Goal: Task Accomplishment & Management: Manage account settings

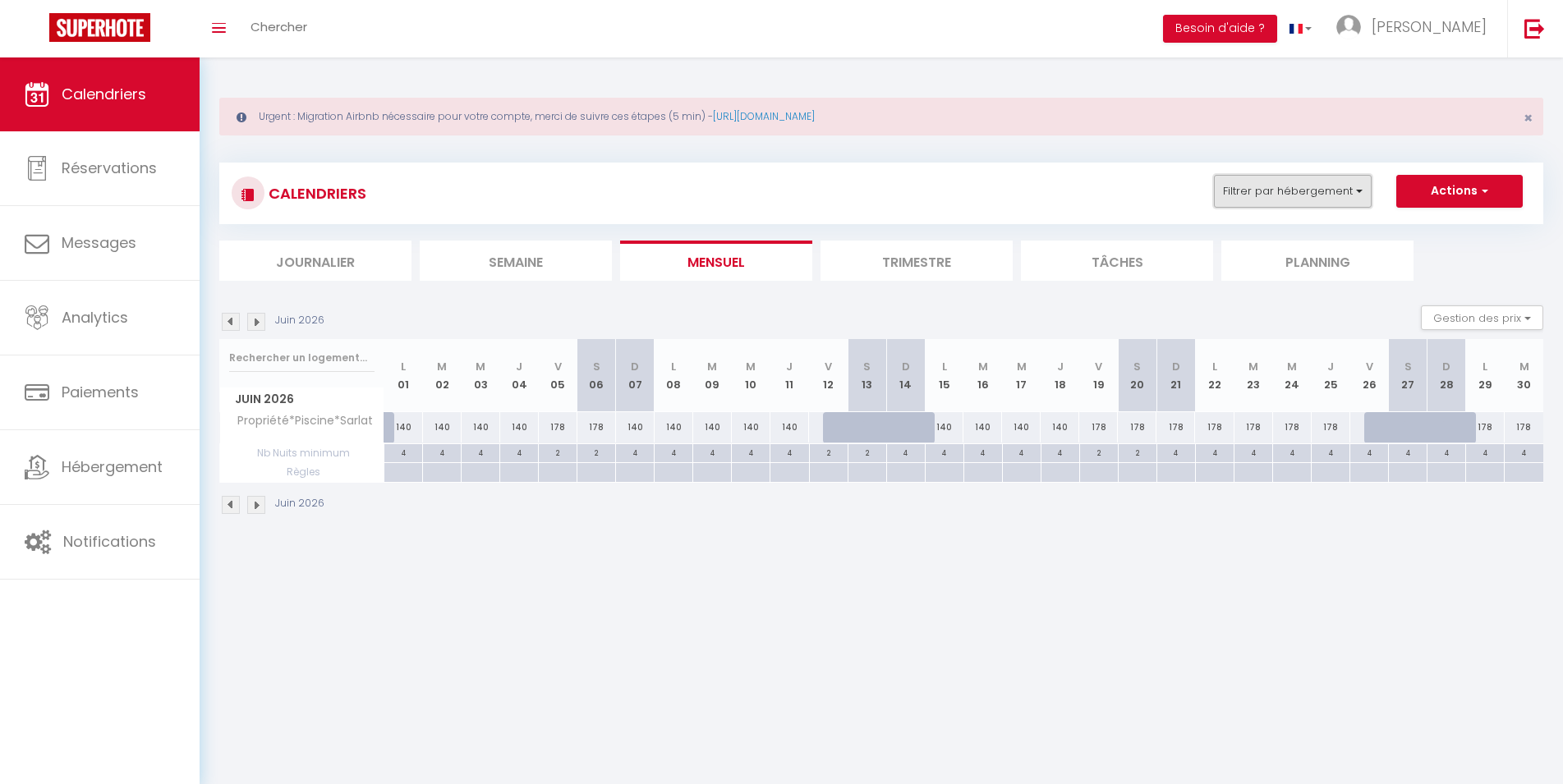
click at [1342, 191] on button "Filtrer par hébergement" at bounding box center [1293, 191] width 158 height 33
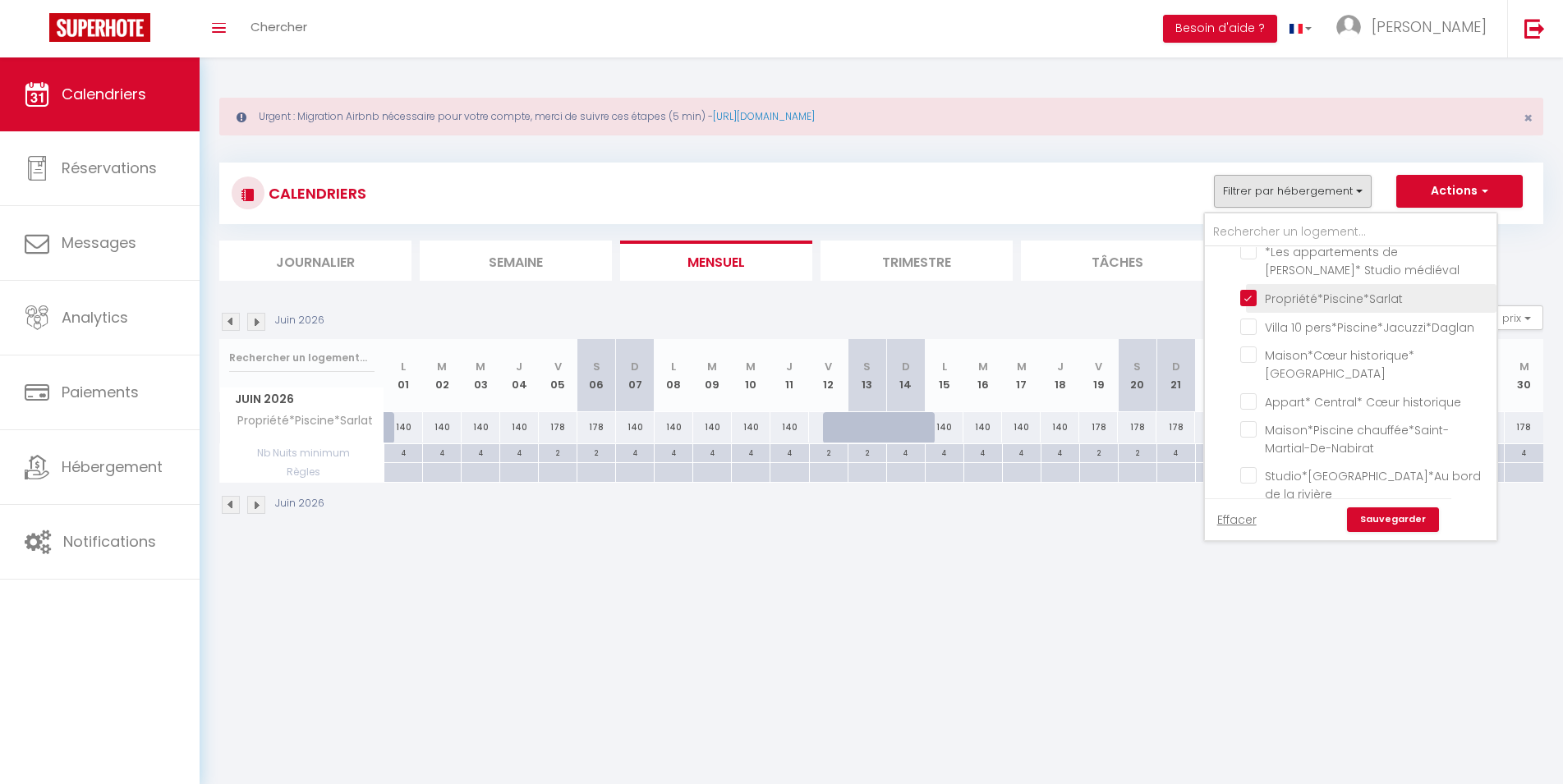
click at [1255, 293] on input "Propriété*Piscine*Sarlat" at bounding box center [1365, 296] width 251 height 16
checkbox input "false"
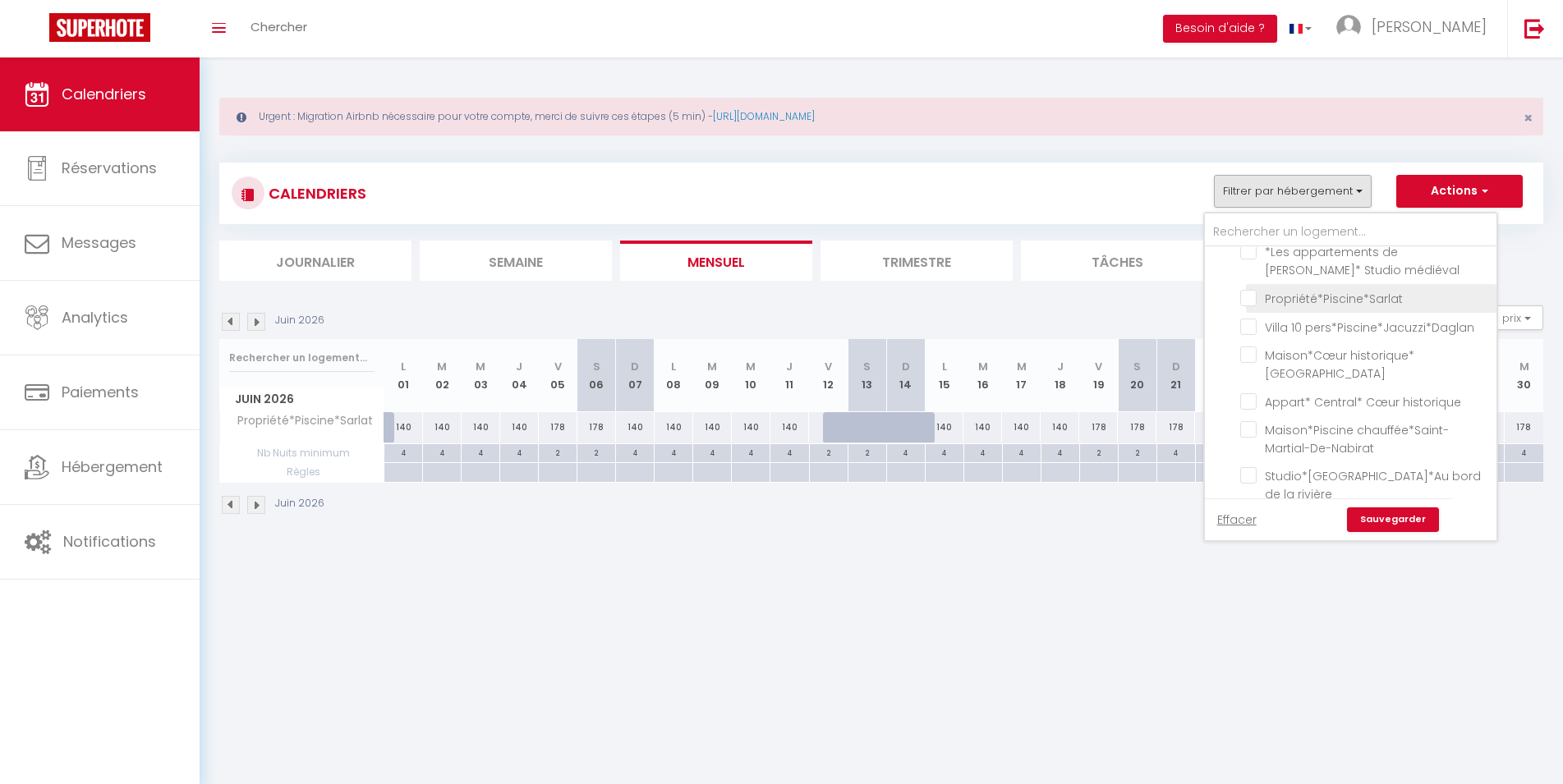
checkbox input "false"
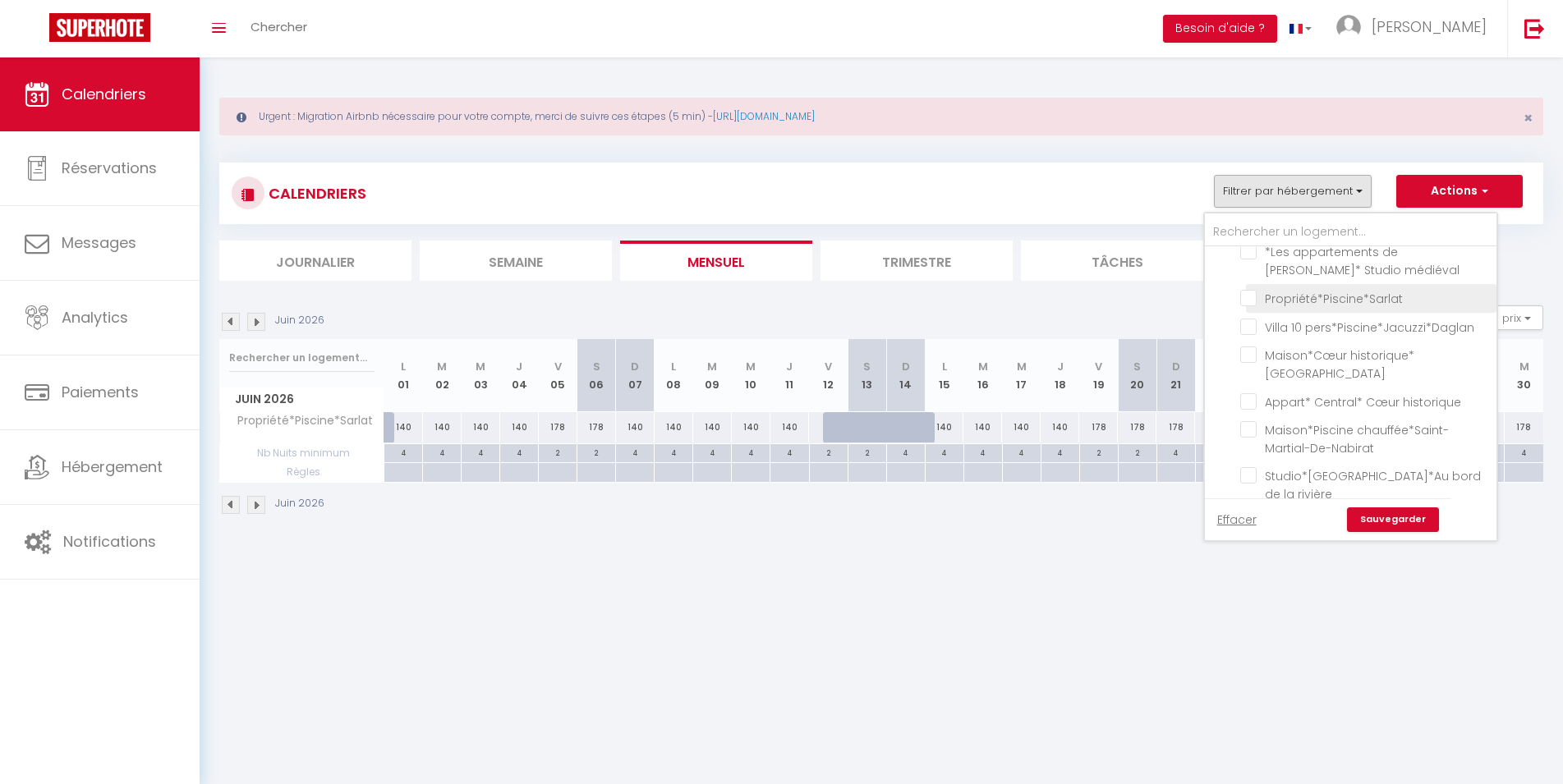
checkbox input "false"
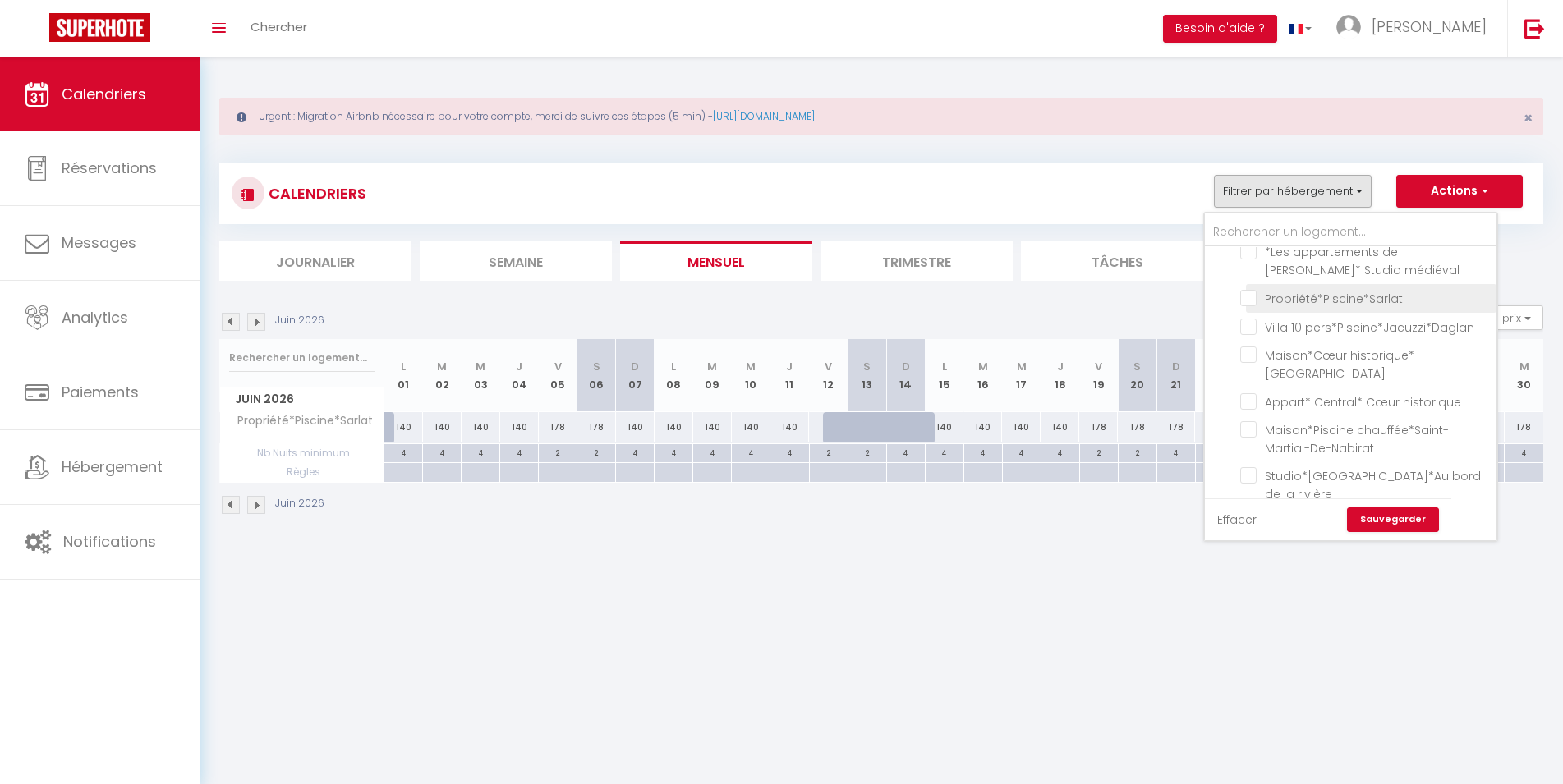
checkbox input "false"
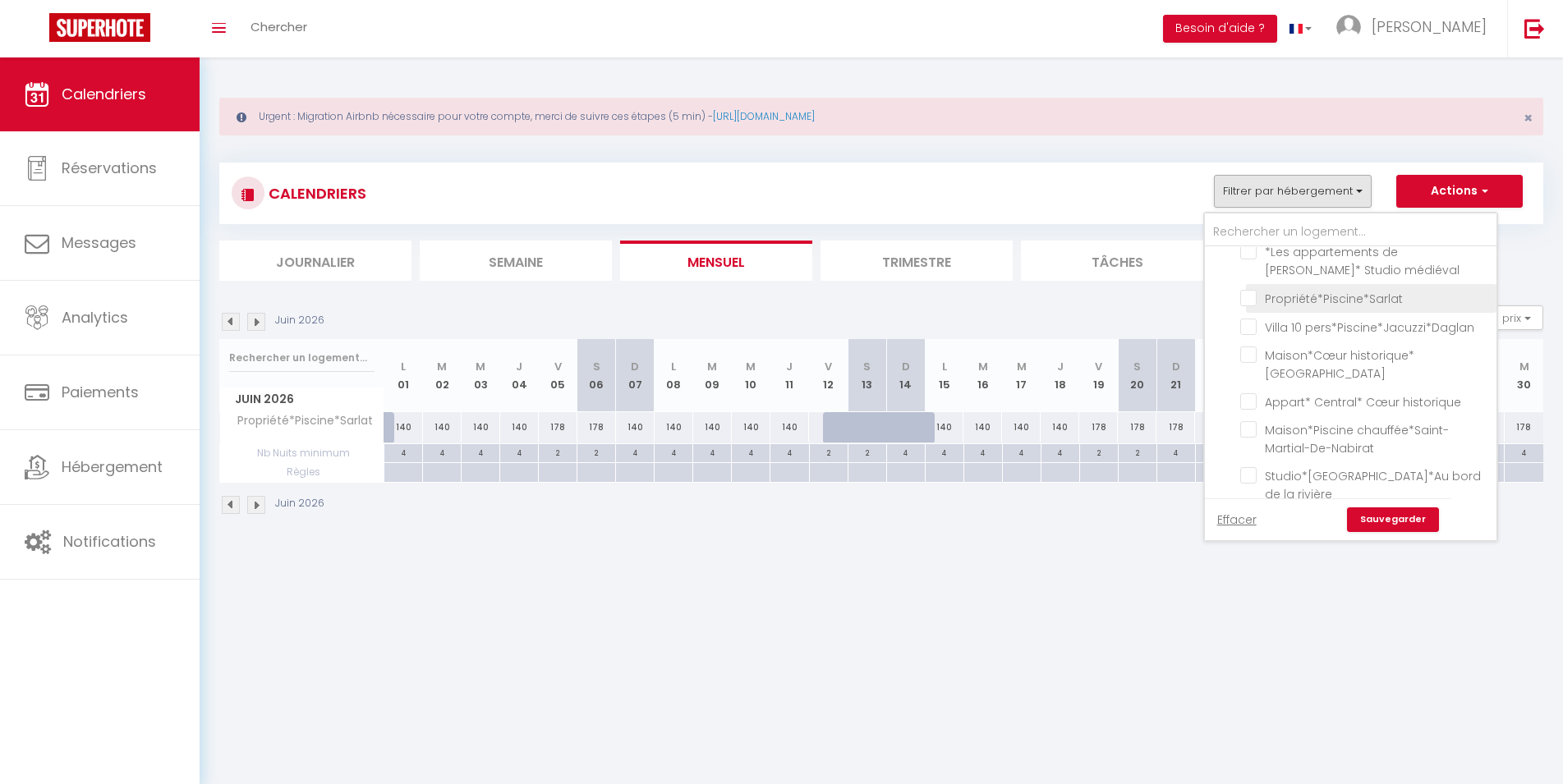
checkbox input "false"
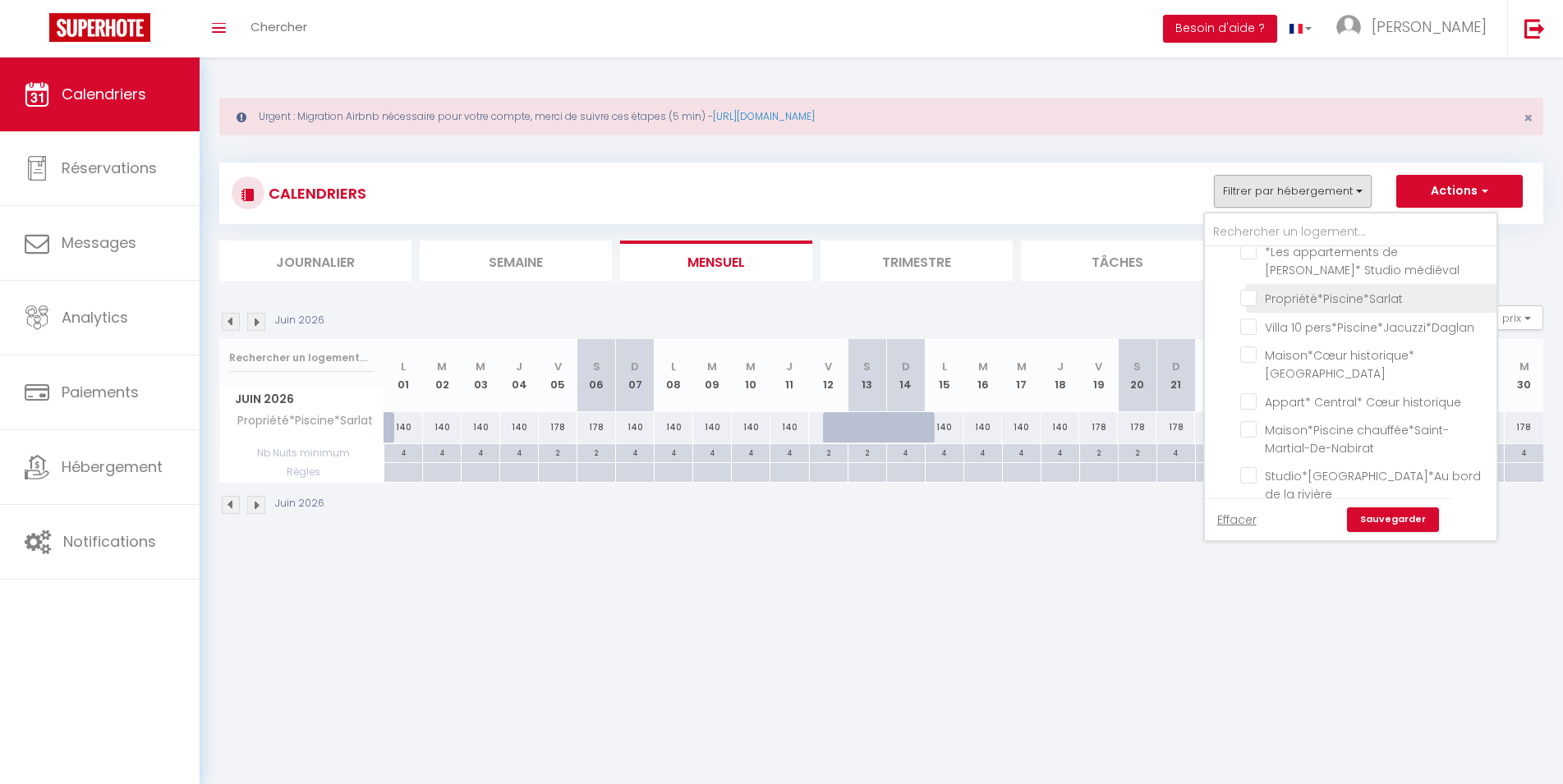
checkbox input "false"
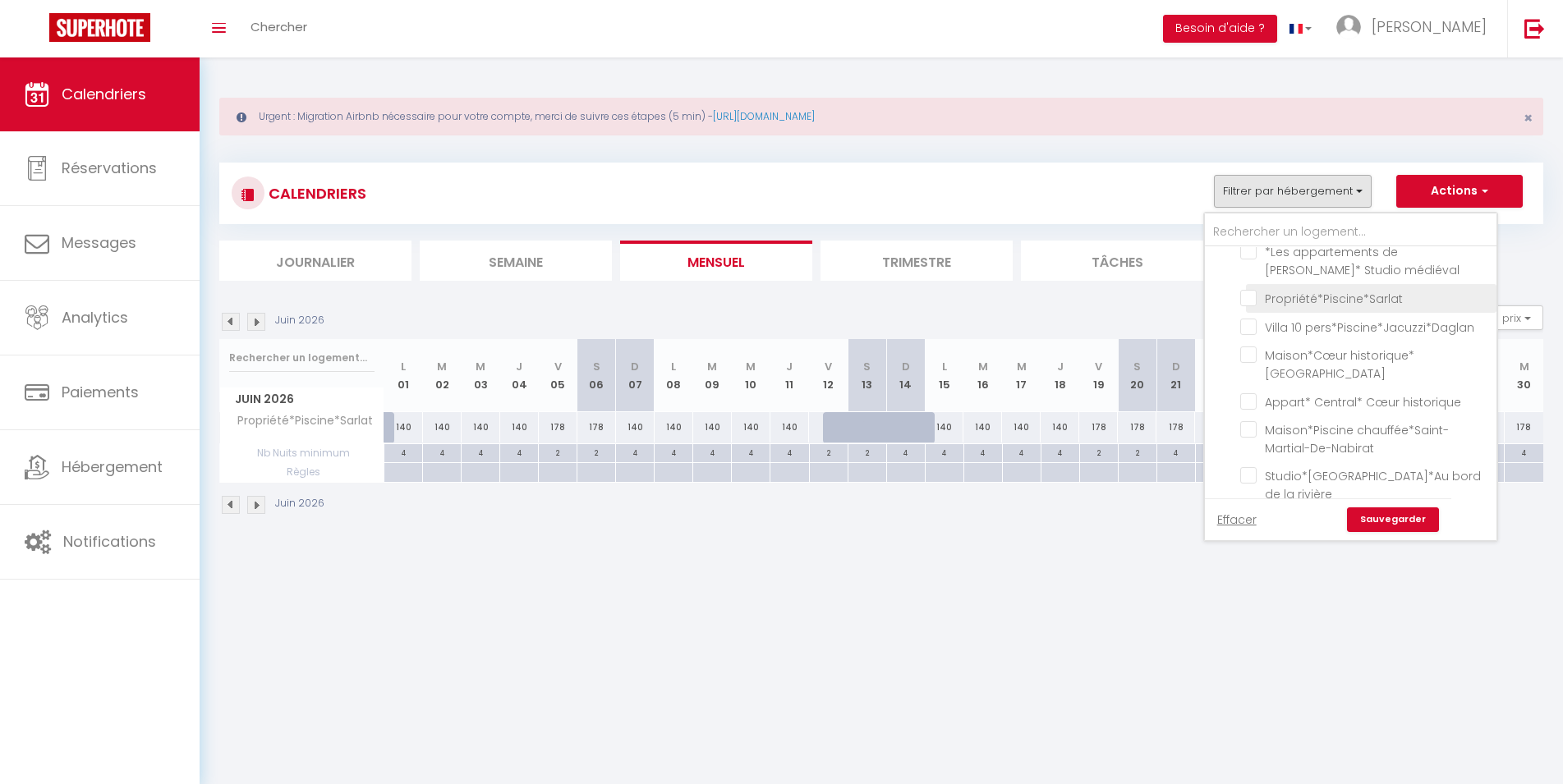
checkbox input "false"
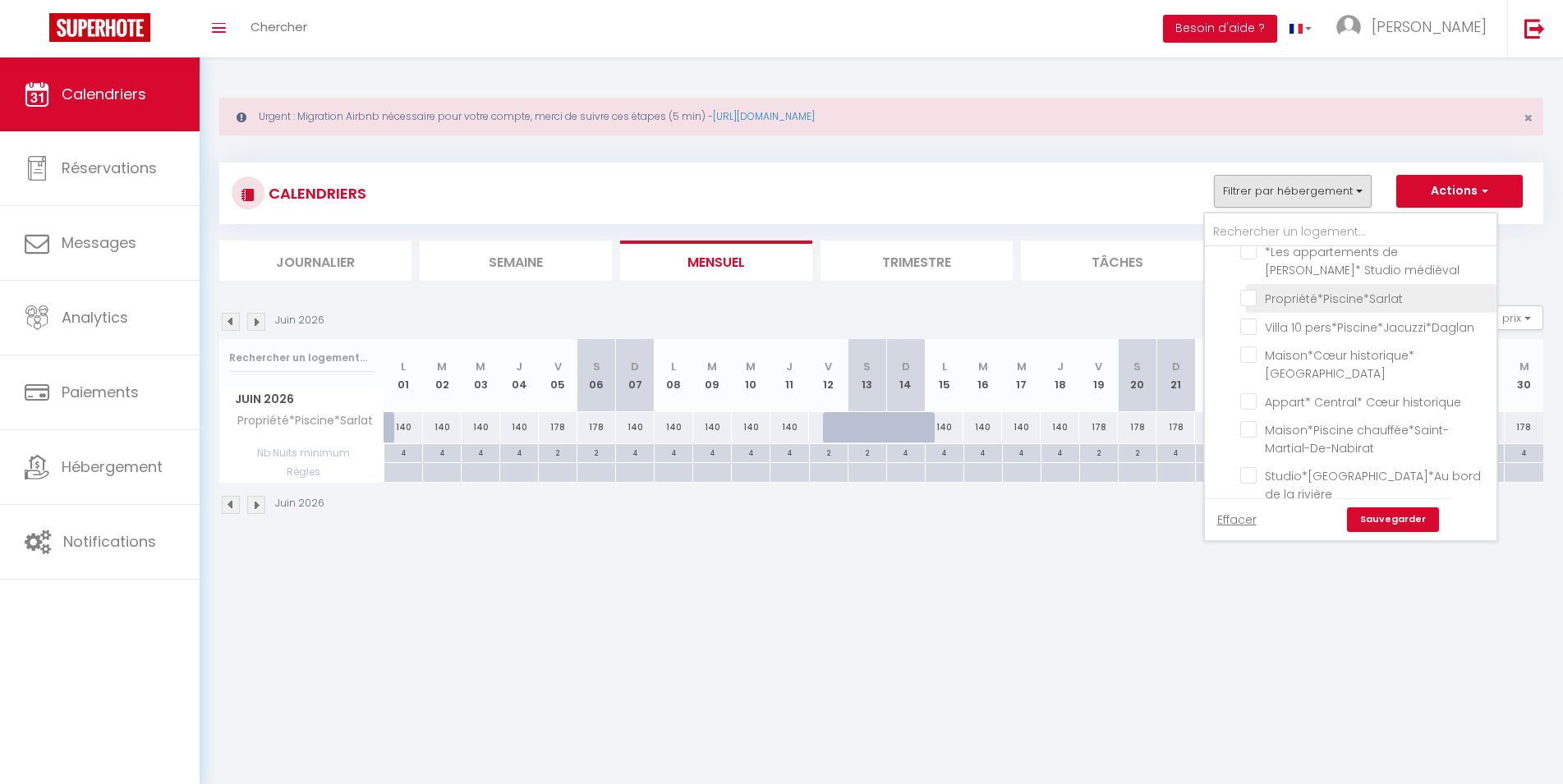
checkbox input "false"
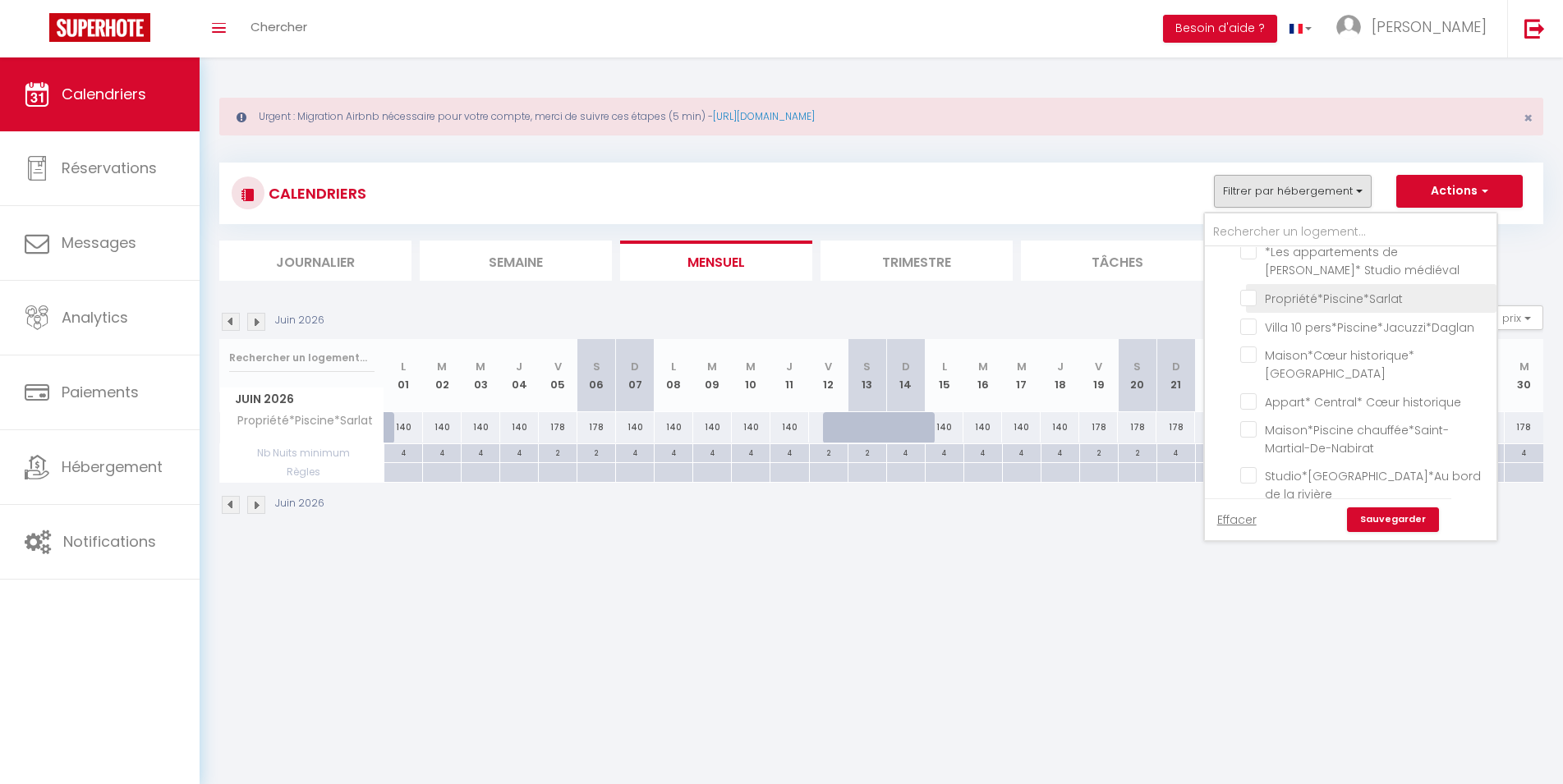
checkbox input "false"
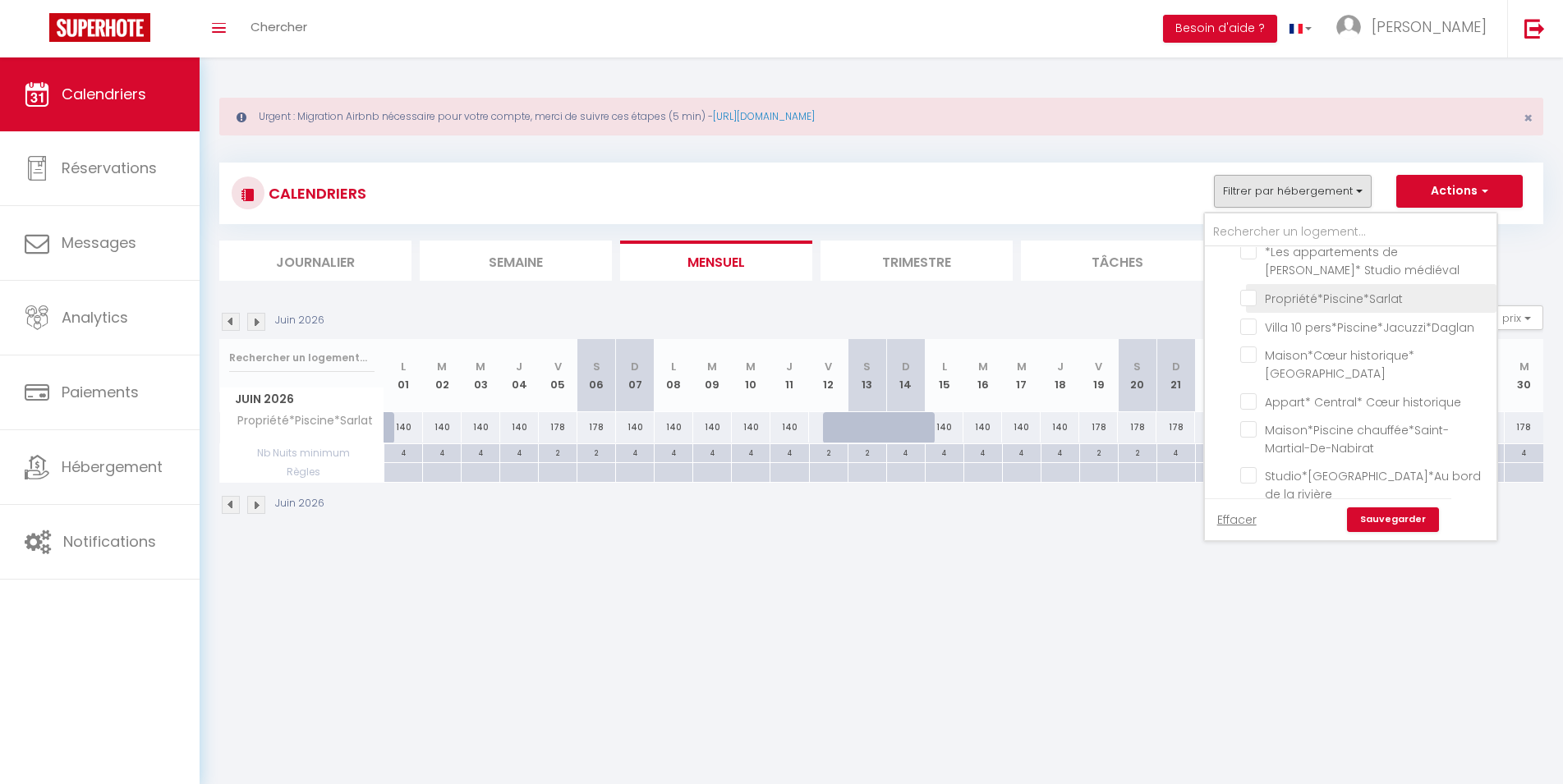
checkbox input "false"
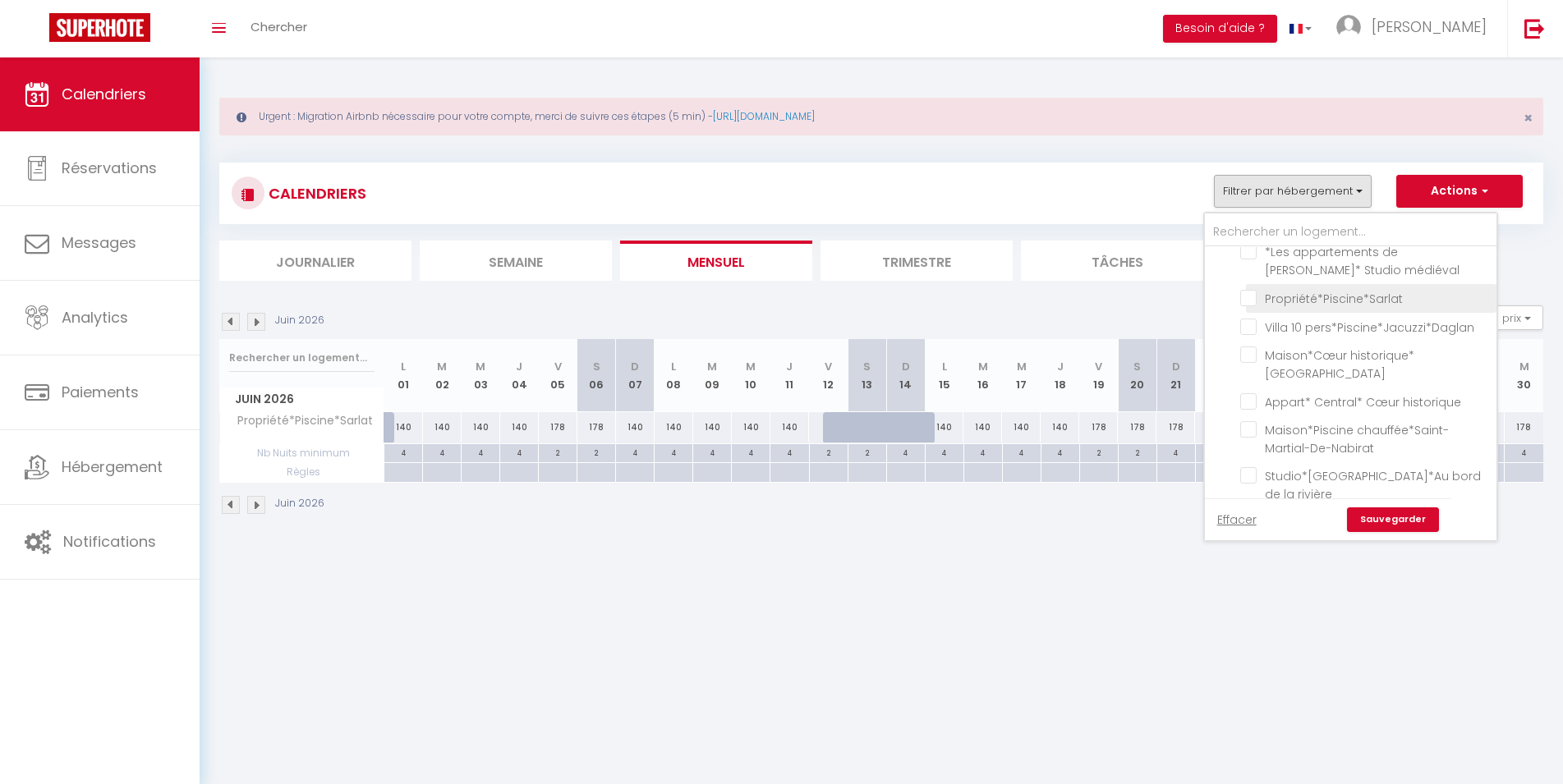
checkbox input "false"
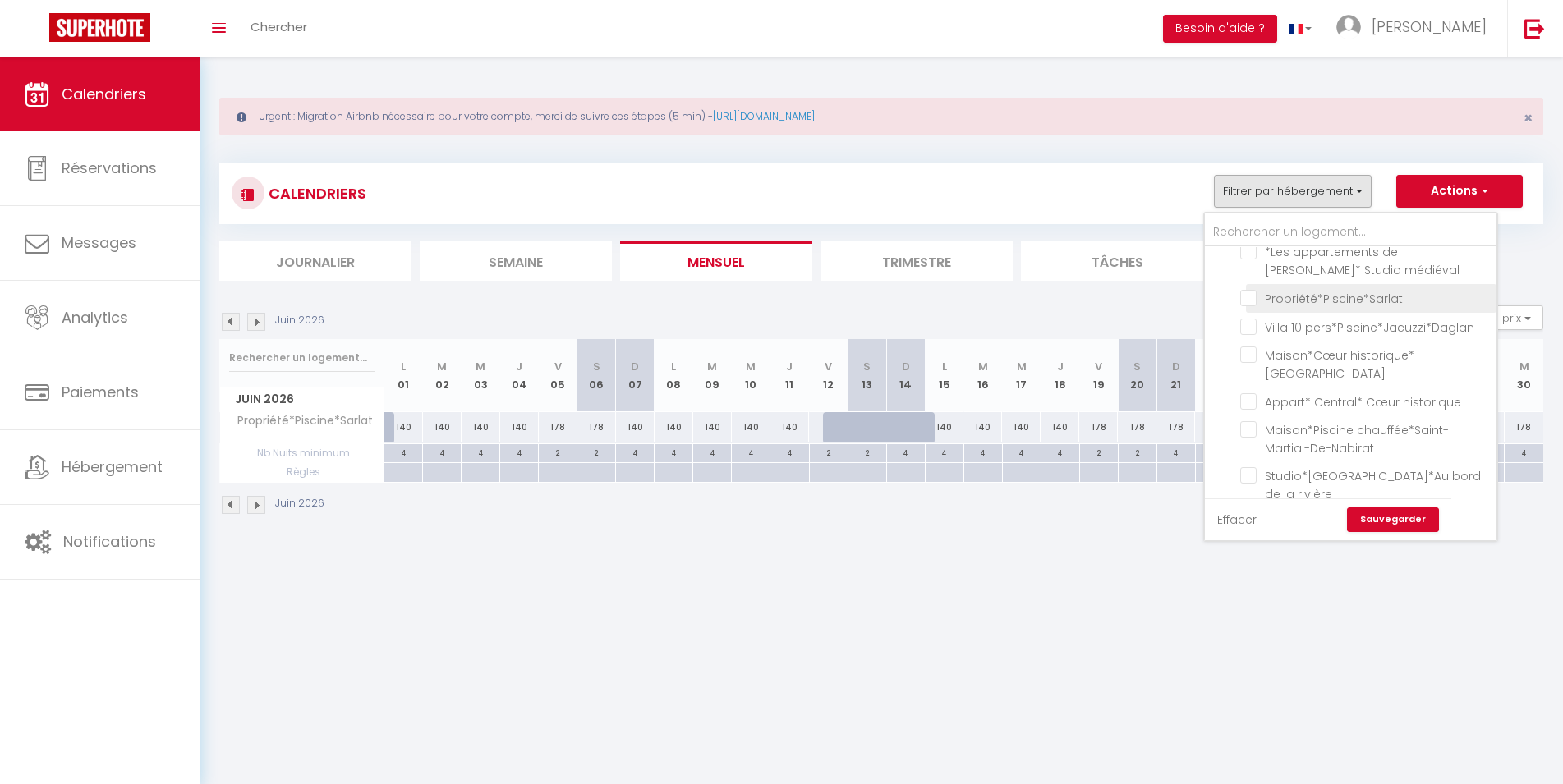
checkbox input "false"
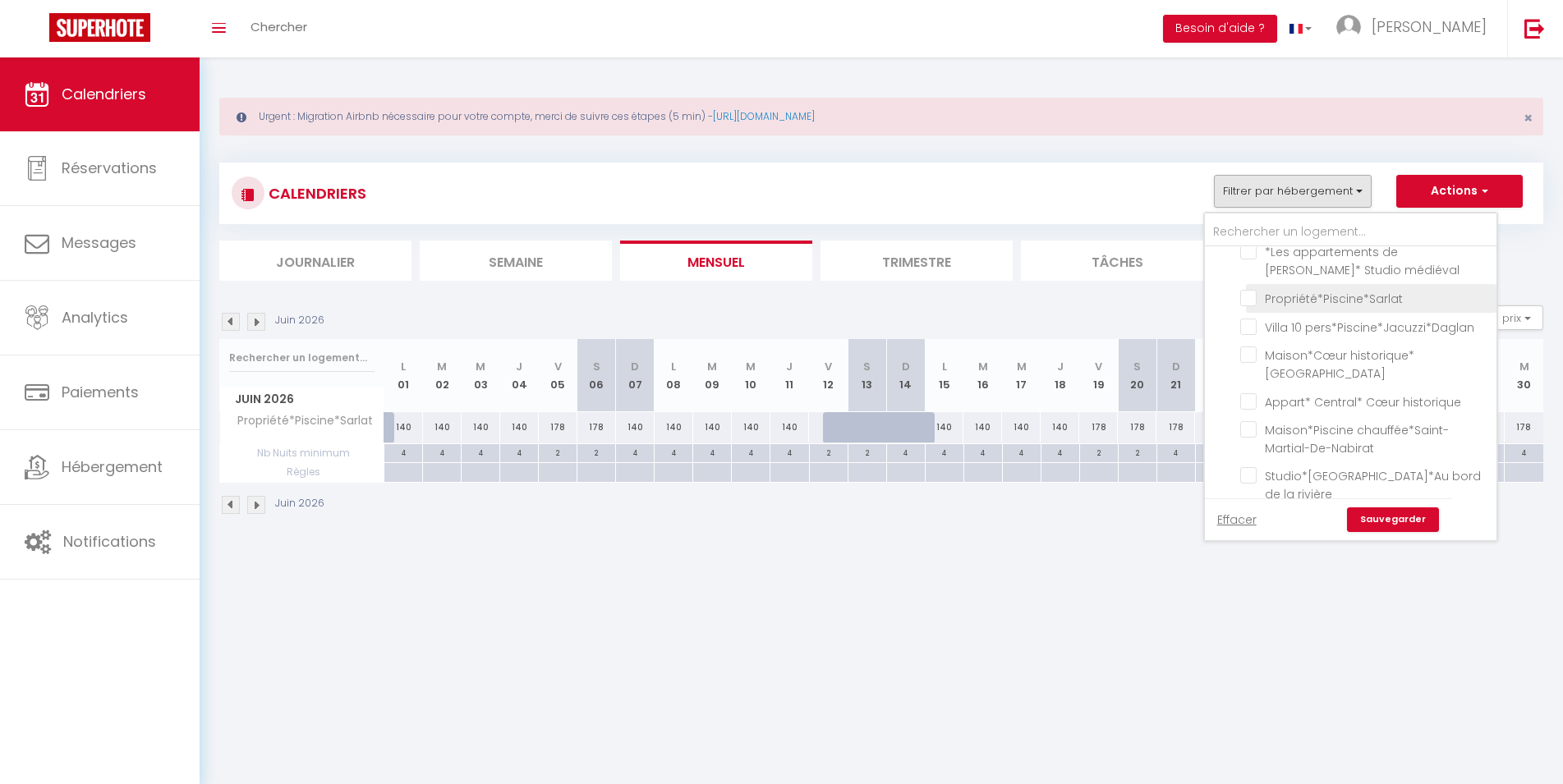
checkbox input "false"
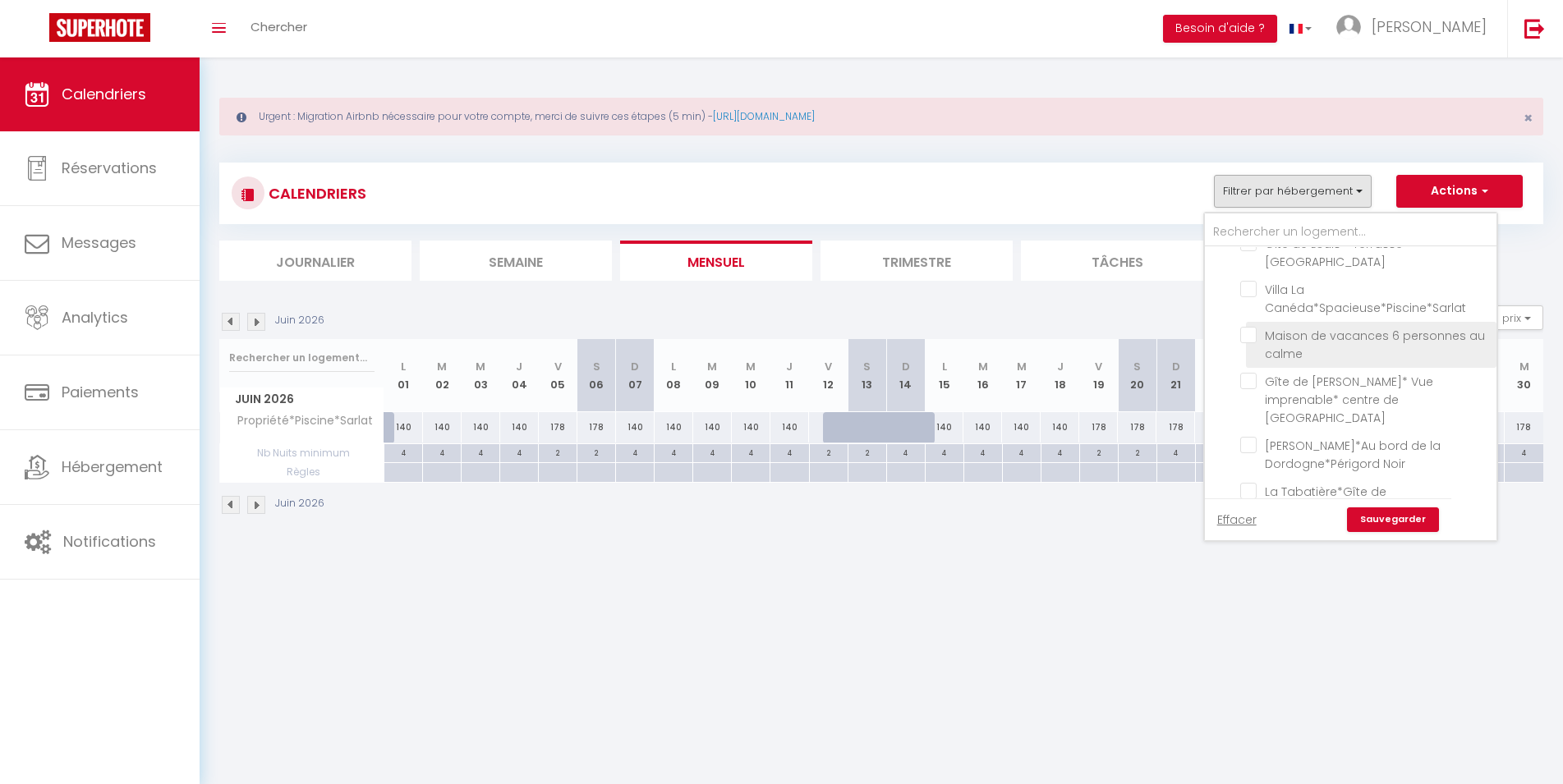
scroll to position [2069, 0]
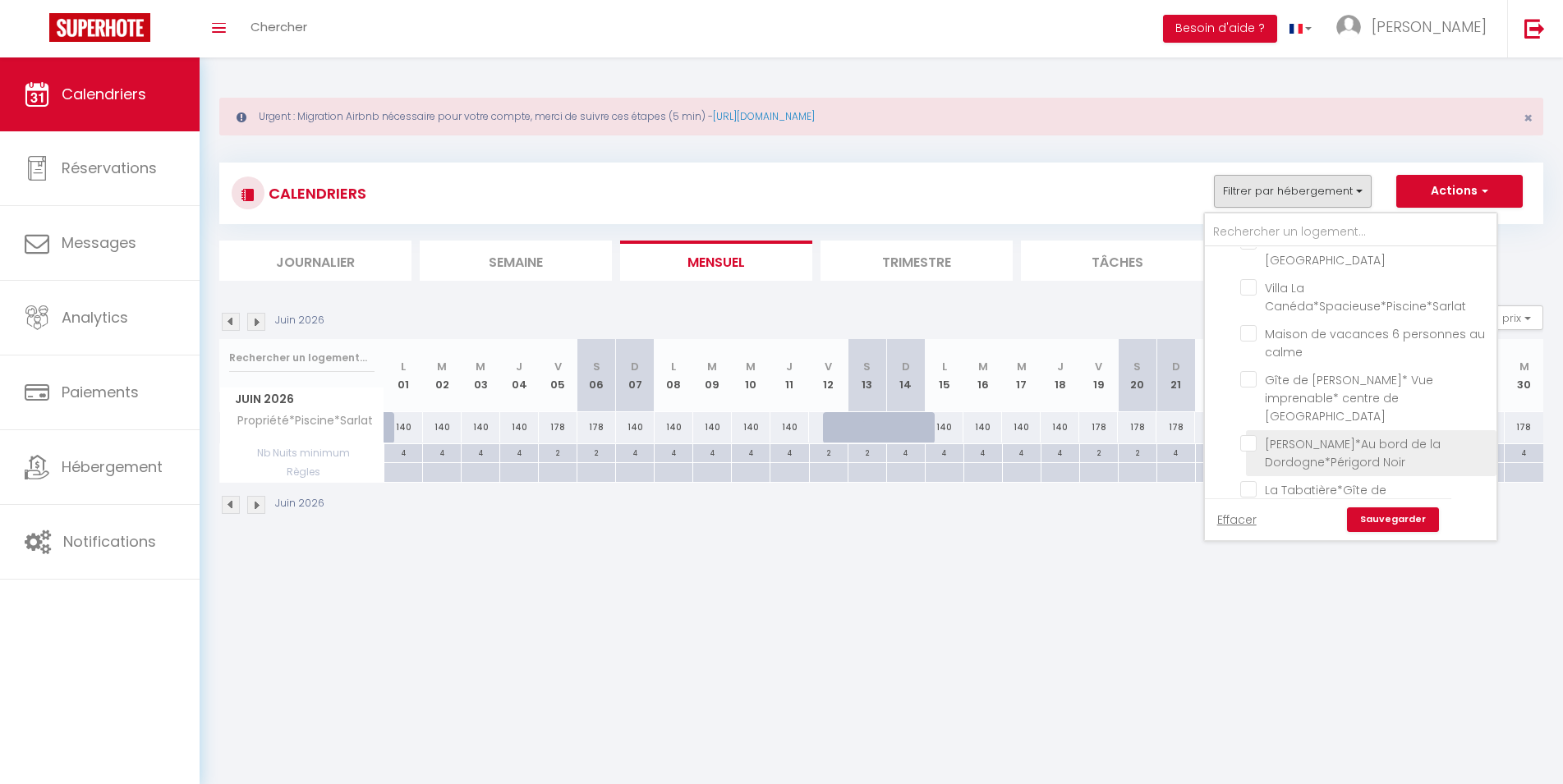
click at [1245, 435] on input "[PERSON_NAME]*Au bord de la Dordogne*Périgord Noir" at bounding box center [1365, 443] width 251 height 16
checkbox input "true"
checkbox input "false"
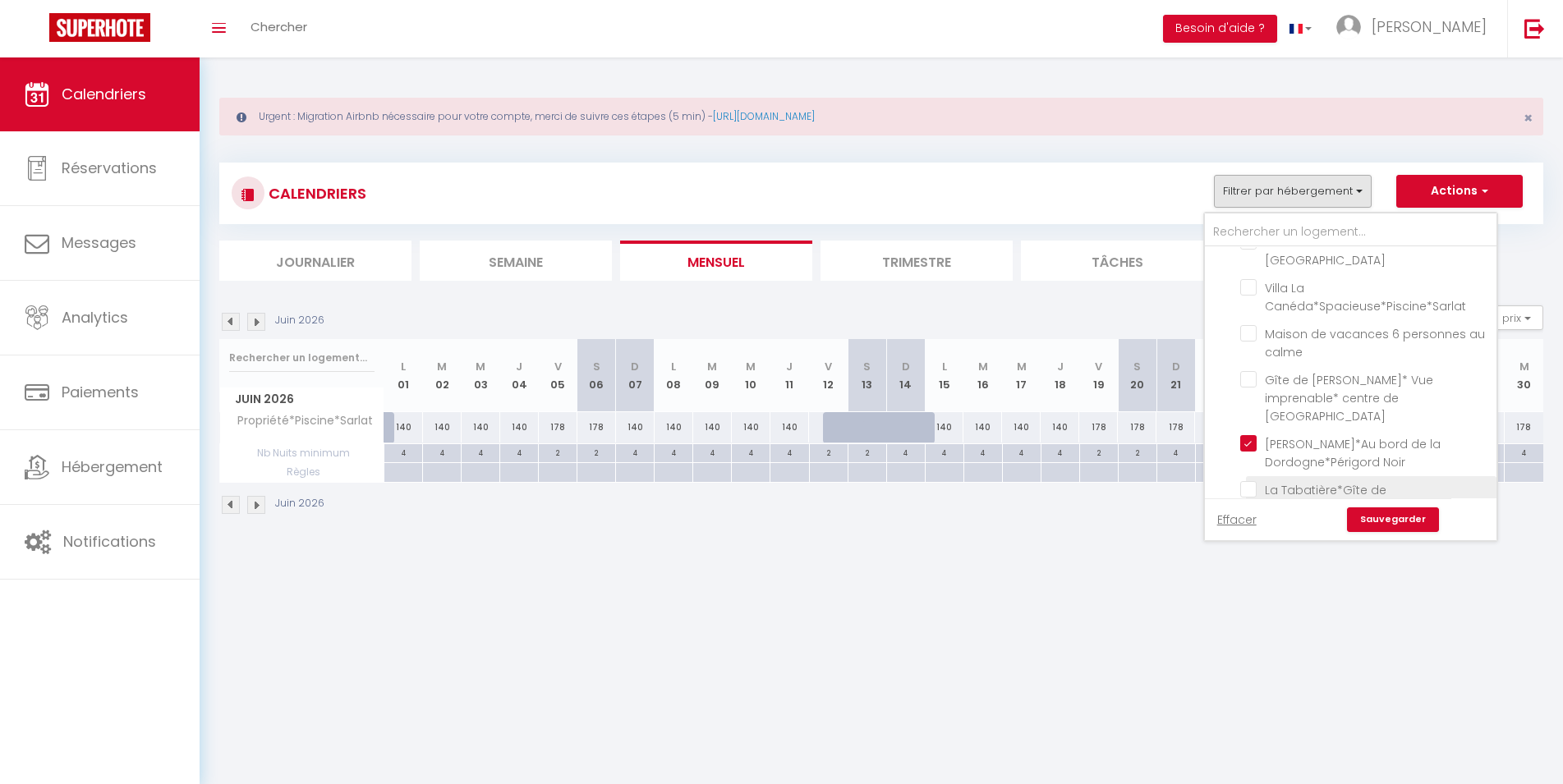
checkbox input "false"
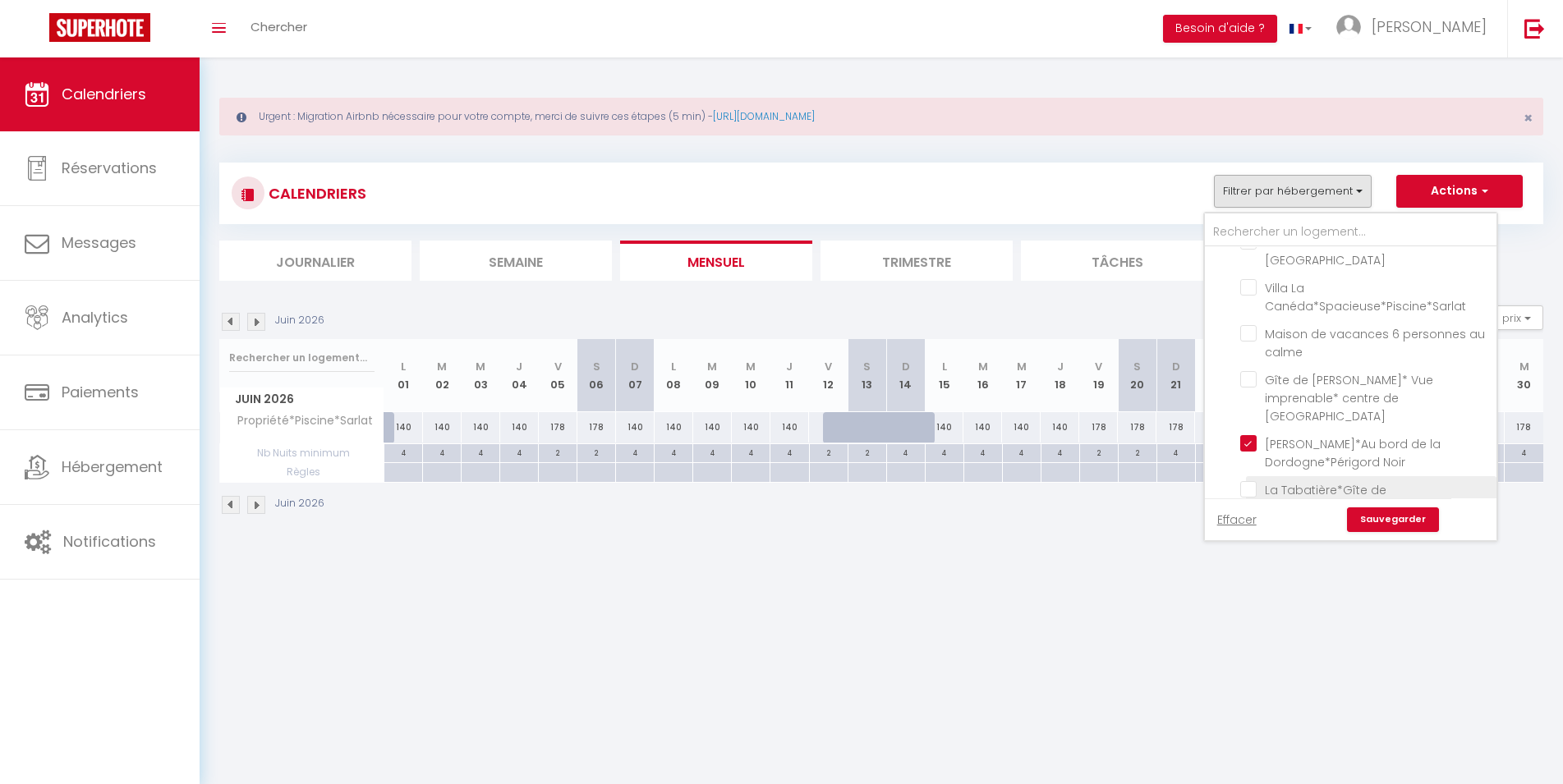
checkbox input "false"
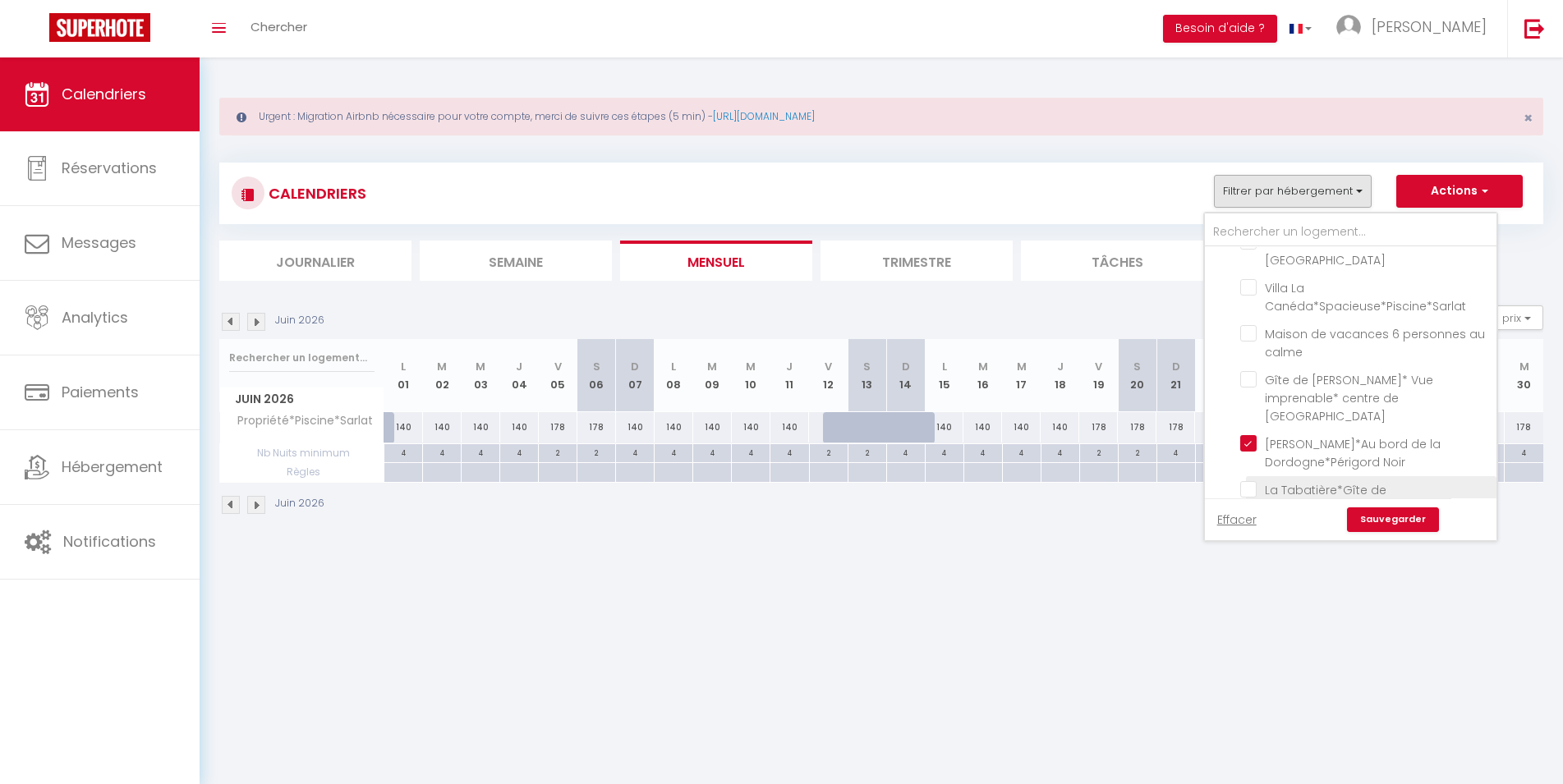
checkbox input "false"
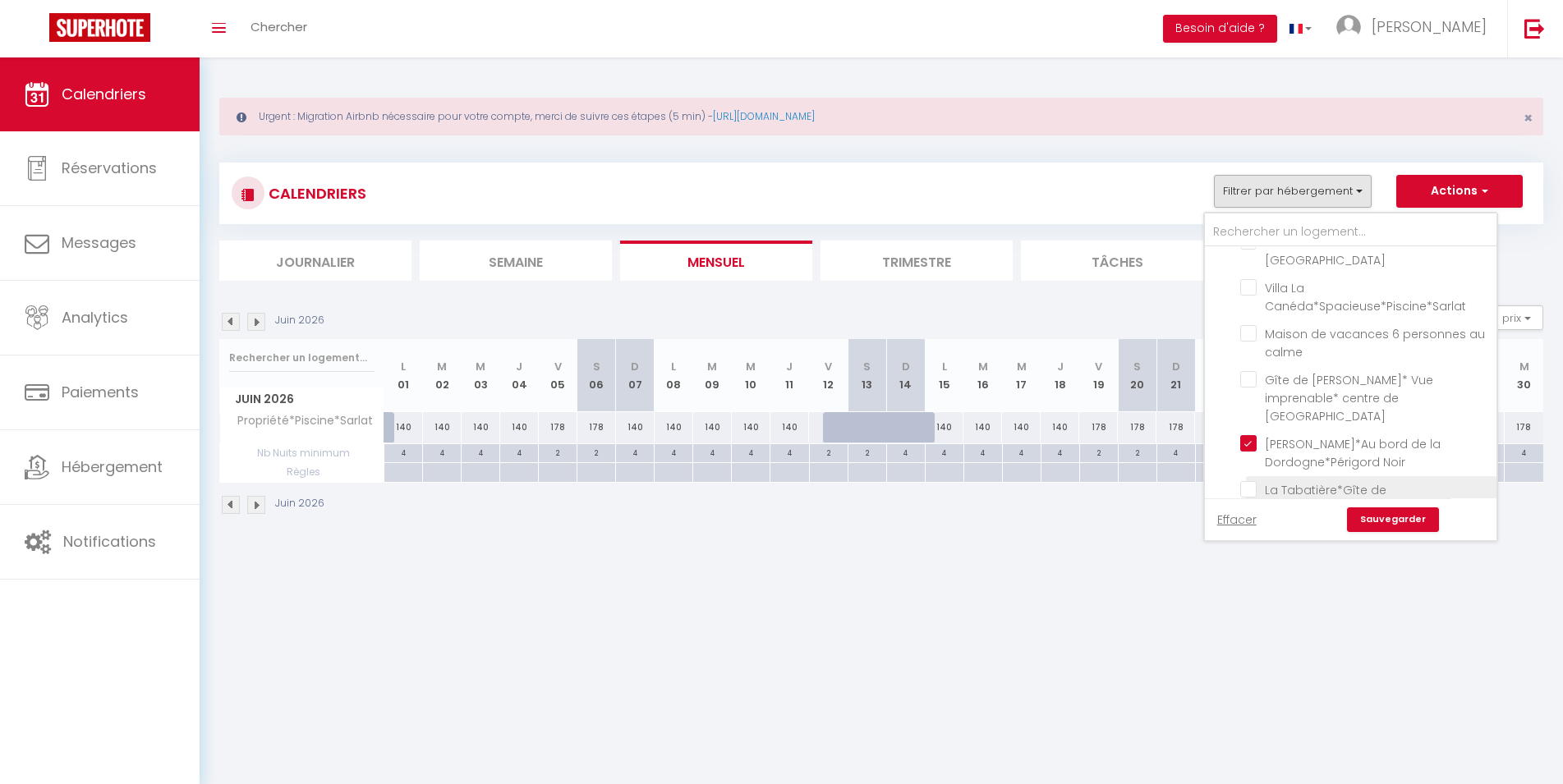
checkbox input "false"
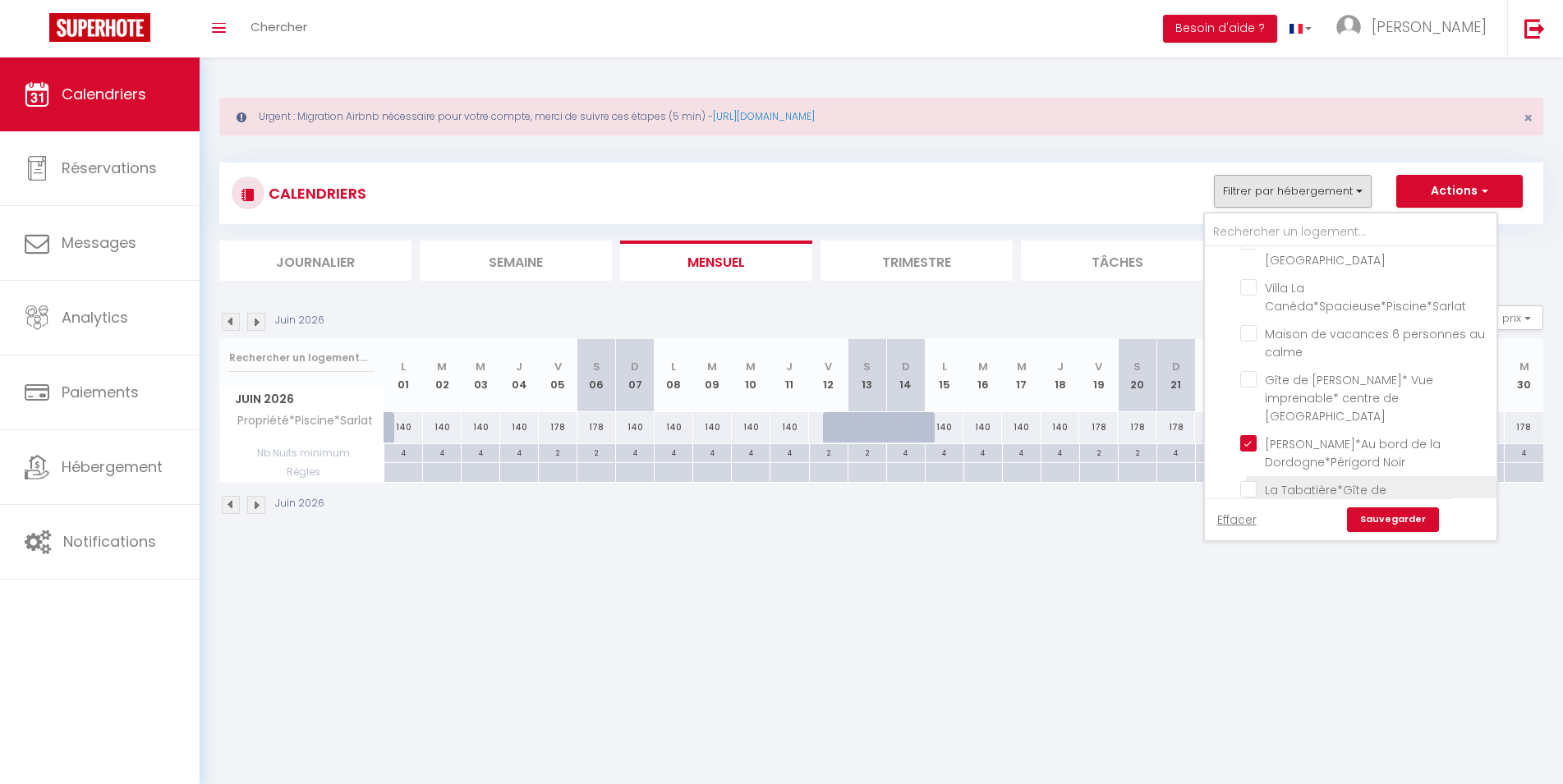
checkbox input "false"
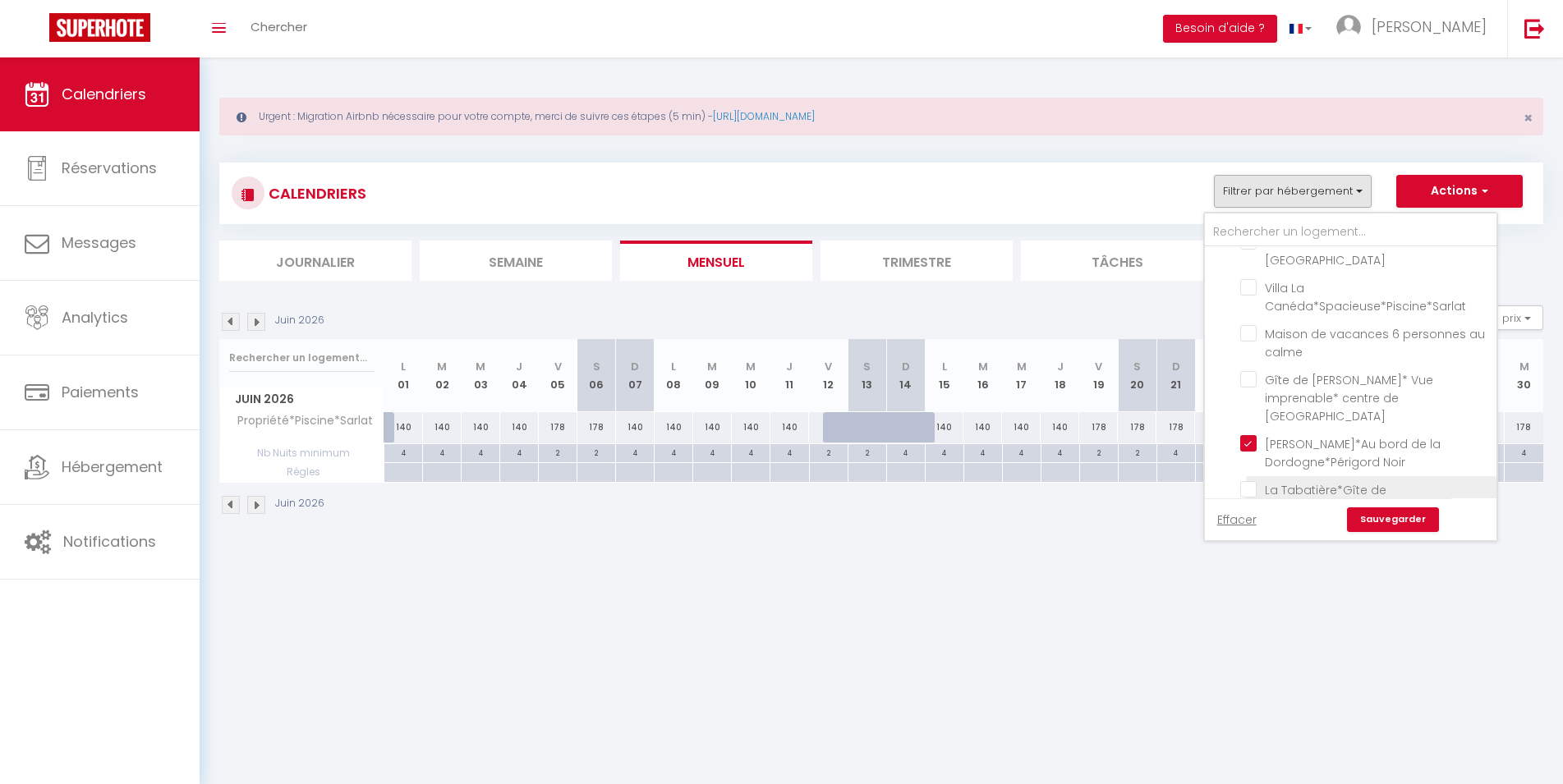
checkbox input "false"
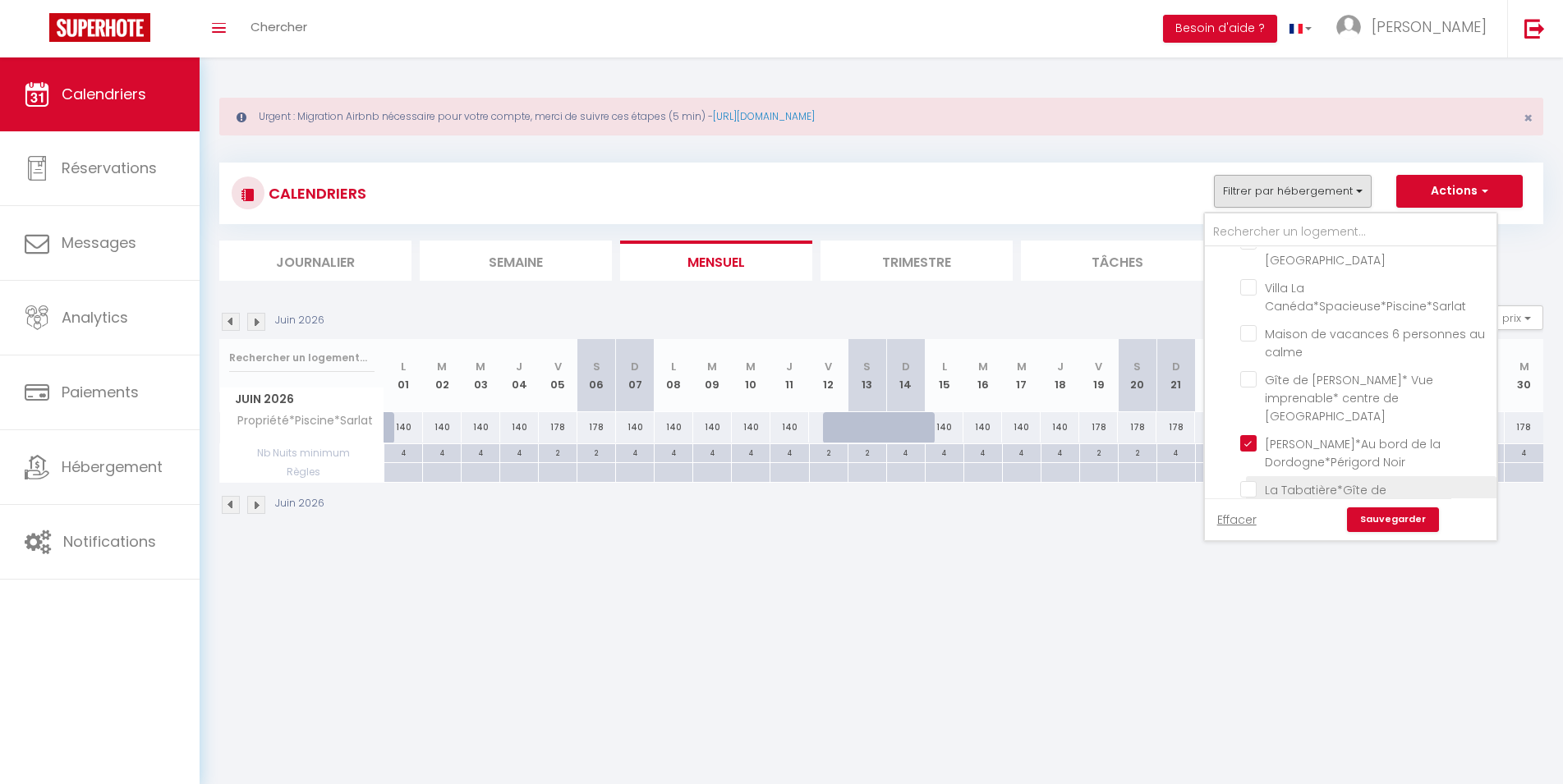
checkbox input "false"
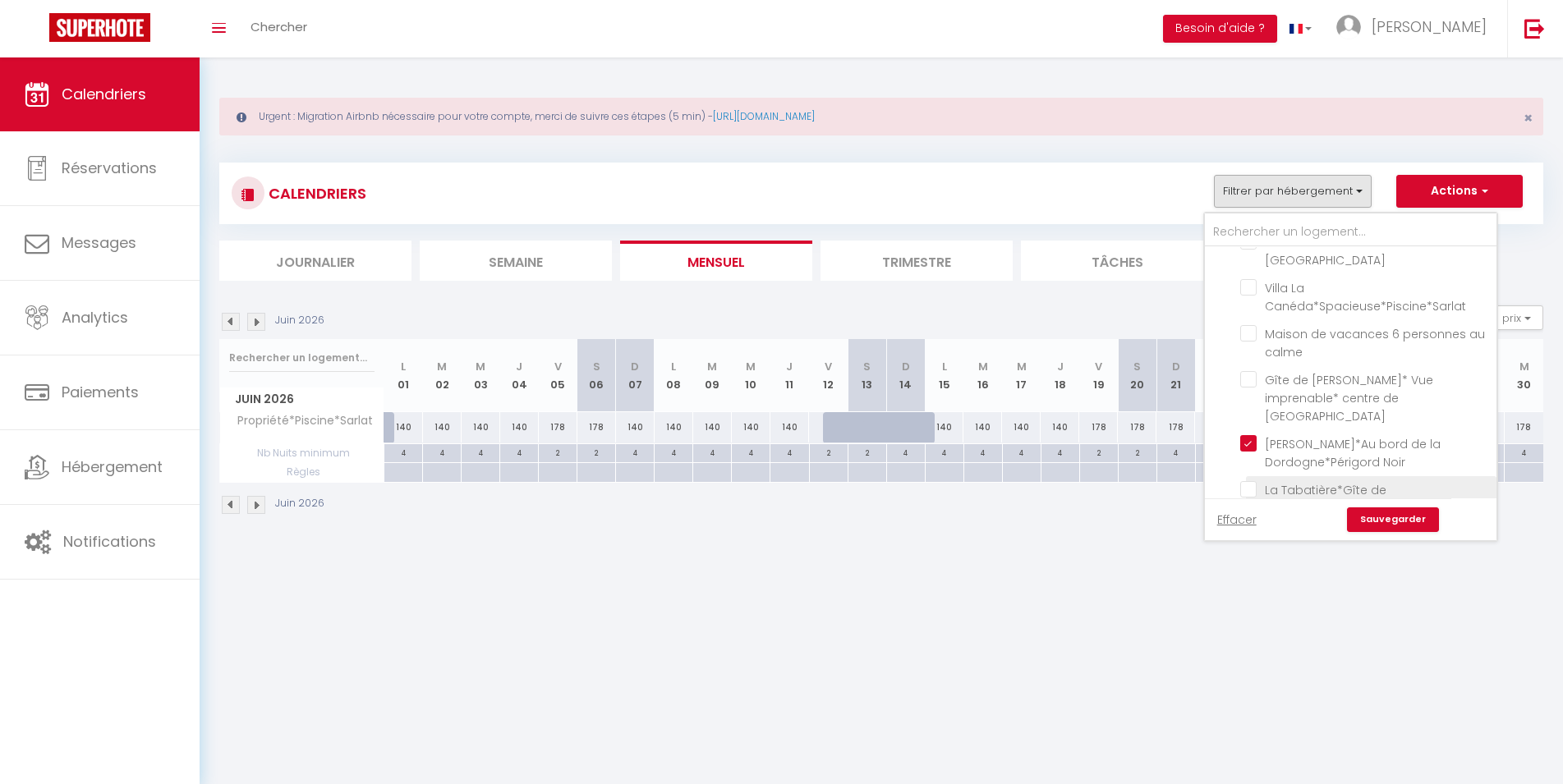
checkbox input "false"
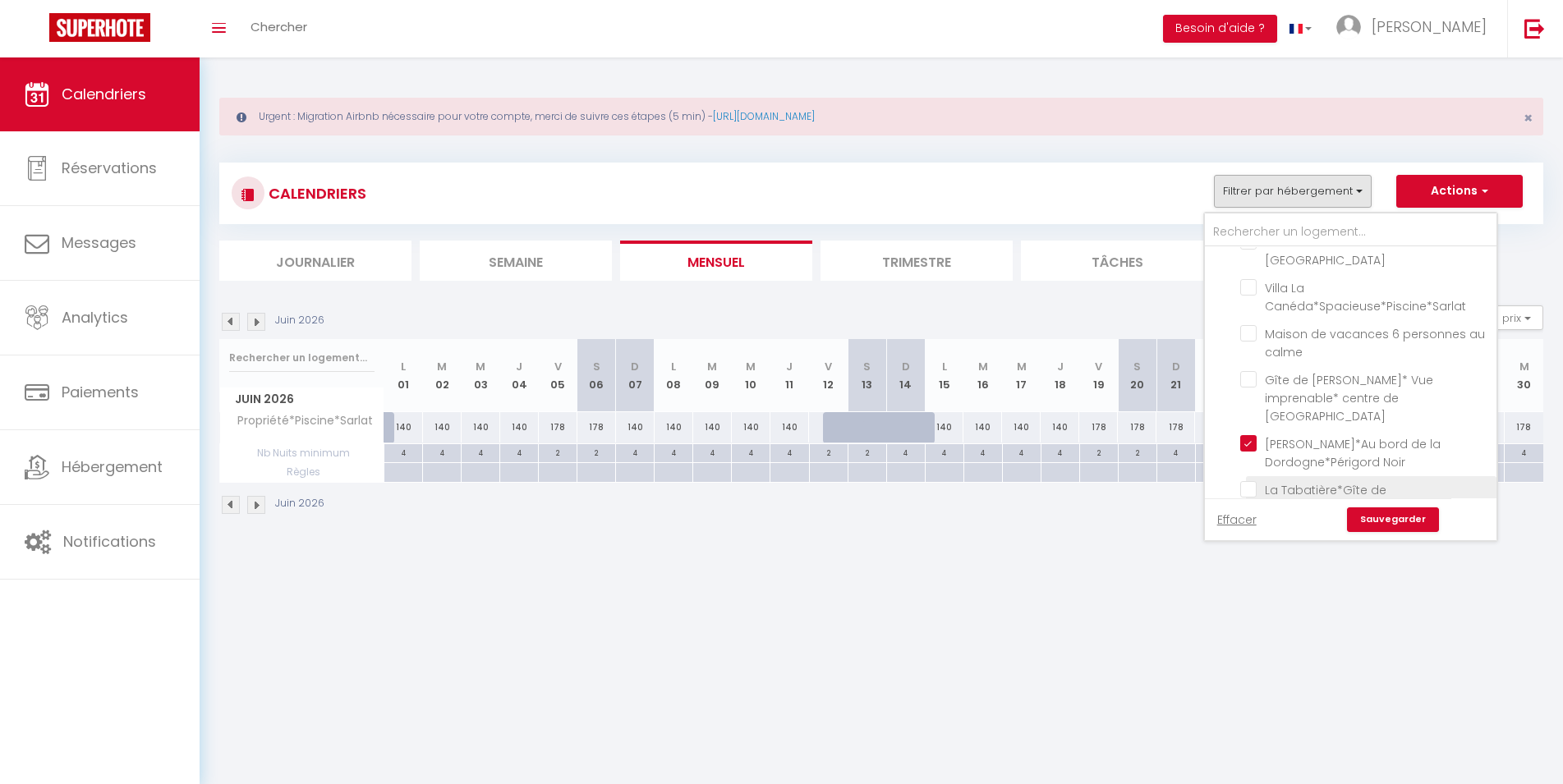
checkbox input "false"
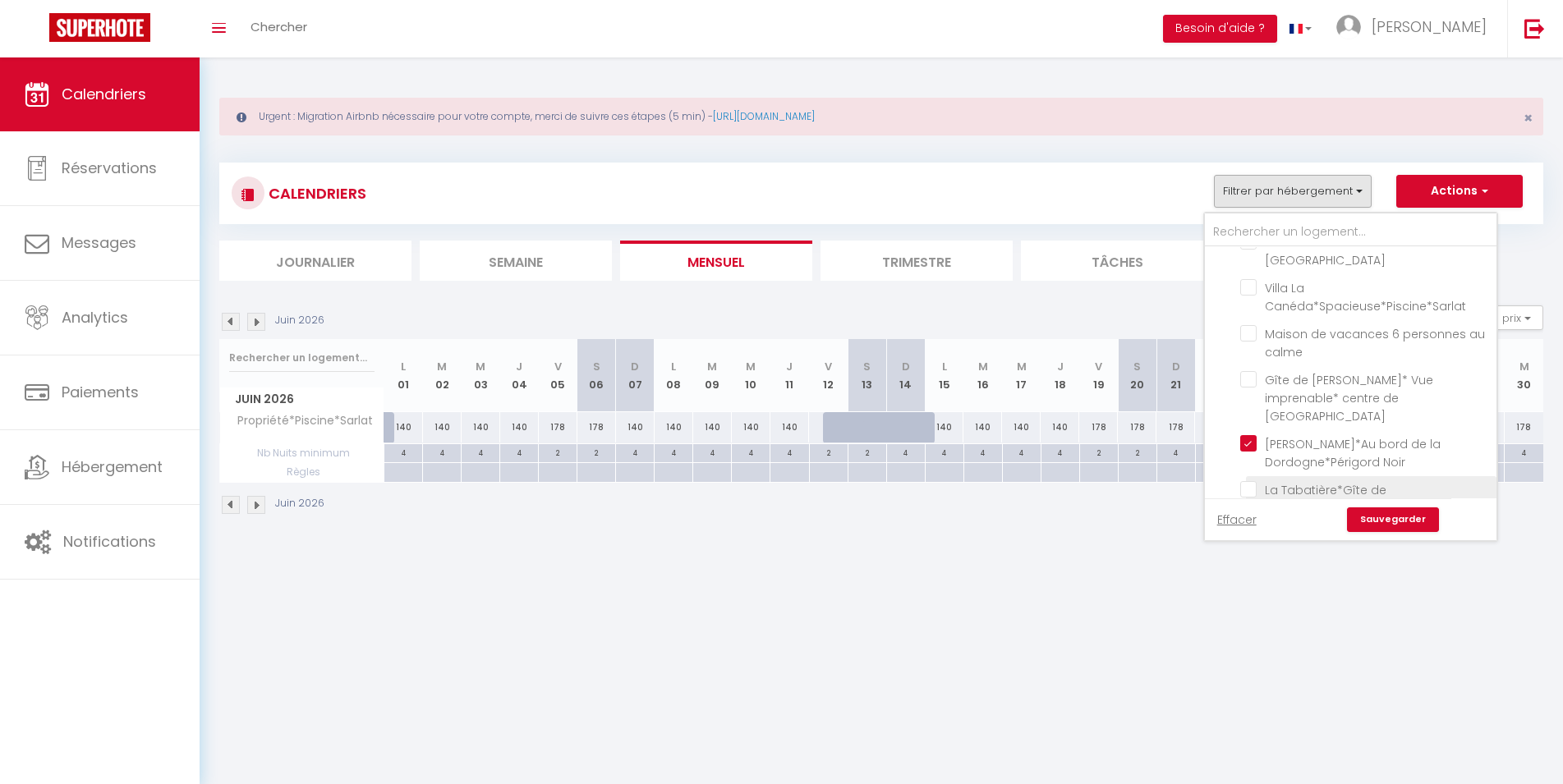
checkbox input "false"
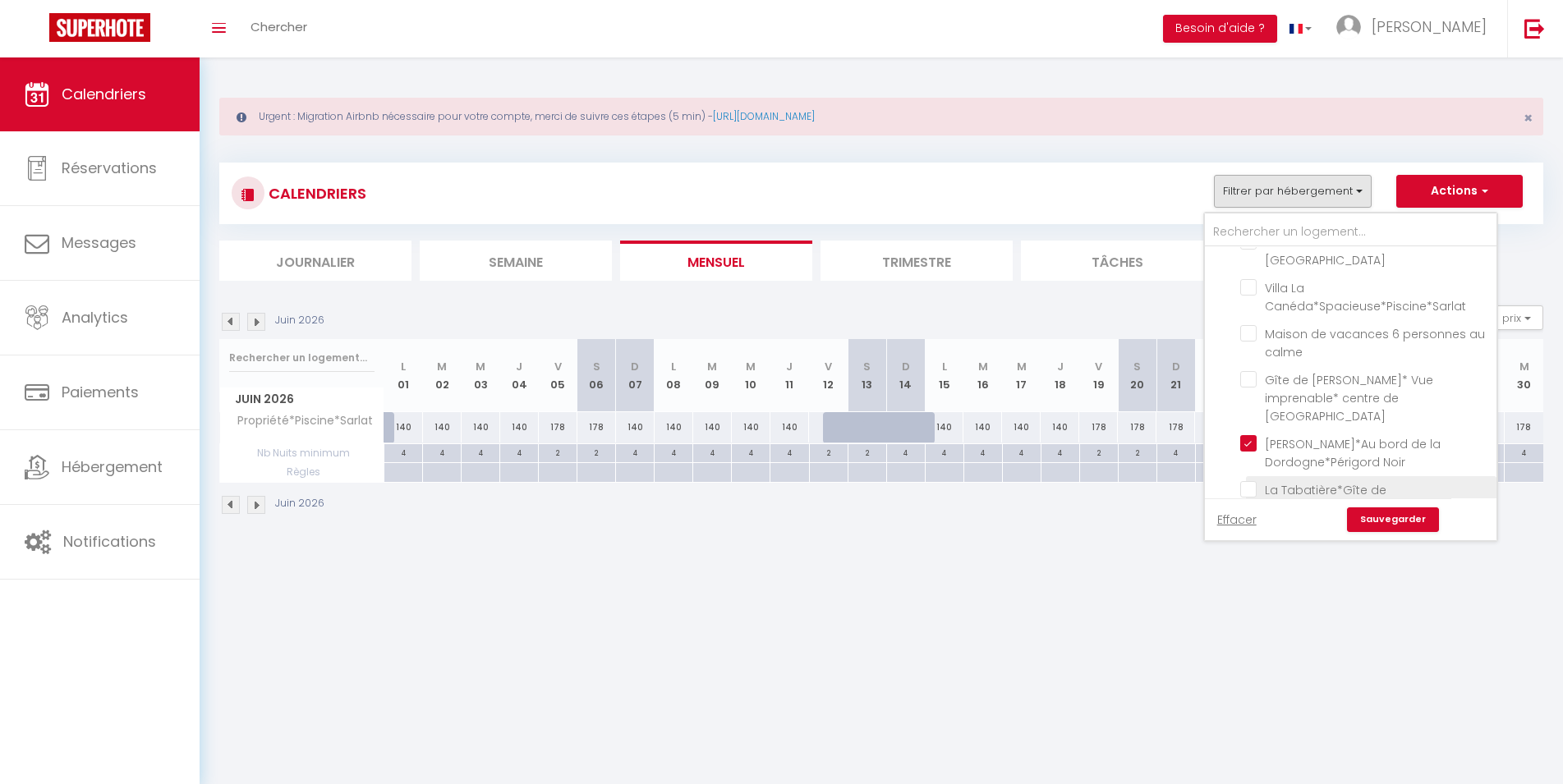
checkbox input "false"
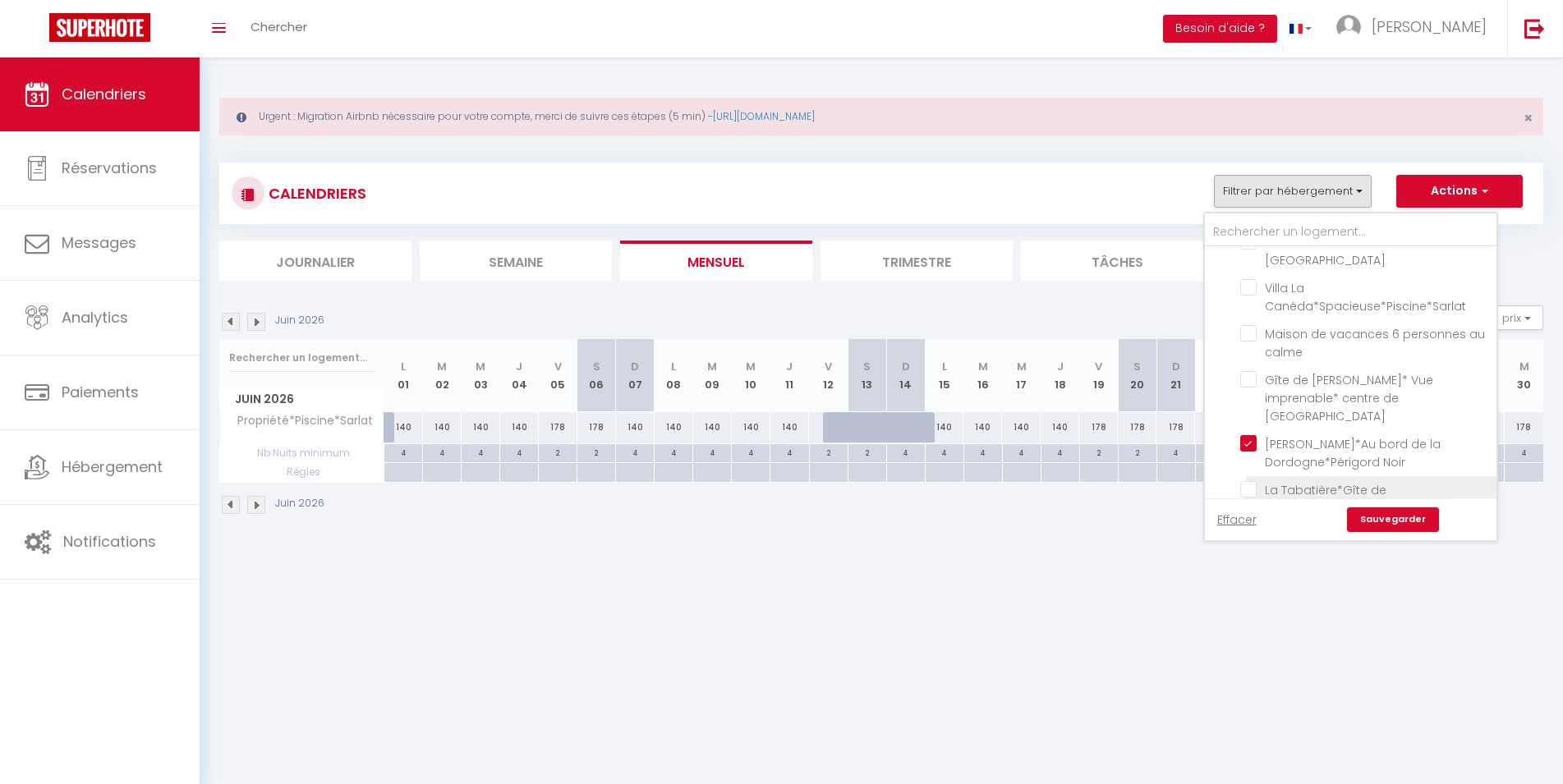
checkbox input "false"
click at [1392, 525] on link "Sauvegarder" at bounding box center [1392, 519] width 92 height 25
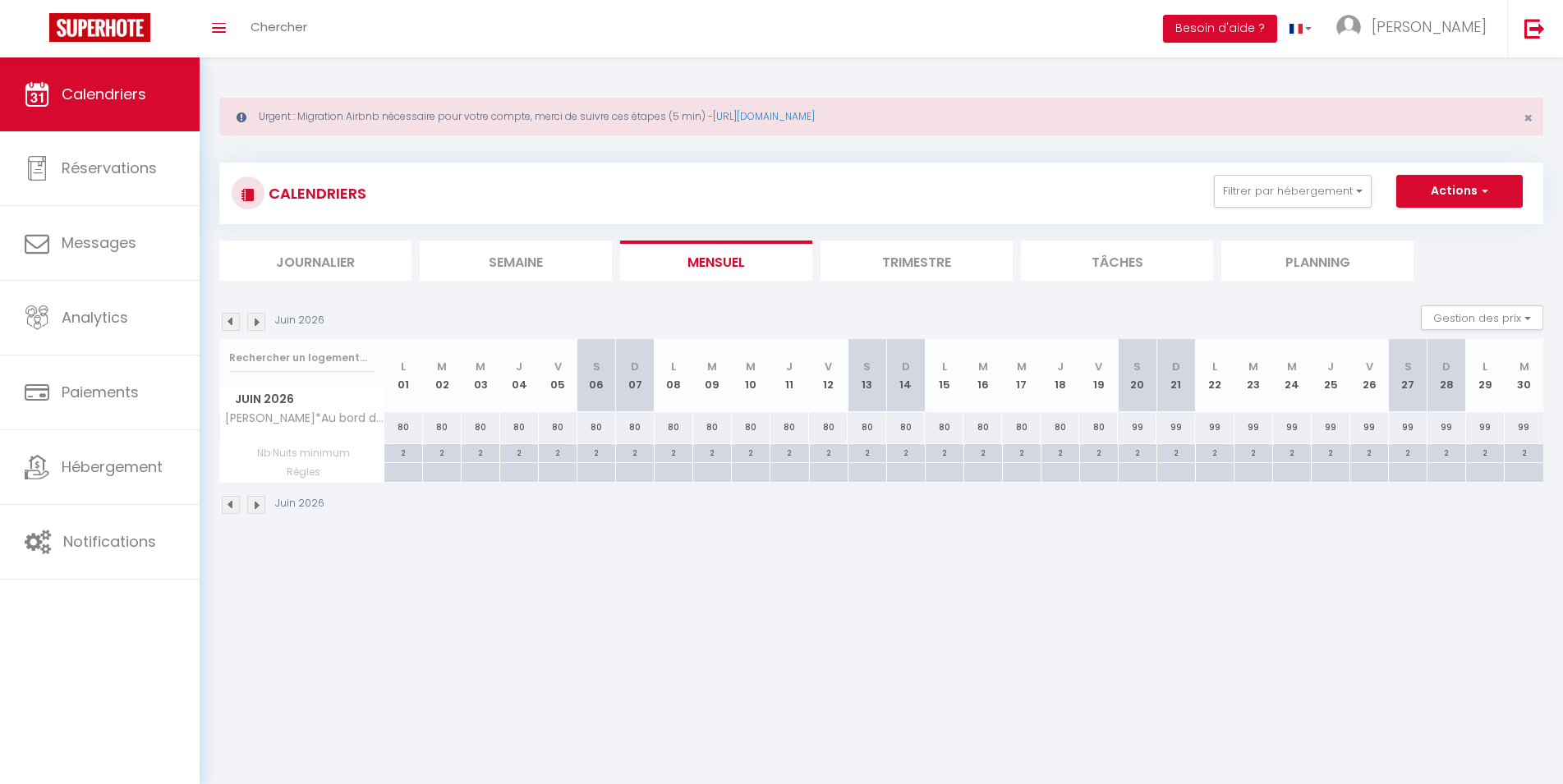
click at [232, 510] on img at bounding box center [230, 505] width 18 height 18
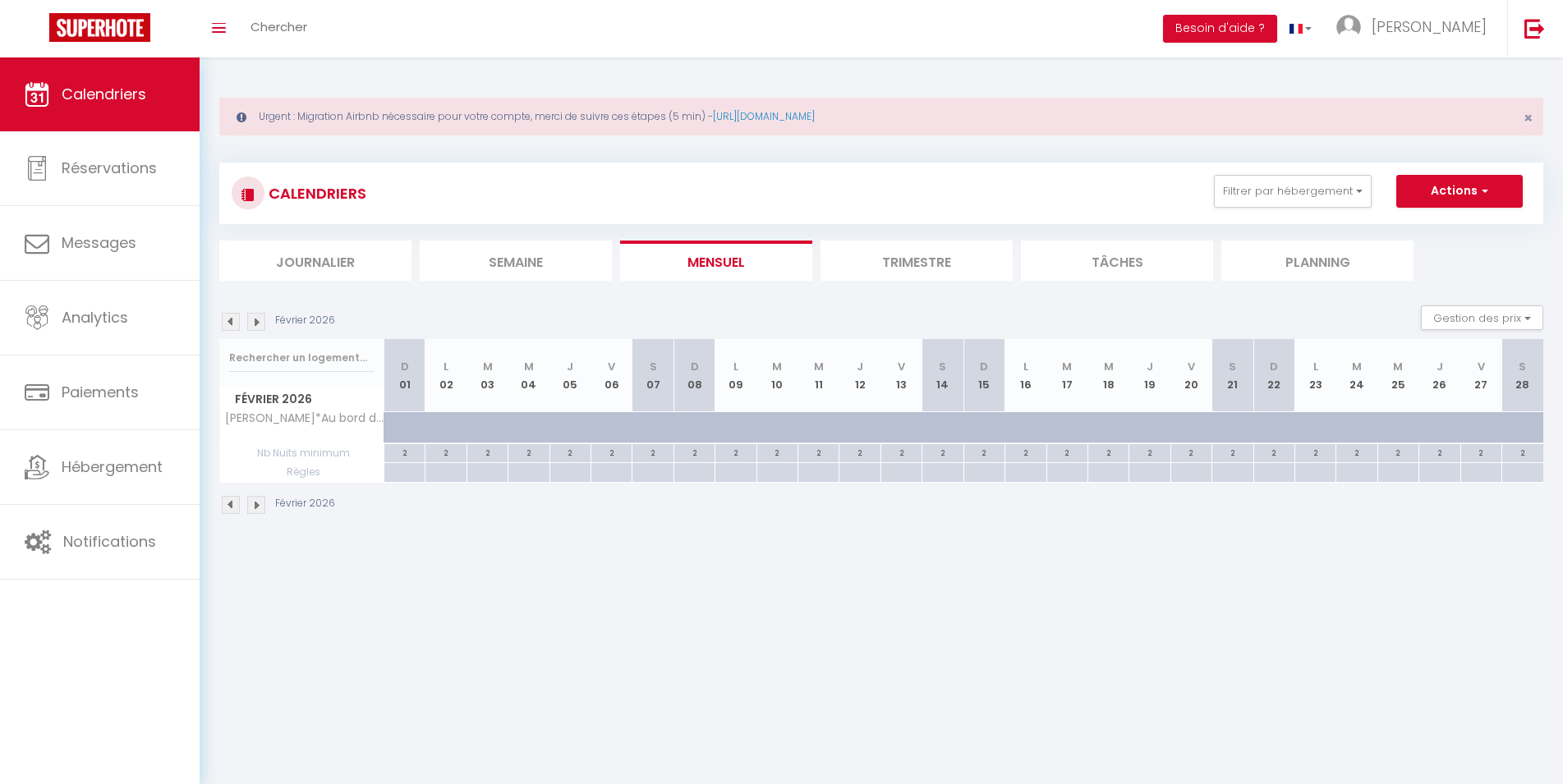
click at [232, 506] on img at bounding box center [230, 505] width 18 height 18
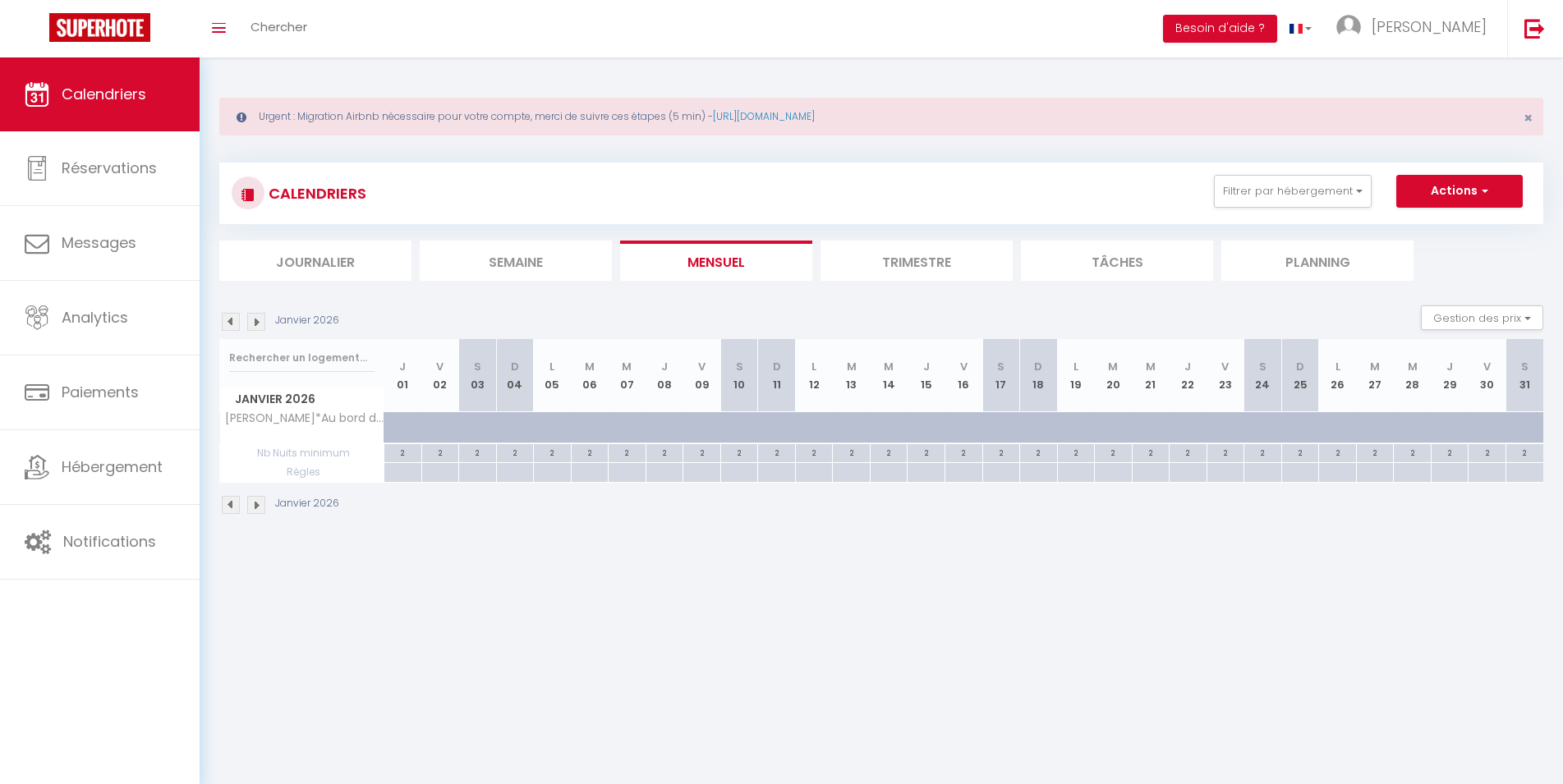
click at [232, 506] on img at bounding box center [230, 505] width 18 height 18
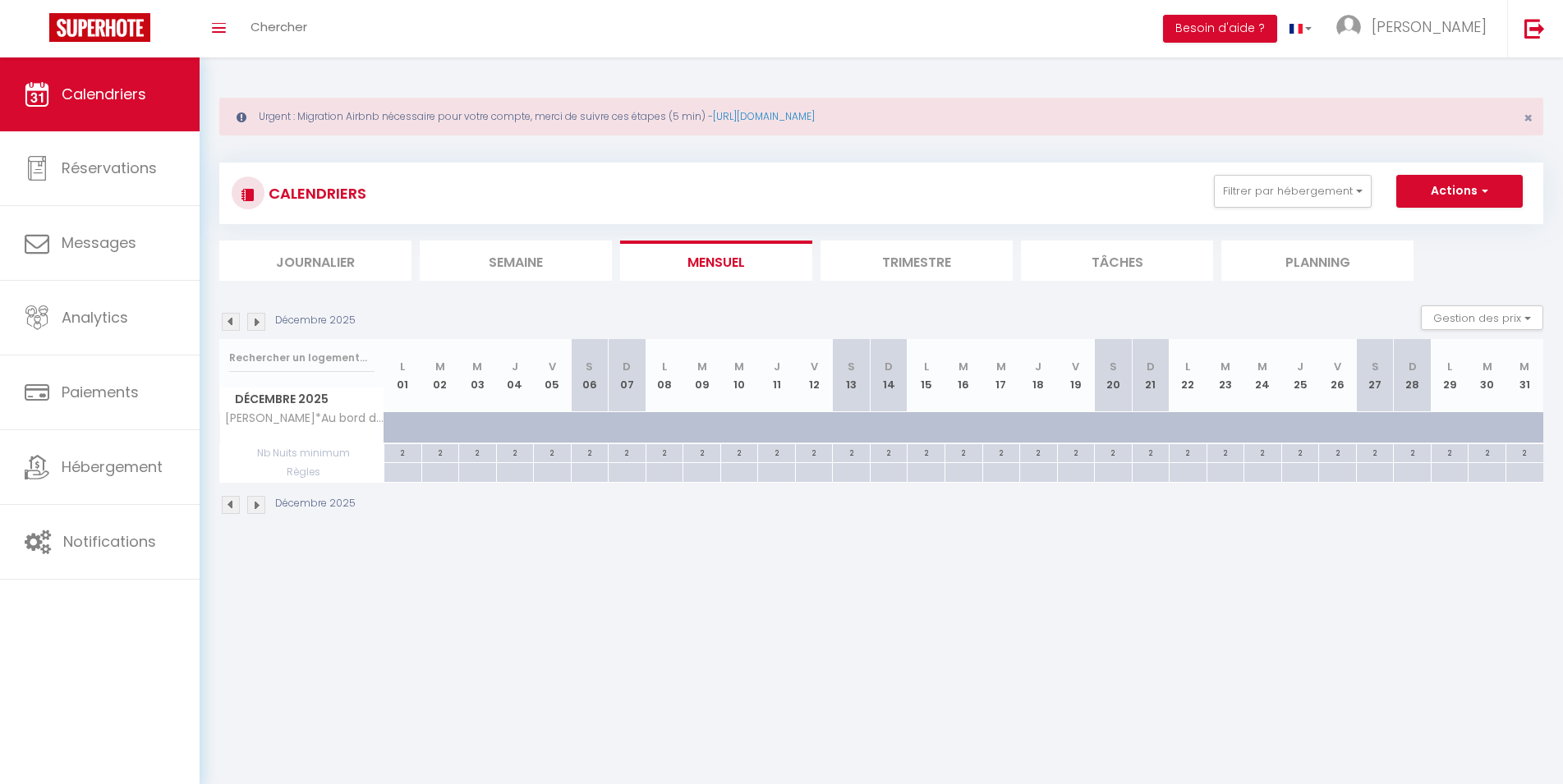
click at [232, 506] on img at bounding box center [230, 505] width 18 height 18
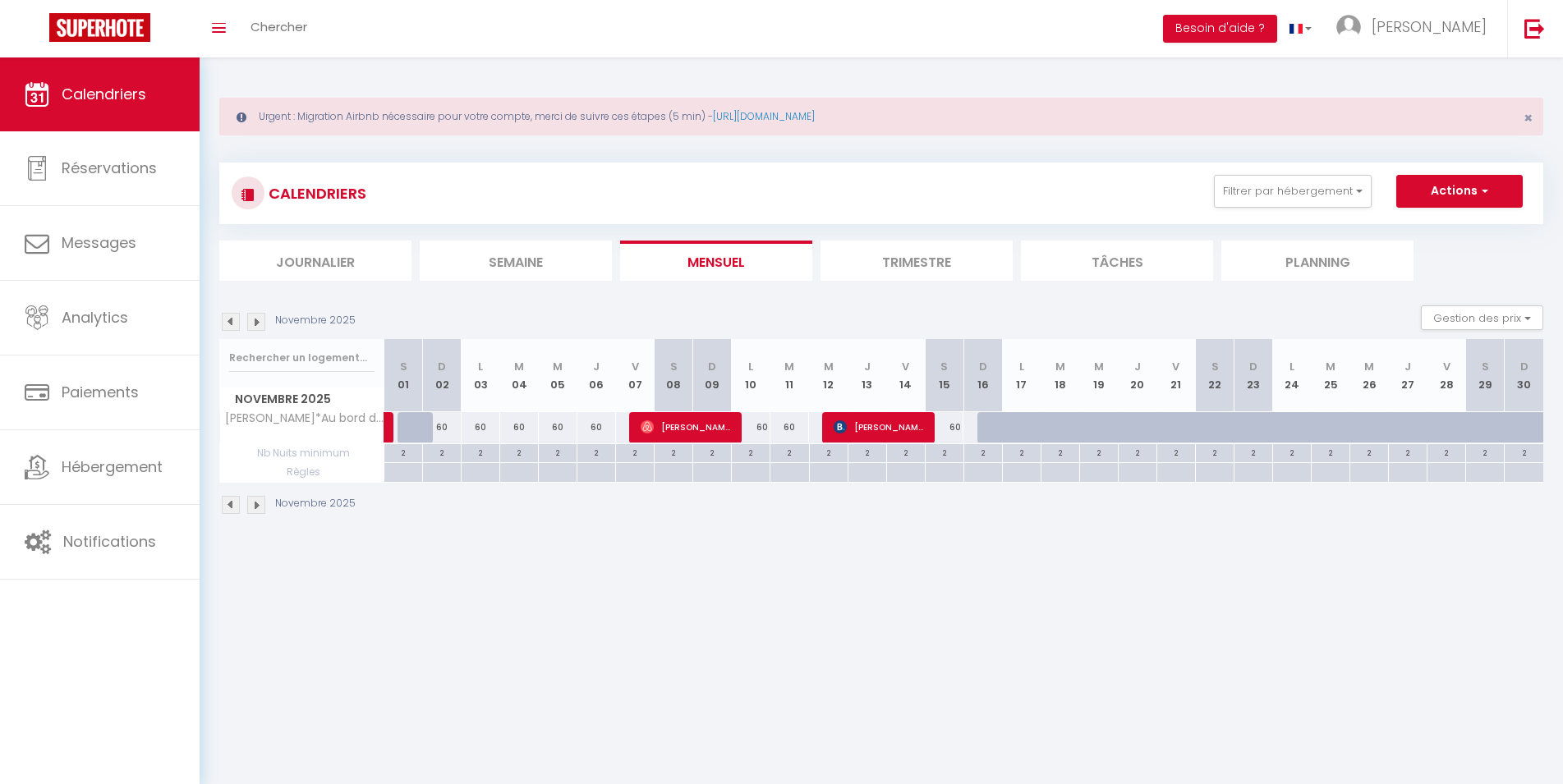
click at [234, 505] on img at bounding box center [230, 505] width 18 height 18
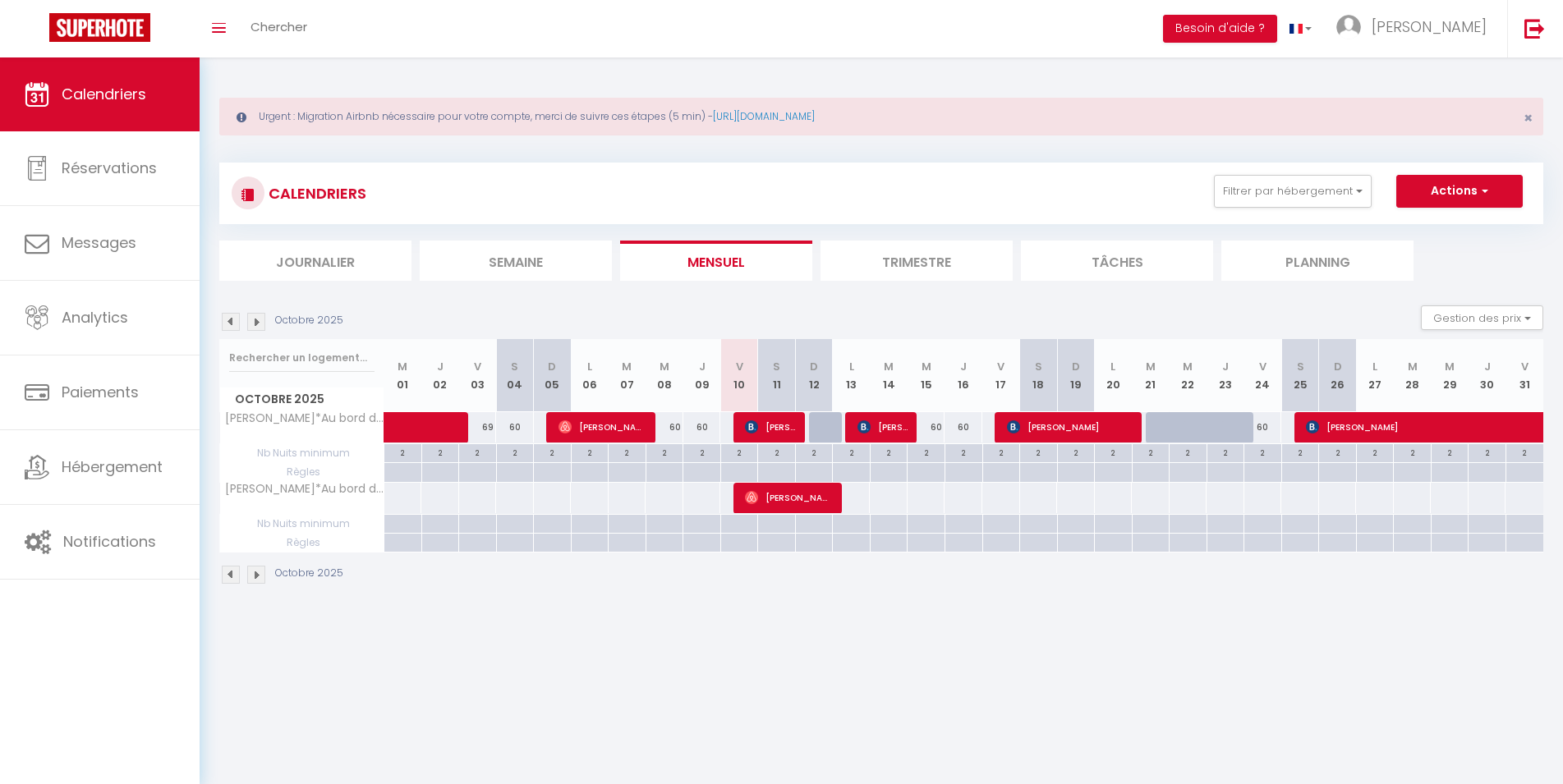
click at [755, 429] on img at bounding box center [751, 426] width 13 height 13
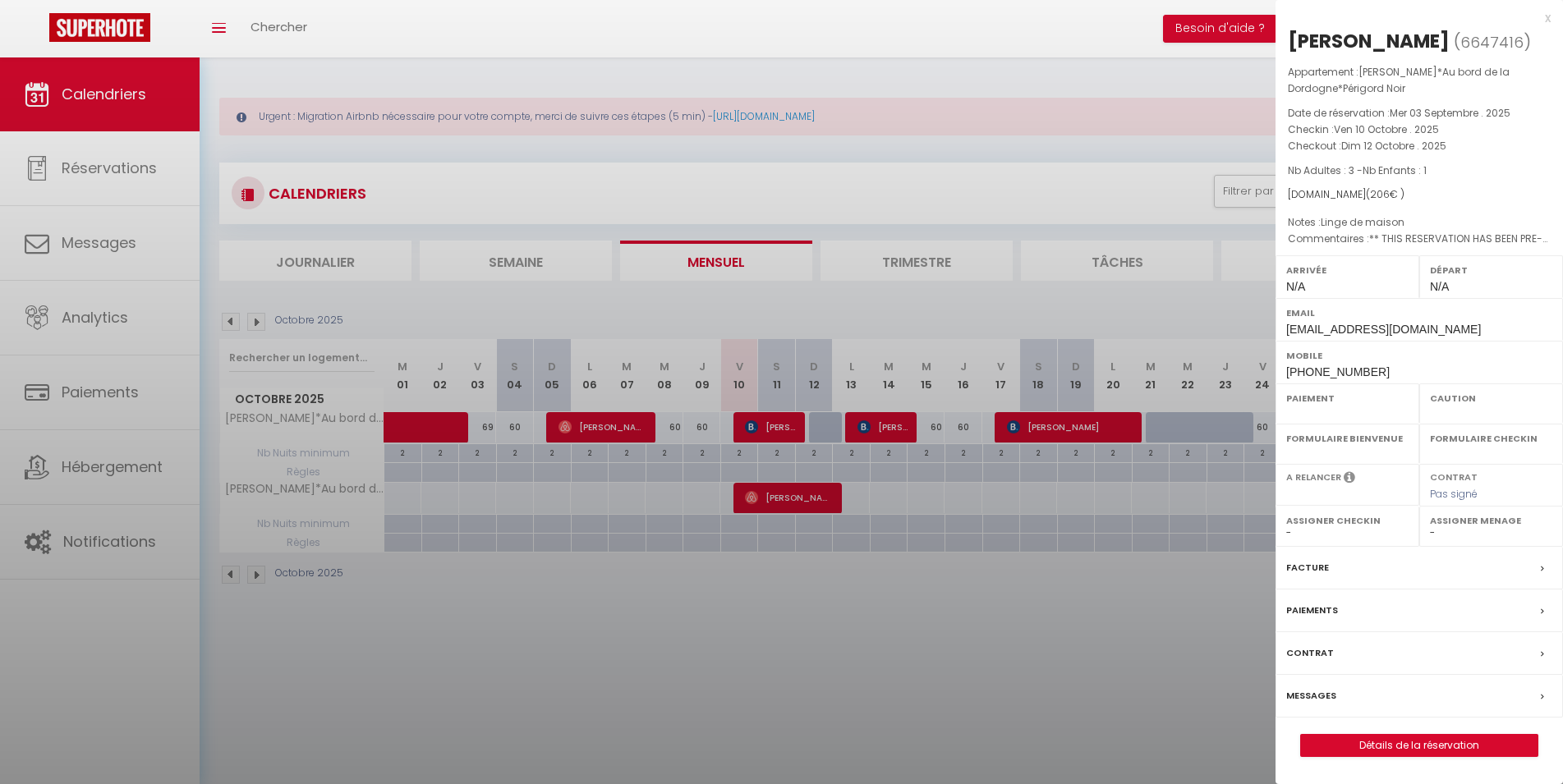
select select "OK"
select select "KO"
select select "0"
select select "1"
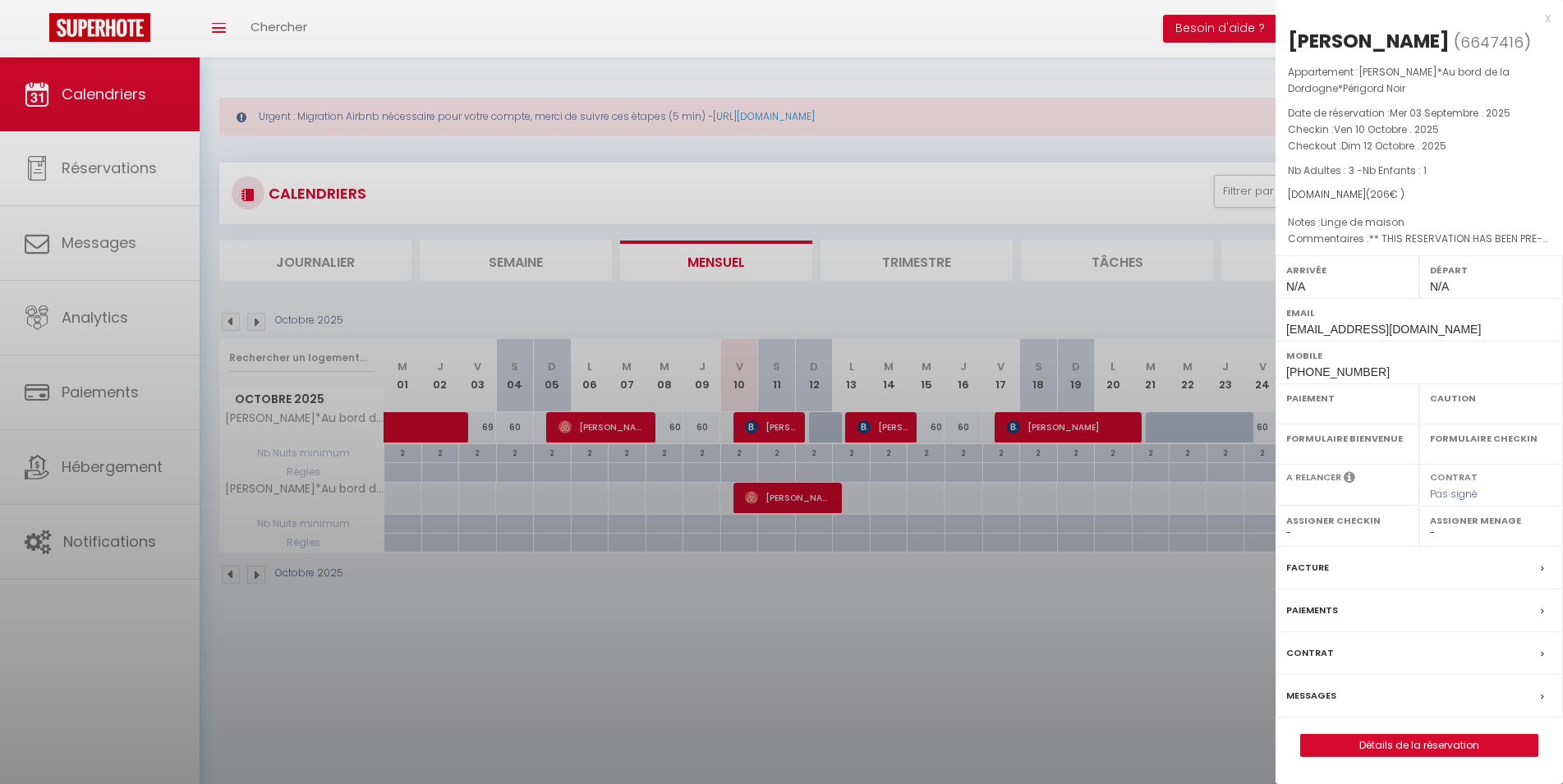
select select
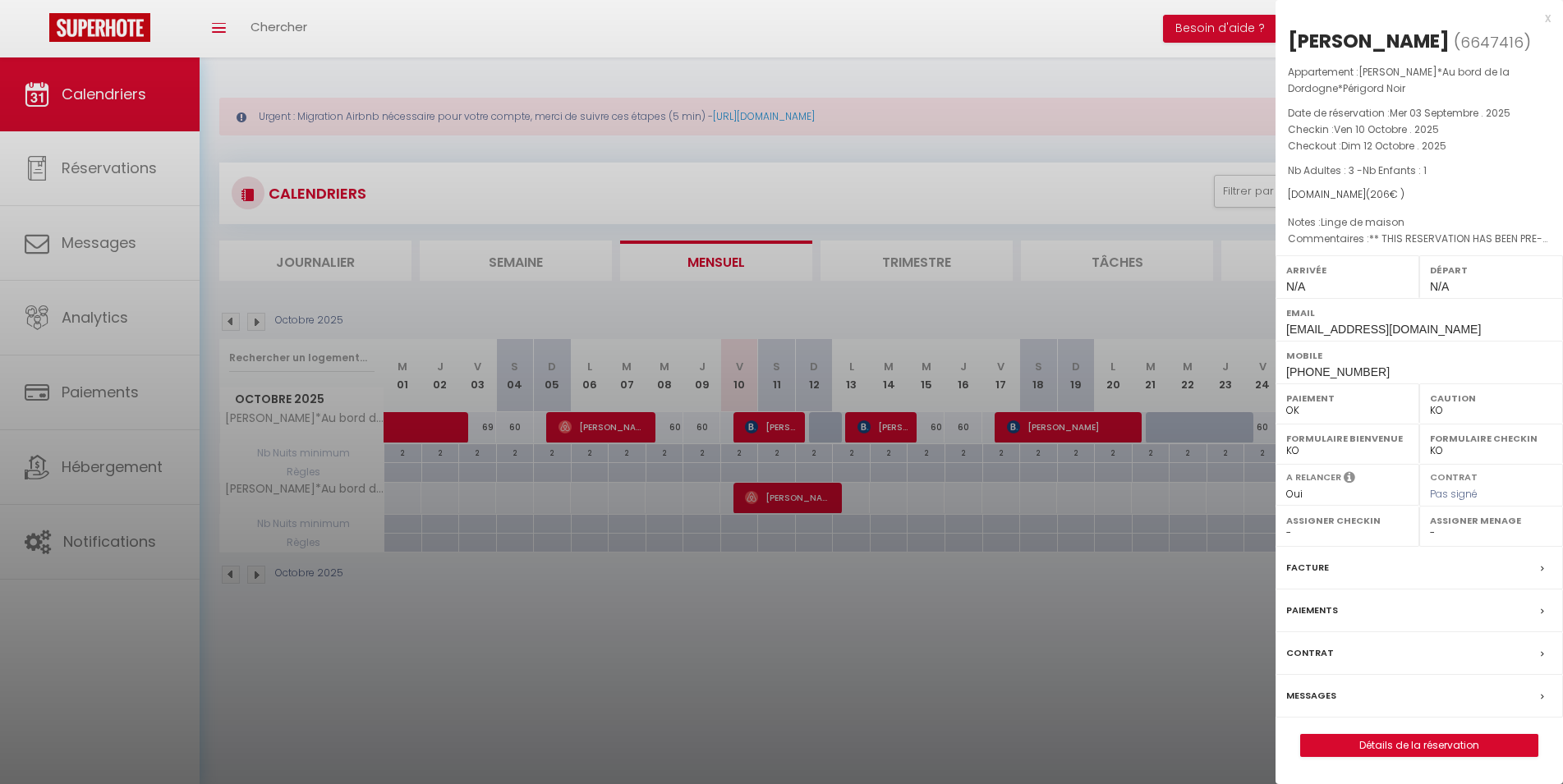
click at [746, 655] on div at bounding box center [782, 392] width 1563 height 784
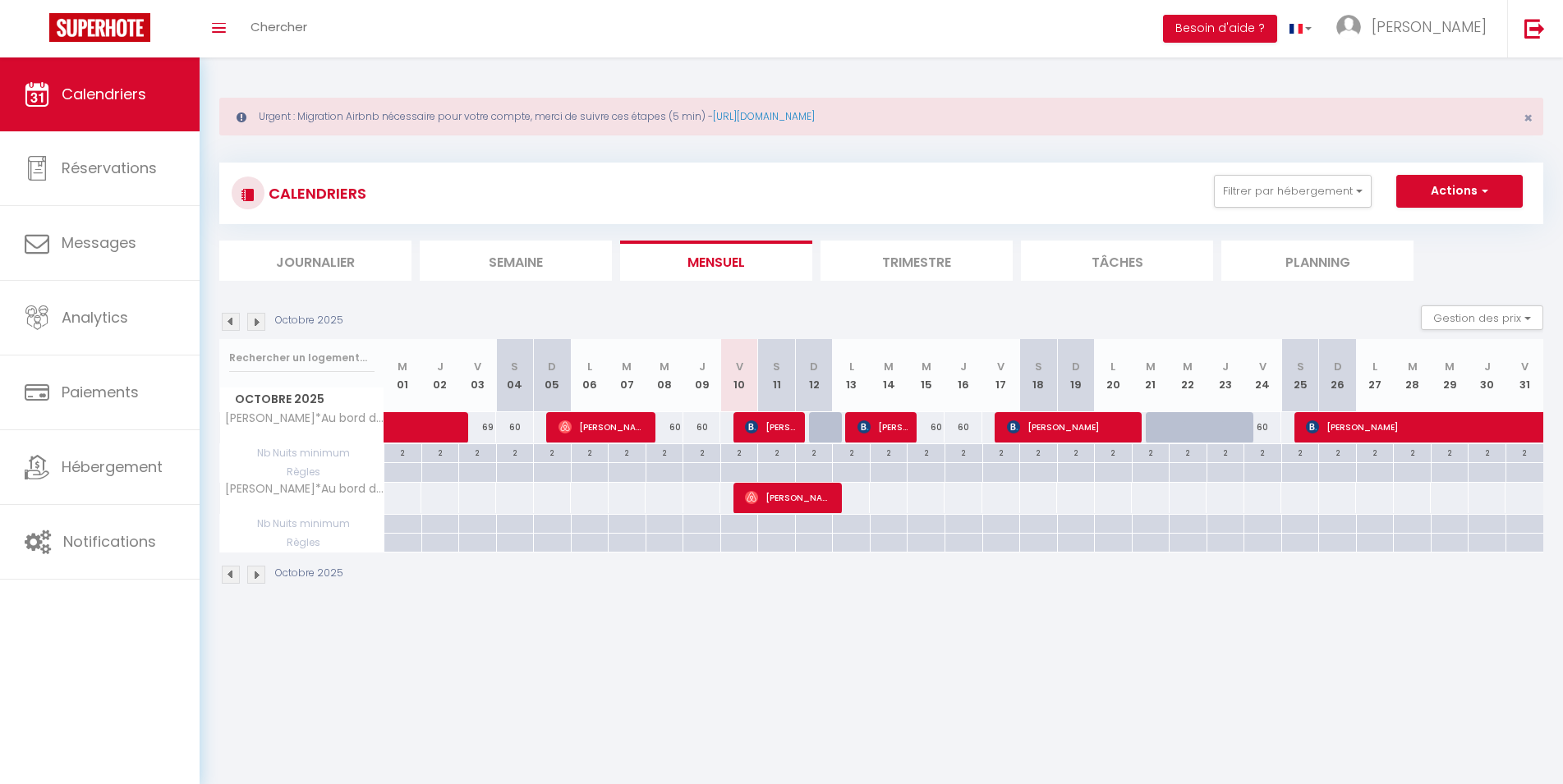
click at [793, 429] on span "[PERSON_NAME]" at bounding box center [770, 426] width 50 height 31
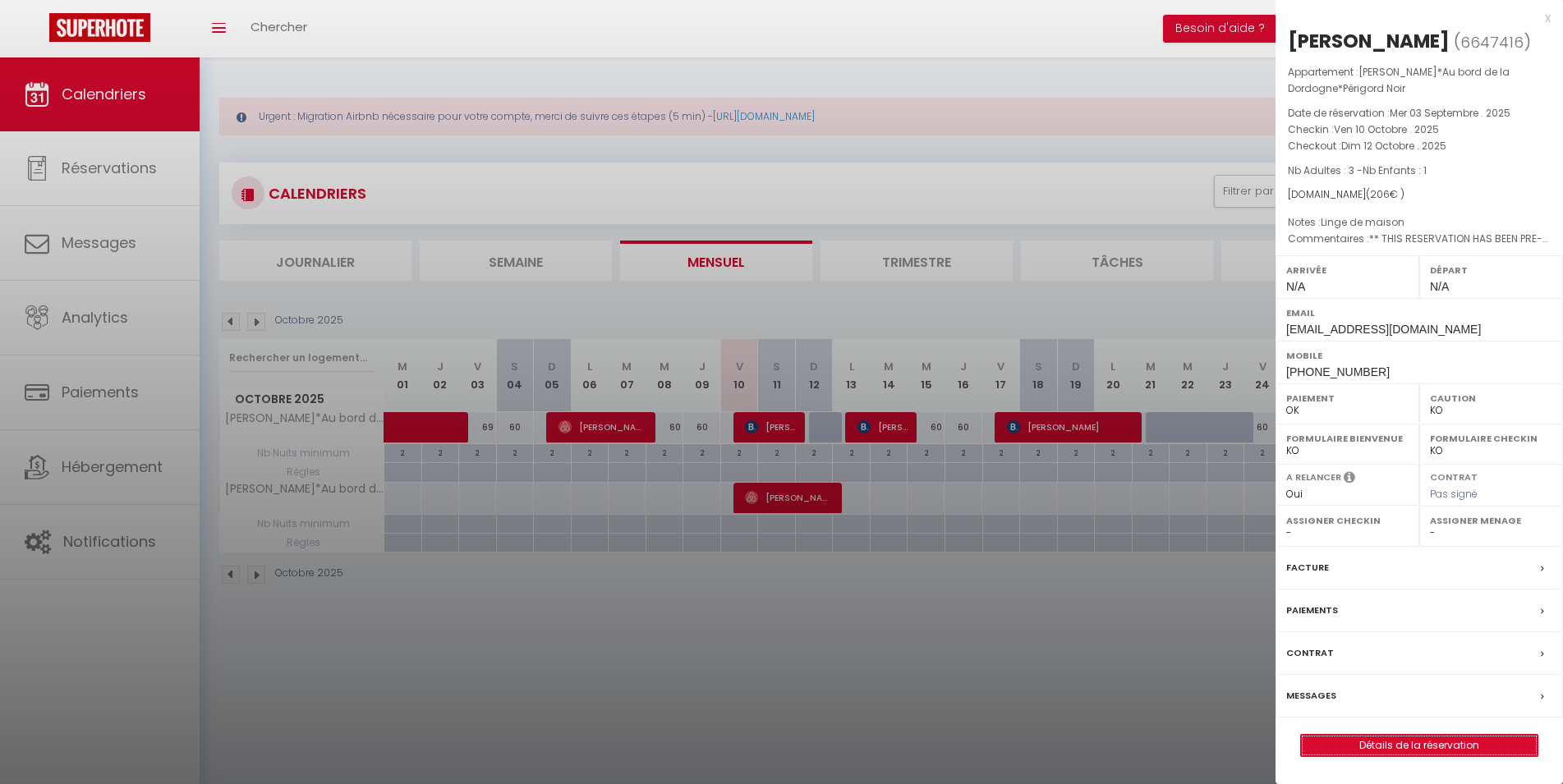
click at [1431, 747] on link "Détails de la réservation" at bounding box center [1419, 745] width 236 height 21
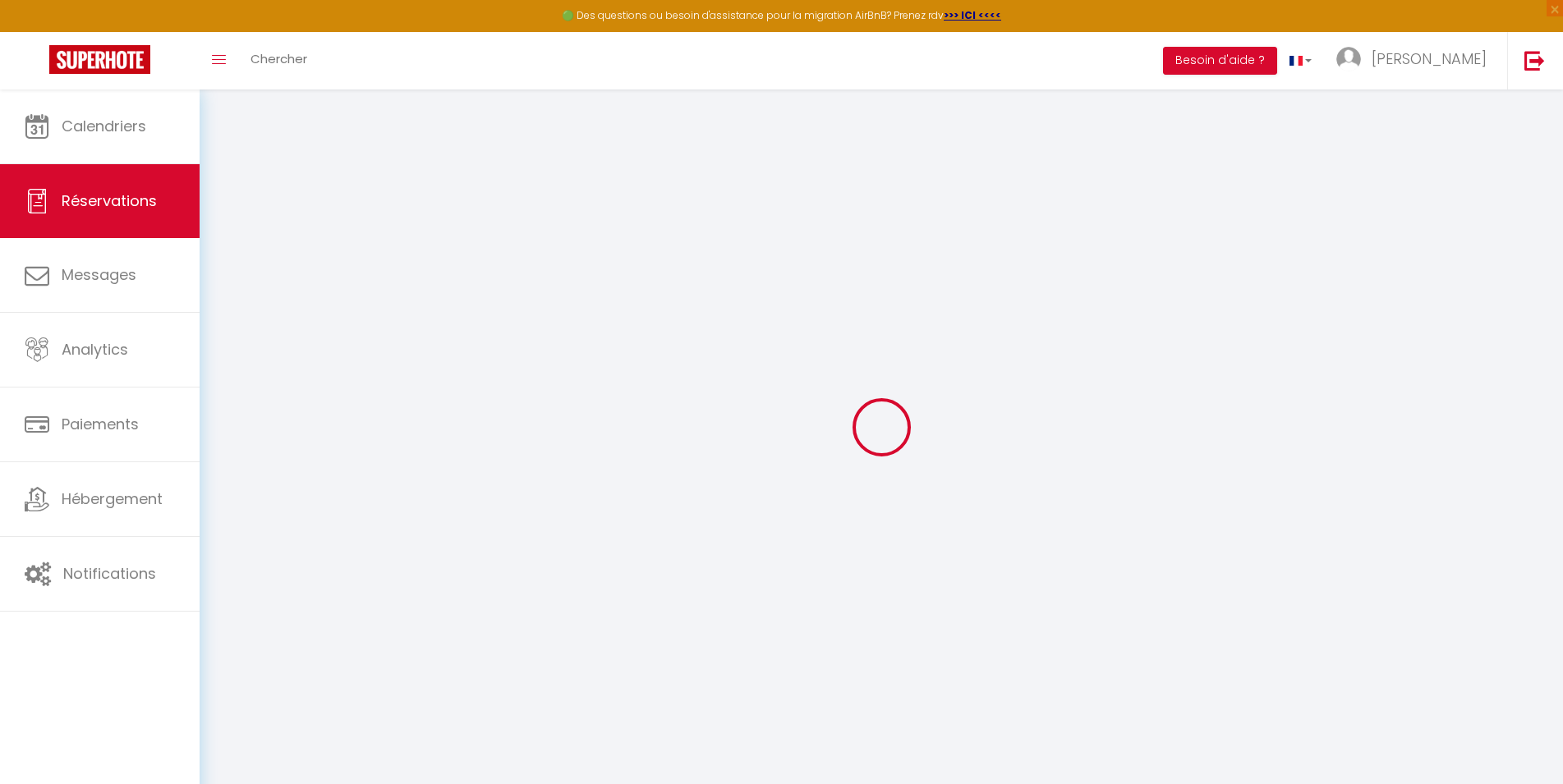
type input "[PERSON_NAME]"
type input "Rushing"
type input "[EMAIL_ADDRESS][DOMAIN_NAME]"
type input "[PHONE_NUMBER]"
type input "."
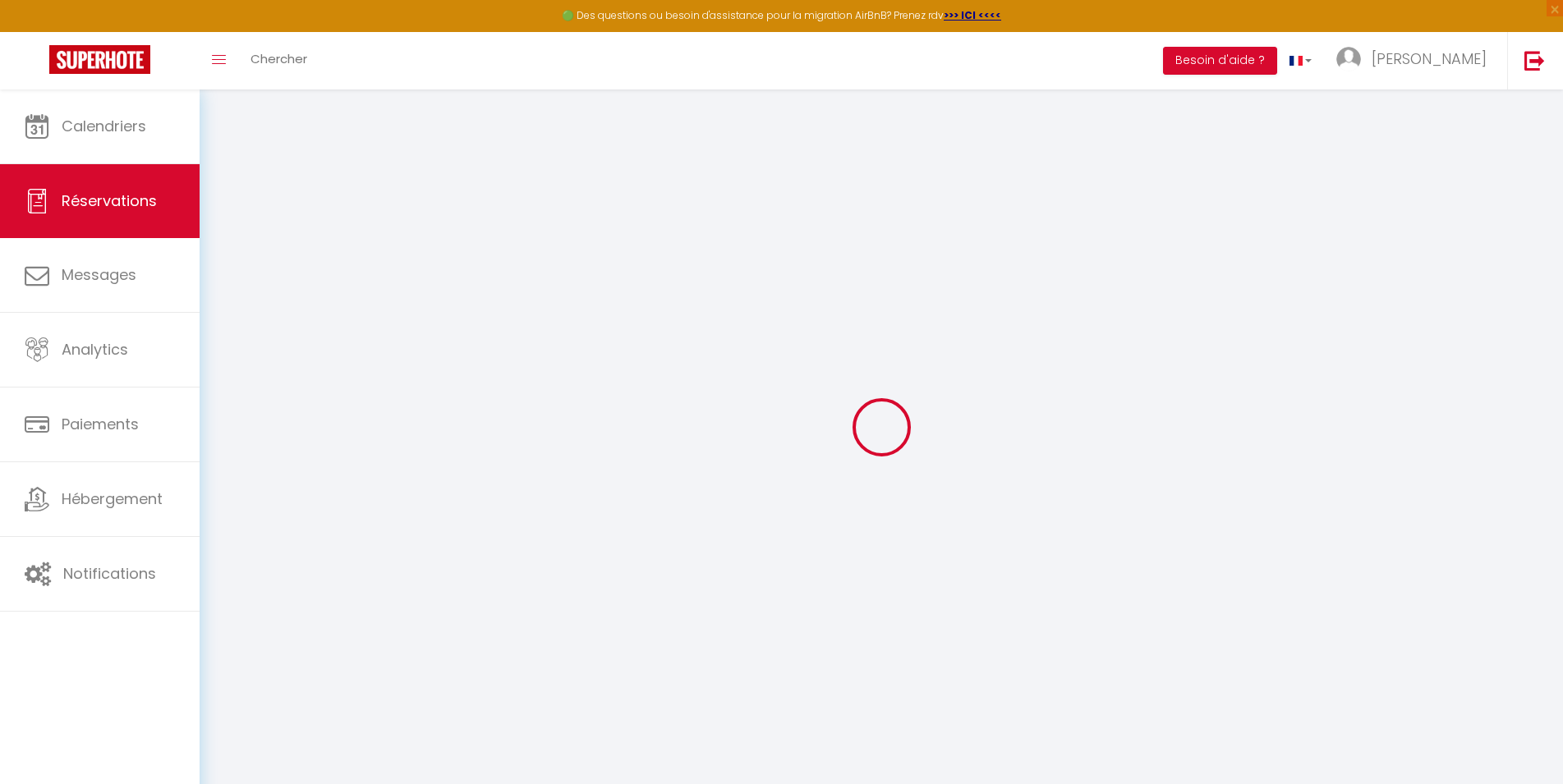
select select "US"
type input "30.96"
select select "62128"
select select "1"
select select
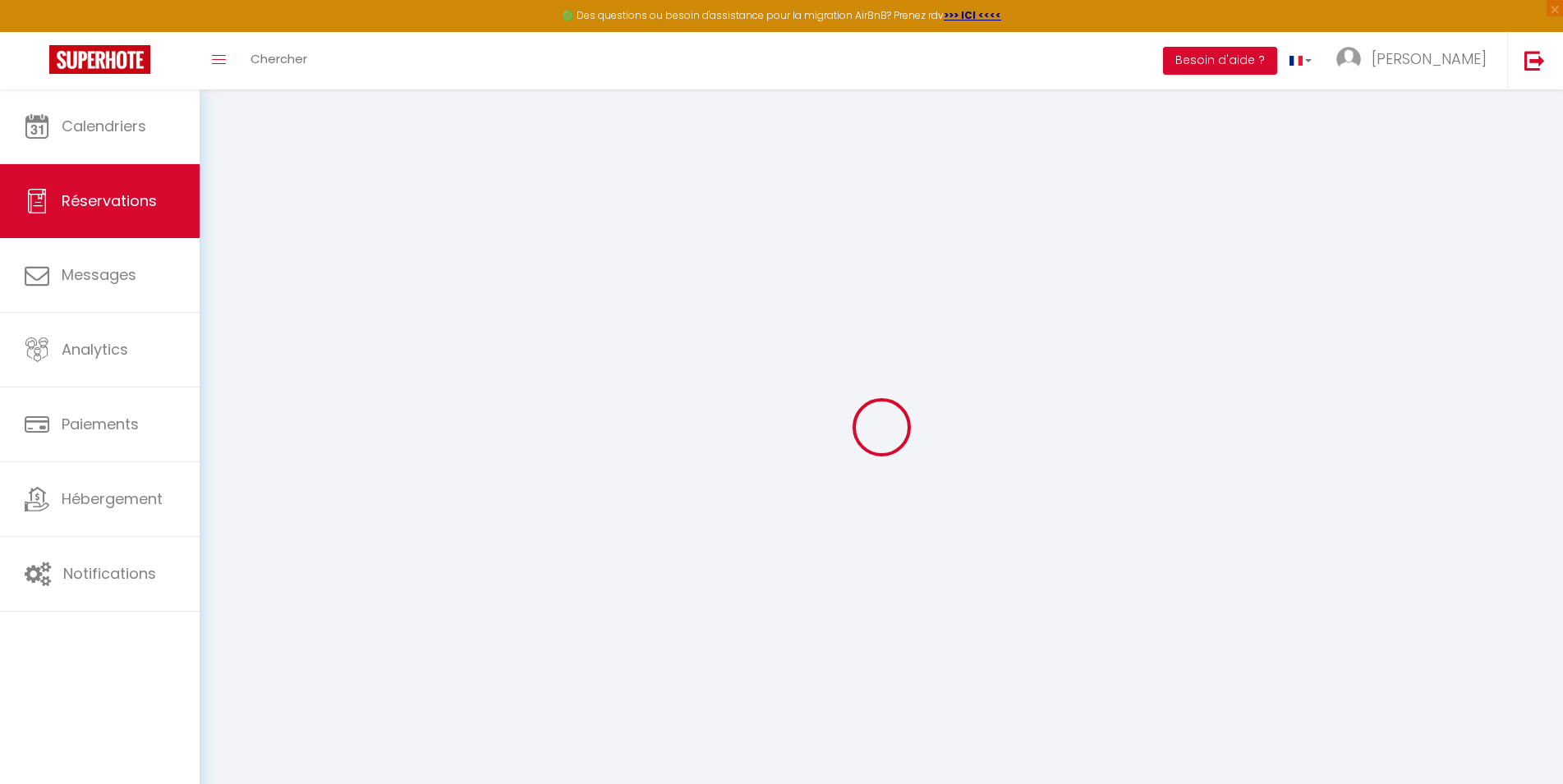
select select
type input "3"
type input "1"
select select "12"
select select
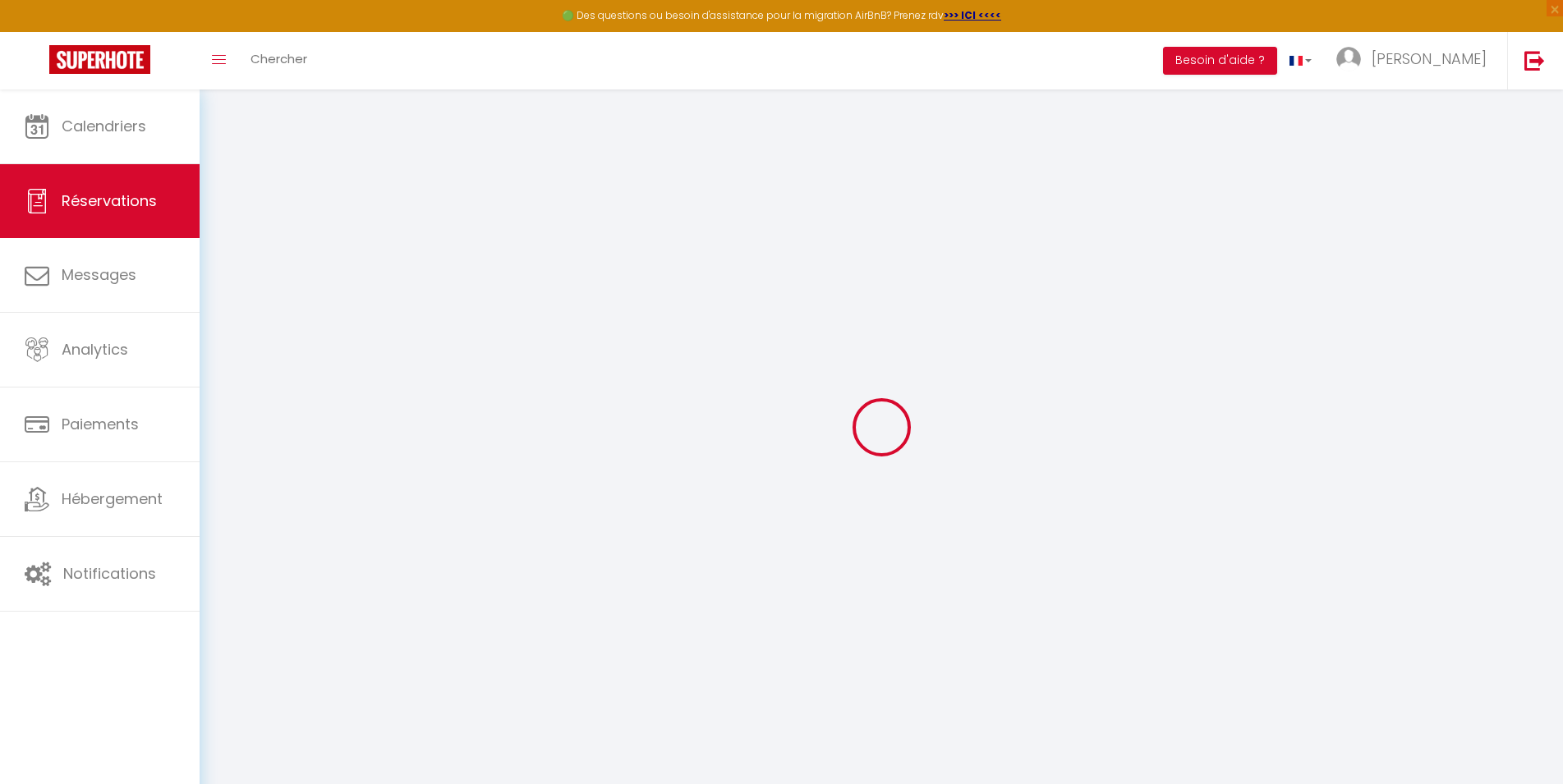
type input "131"
checkbox input "false"
type input "0"
select select "2"
type input "85"
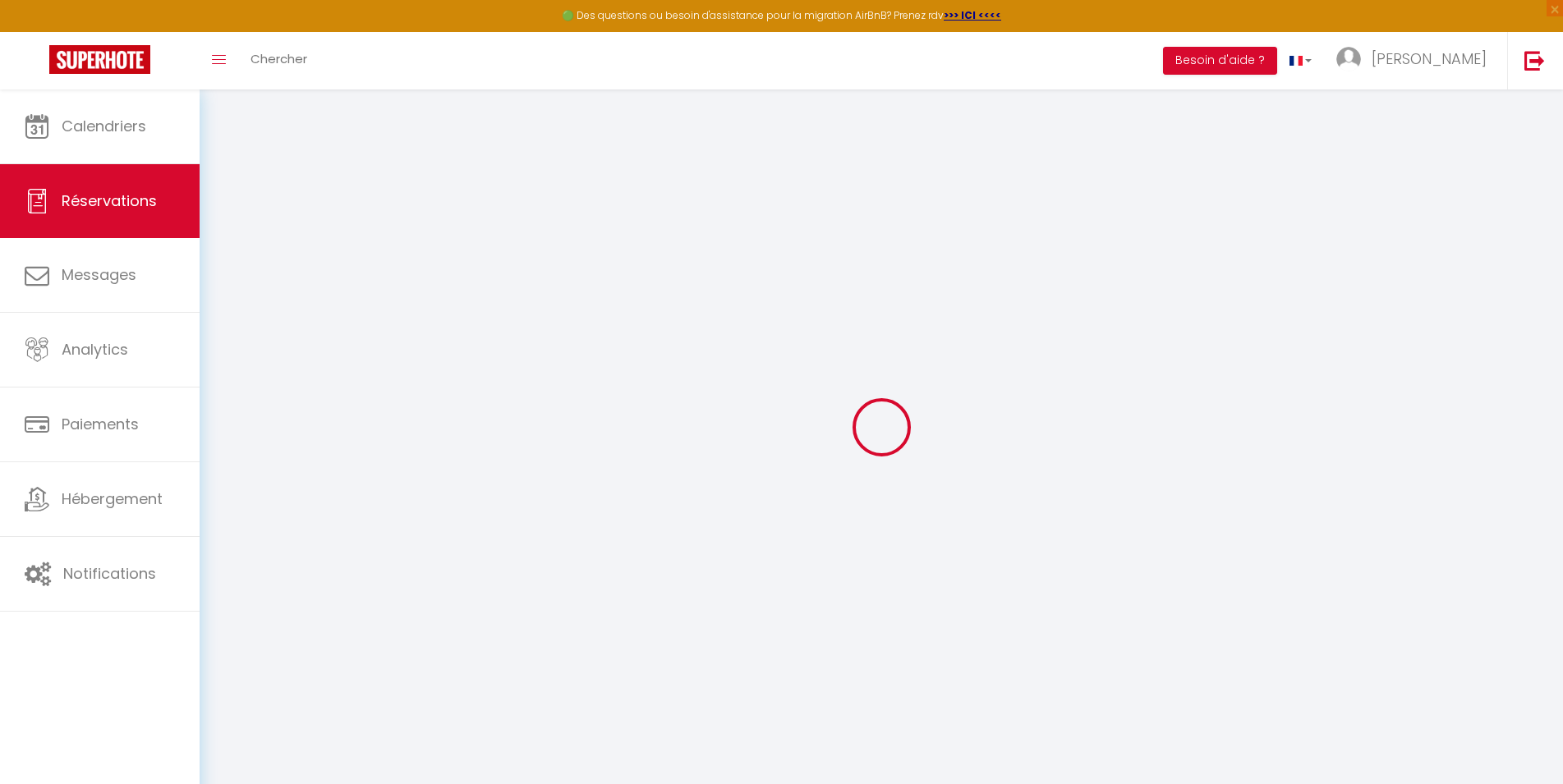
type input "0"
select select
select select "14"
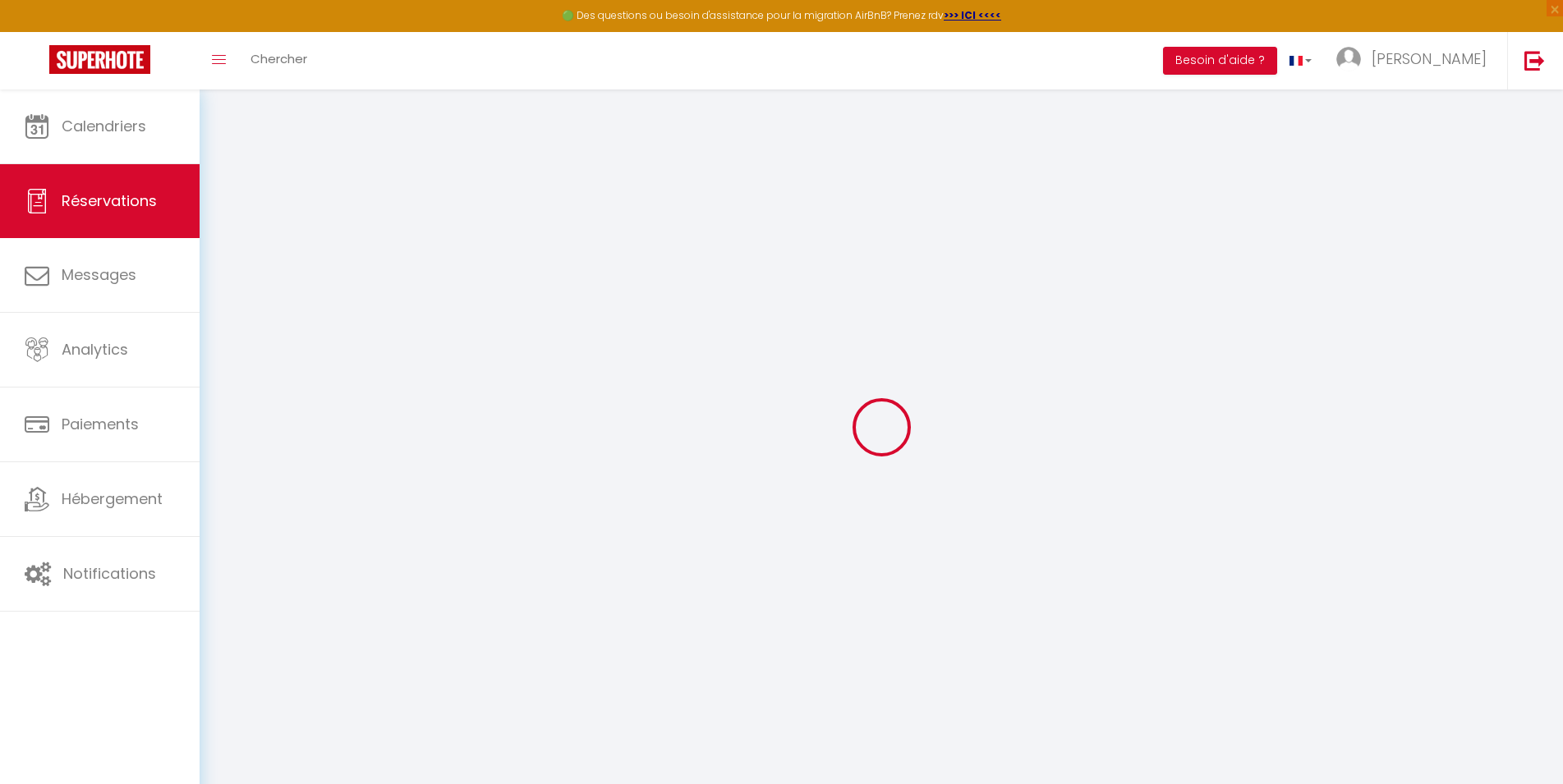
checkbox input "false"
select select
checkbox input "false"
select select
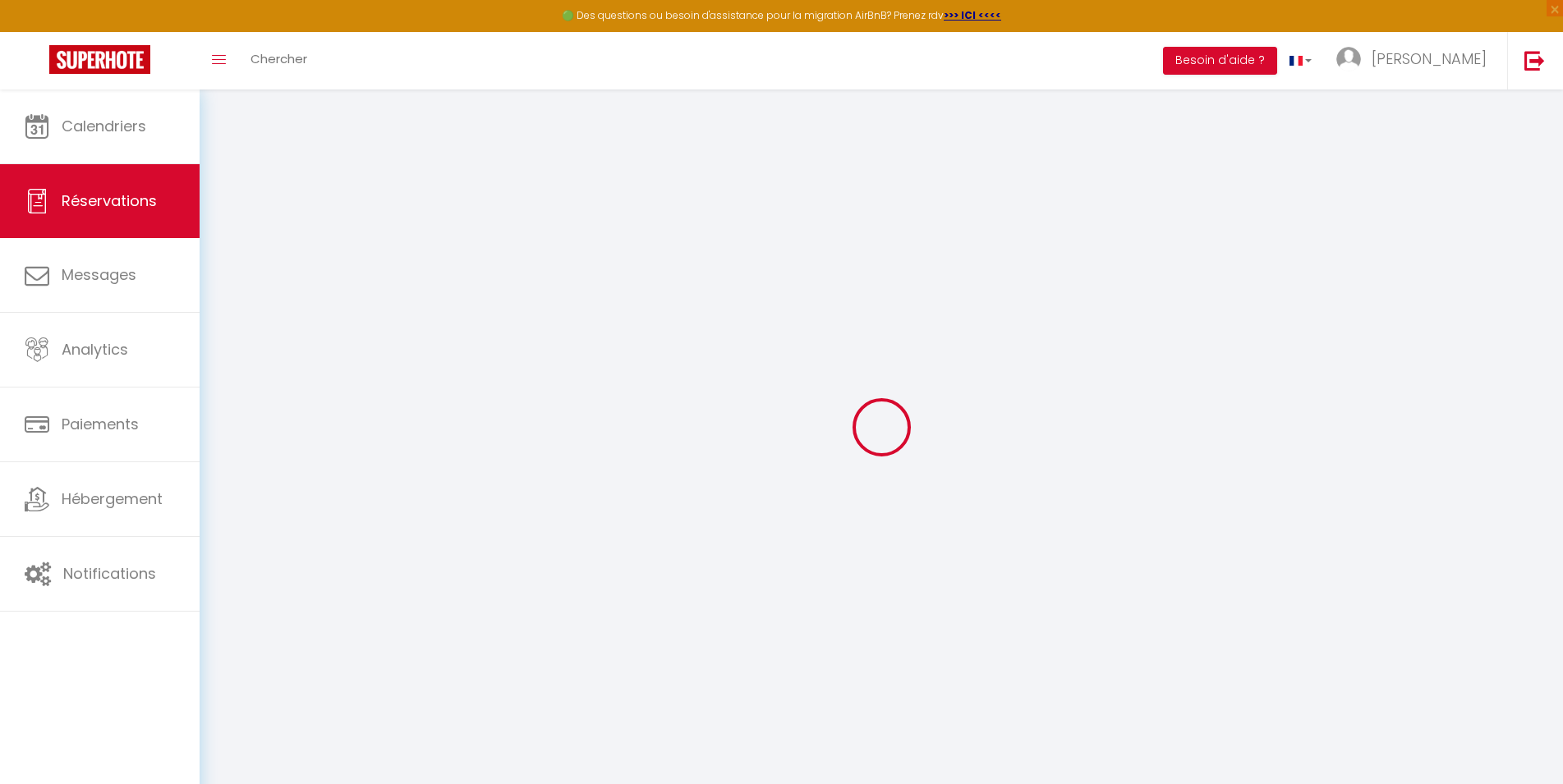
select select
checkbox input "false"
type textarea "** THIS RESERVATION HAS BEEN PRE-PAID ** BOOKING NOTE : Payment charge is EUR 2…"
type textarea "Linge de maison"
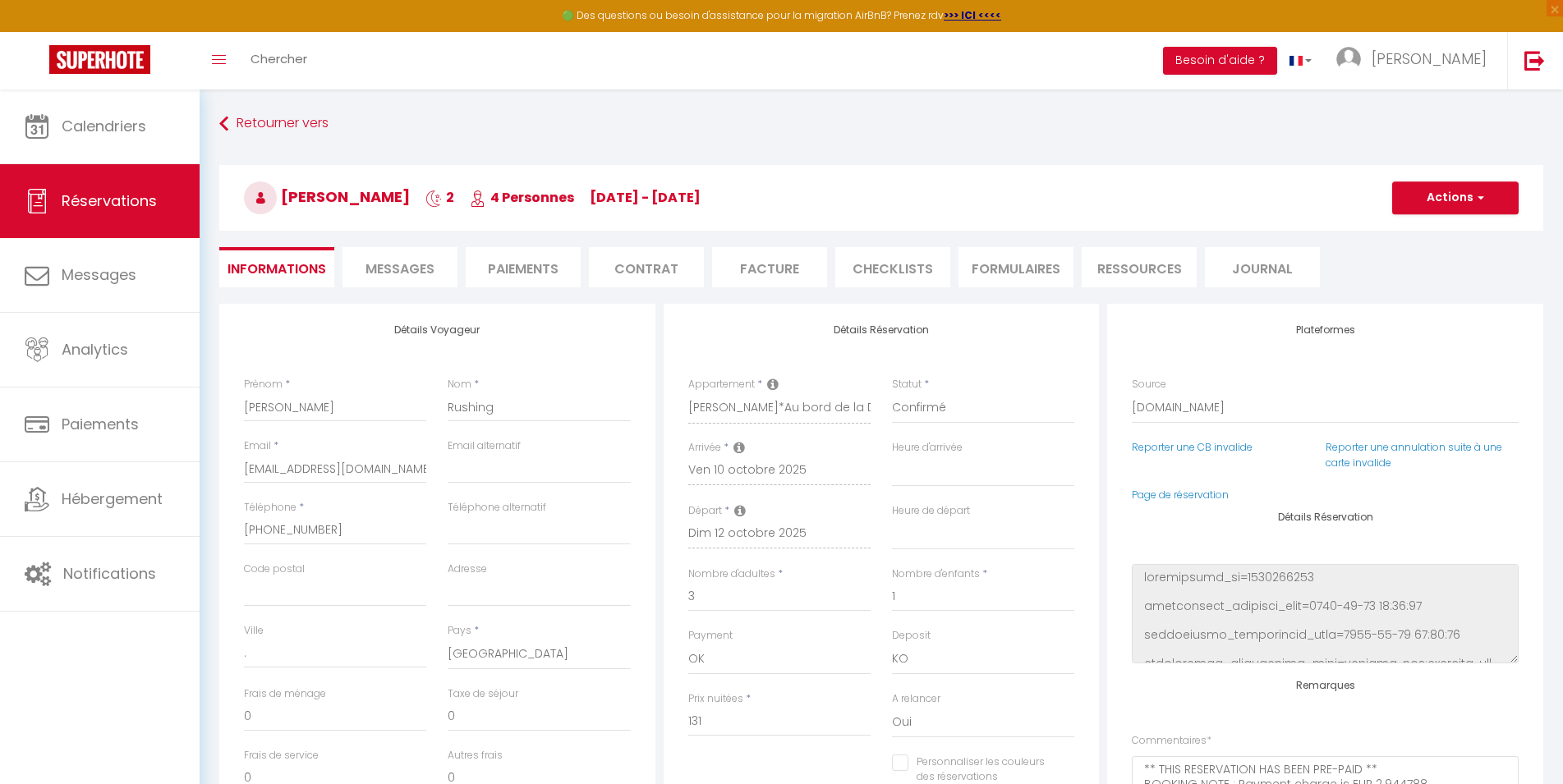
select select
checkbox input "false"
type input "75"
select select
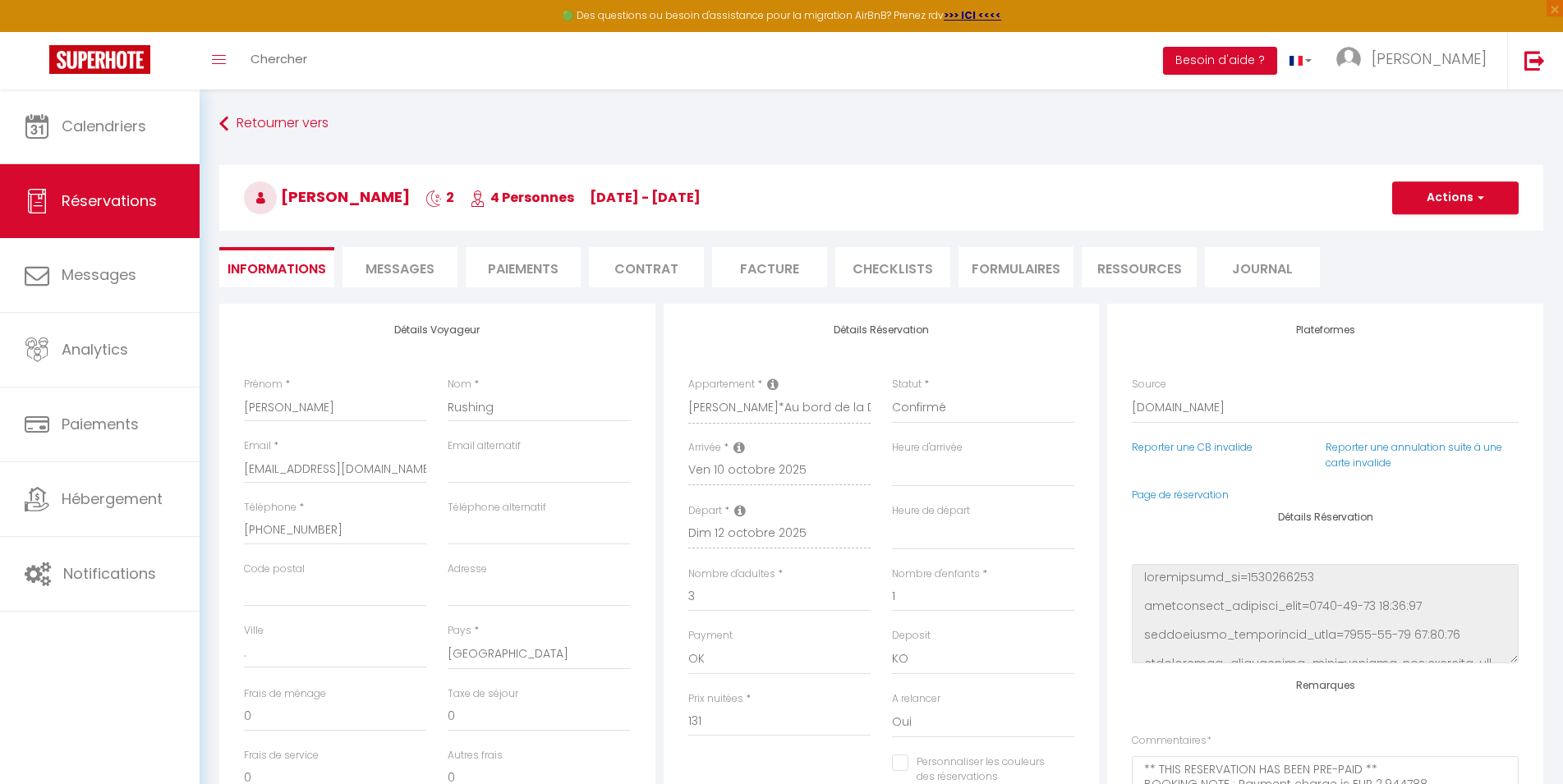
select select
checkbox input "false"
select select
click at [416, 269] on span "Messages" at bounding box center [399, 268] width 69 height 19
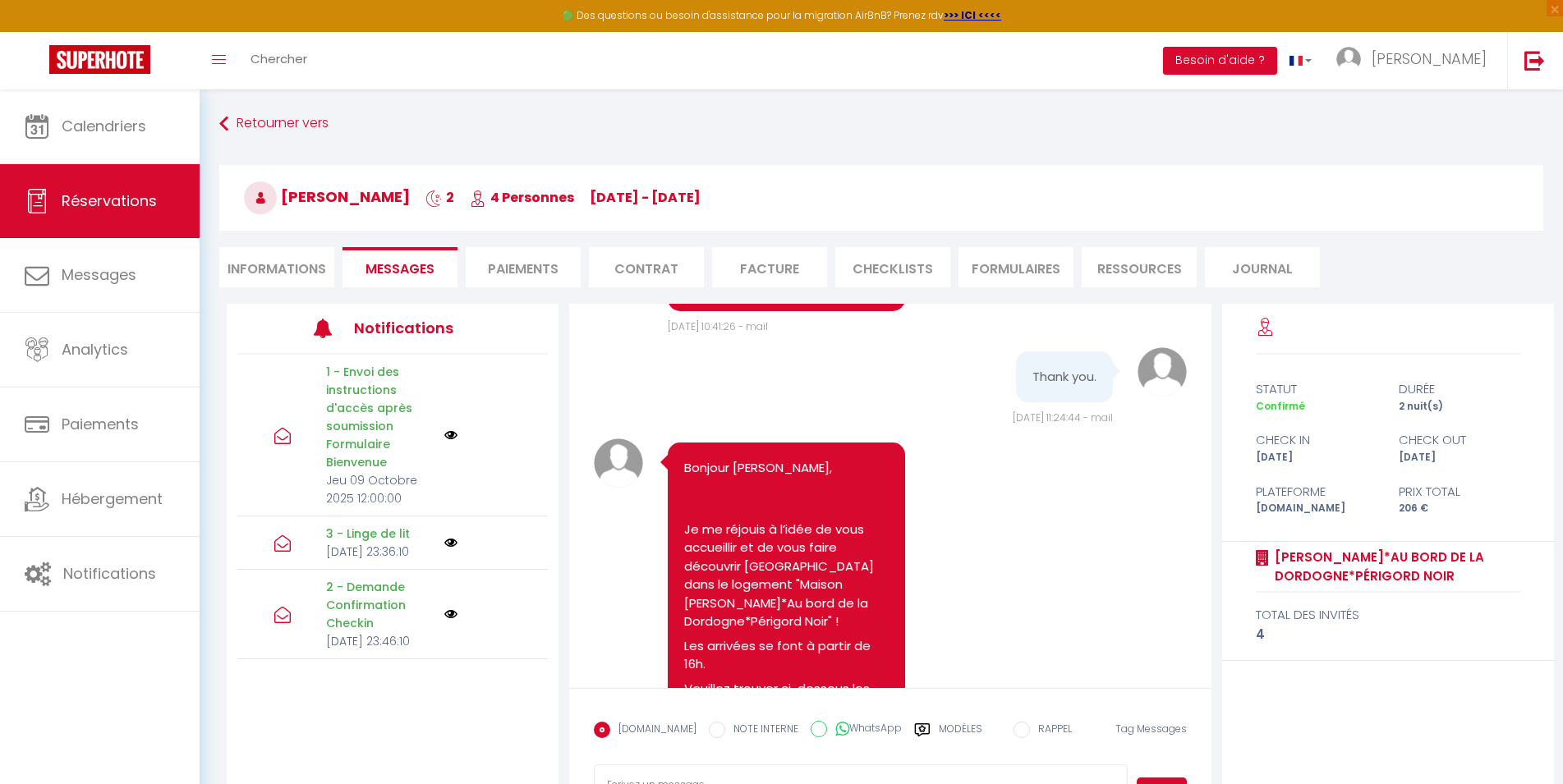
scroll to position [3165, 0]
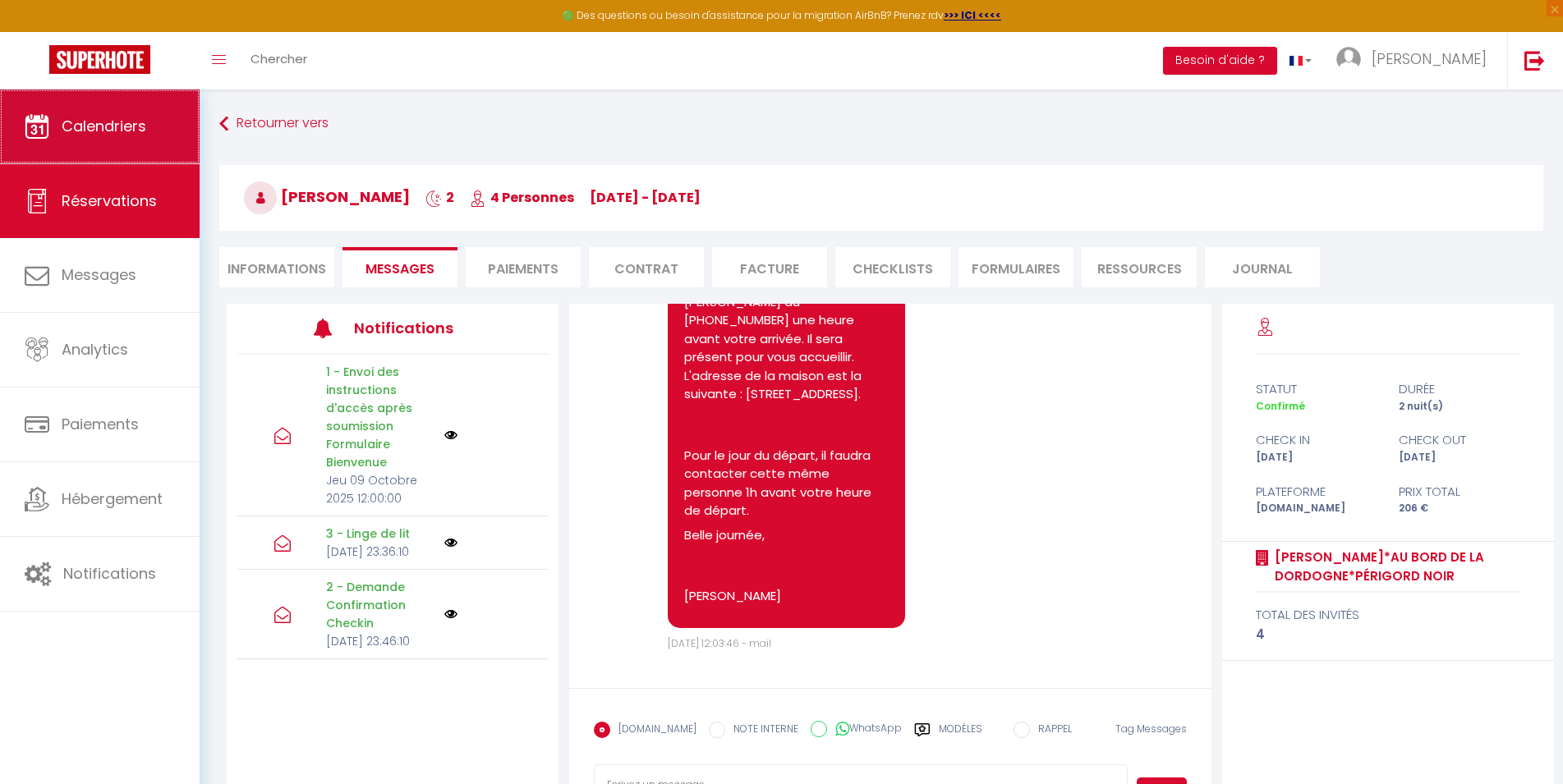
click at [139, 140] on link "Calendriers" at bounding box center [99, 126] width 200 height 74
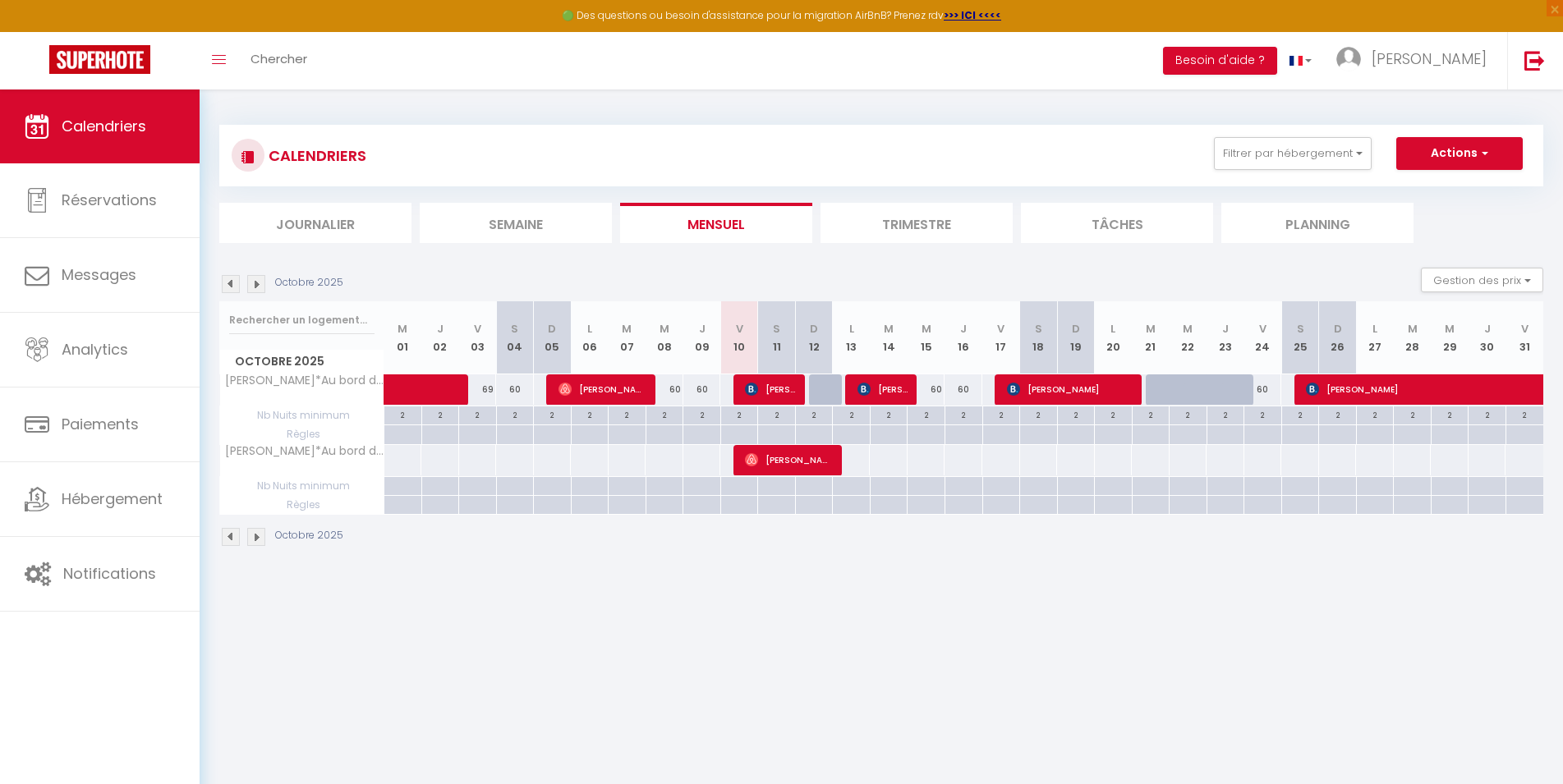
click at [257, 540] on img at bounding box center [256, 537] width 18 height 18
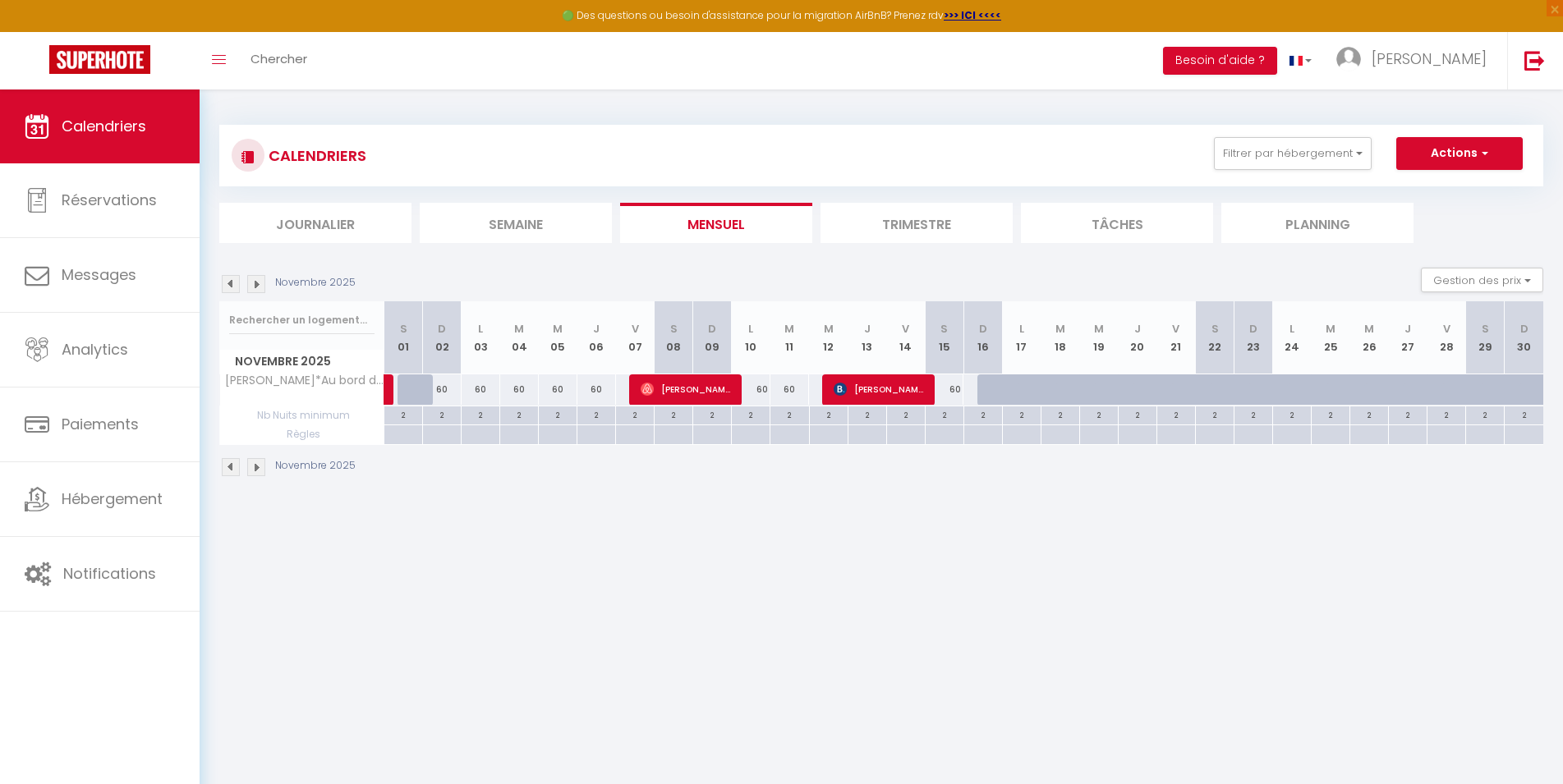
click at [225, 463] on img at bounding box center [230, 466] width 18 height 18
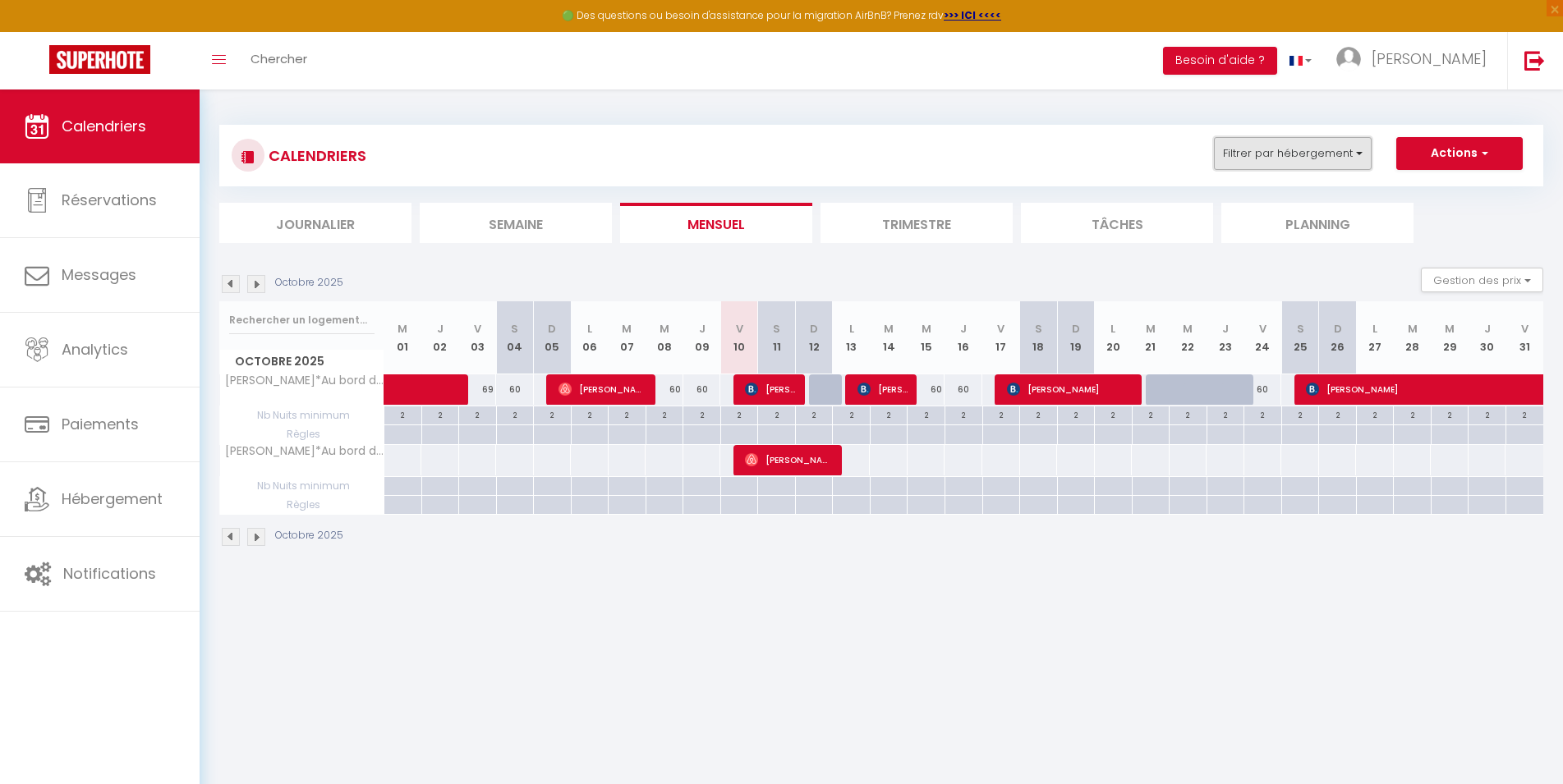
click at [1320, 151] on button "Filtrer par hébergement" at bounding box center [1293, 153] width 158 height 33
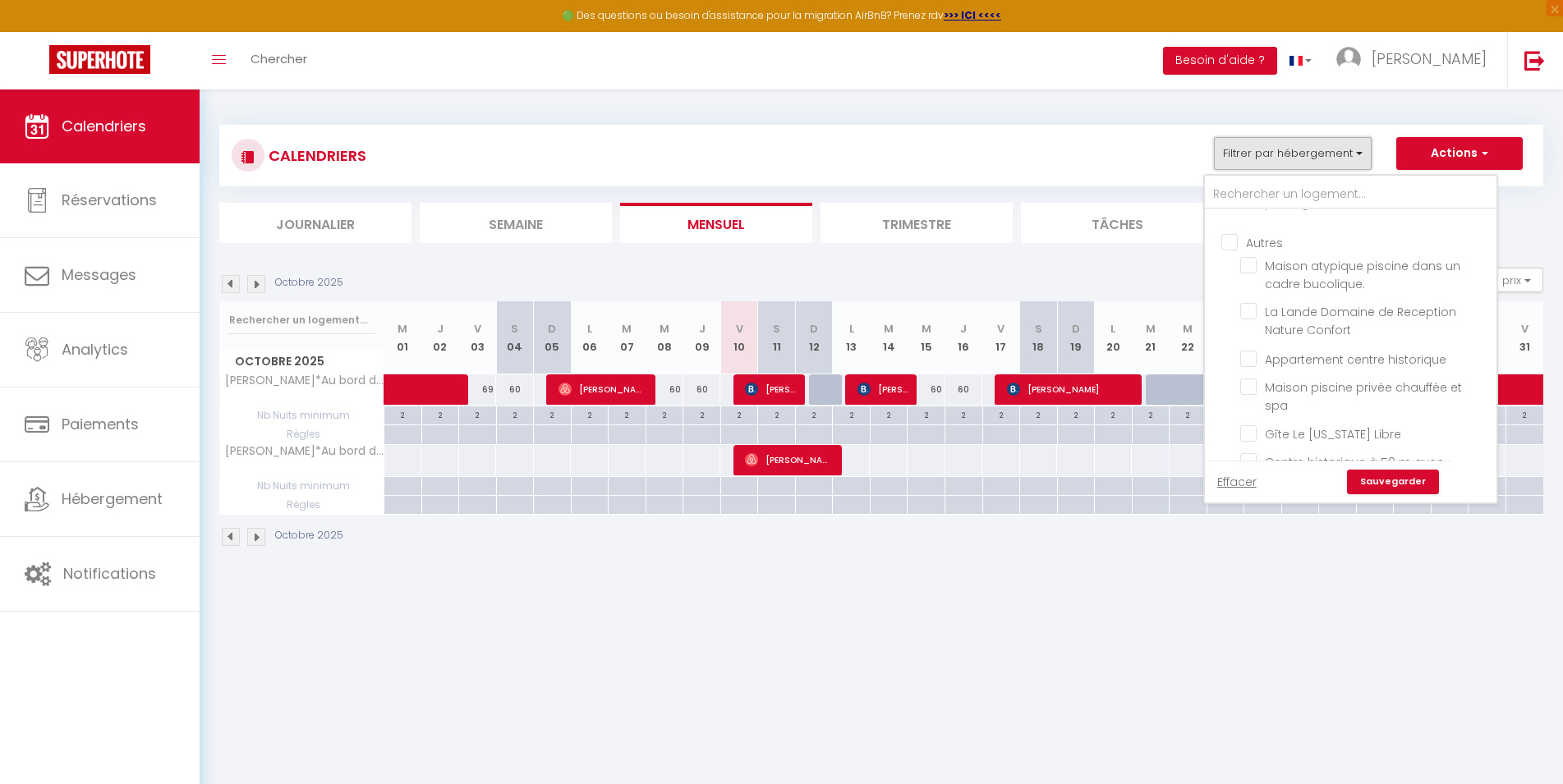
scroll to position [493, 0]
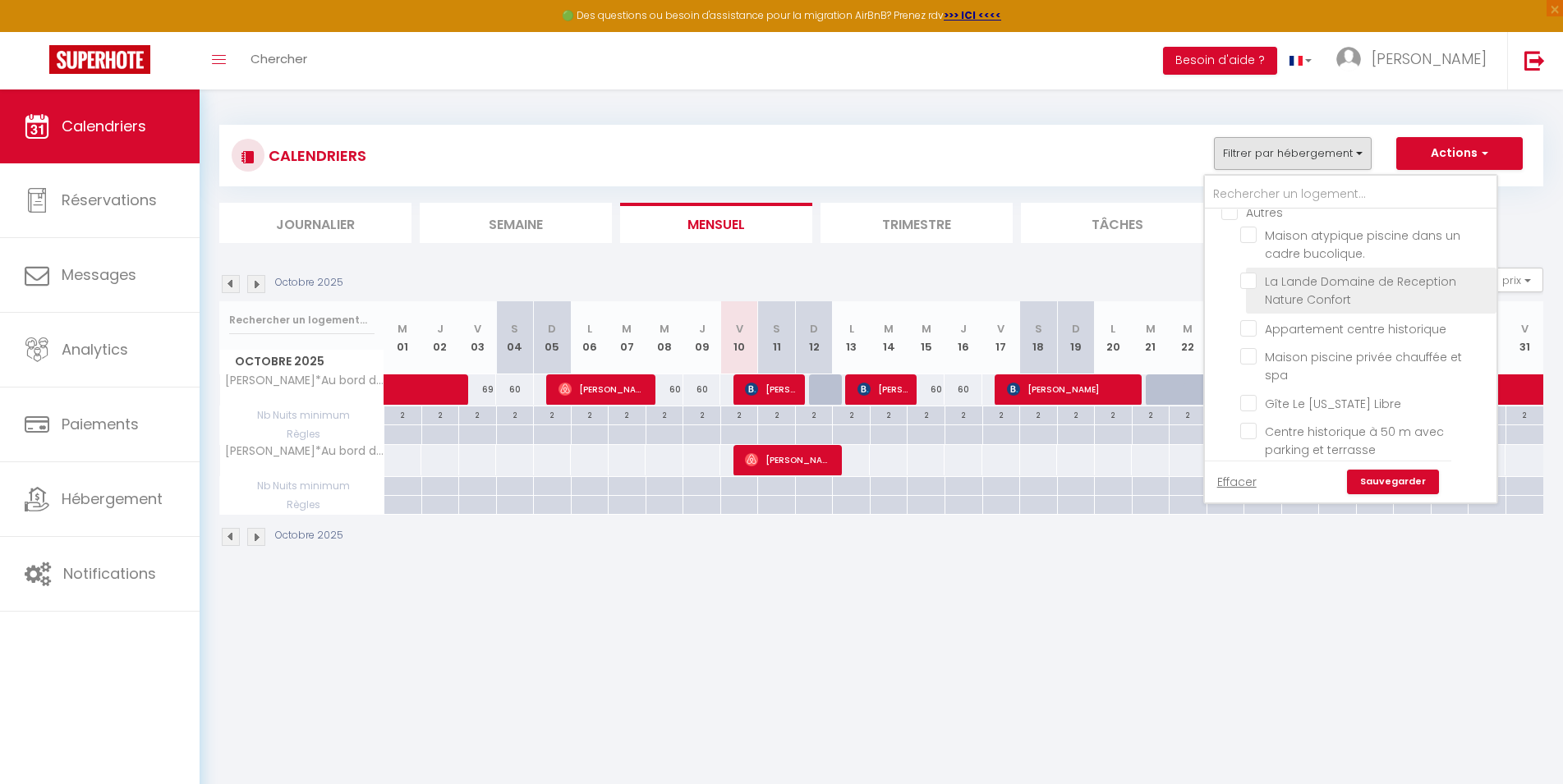
click at [1247, 289] on input "La Lande Domaine de Reception Nature Confort" at bounding box center [1365, 280] width 251 height 16
checkbox input "true"
checkbox input "false"
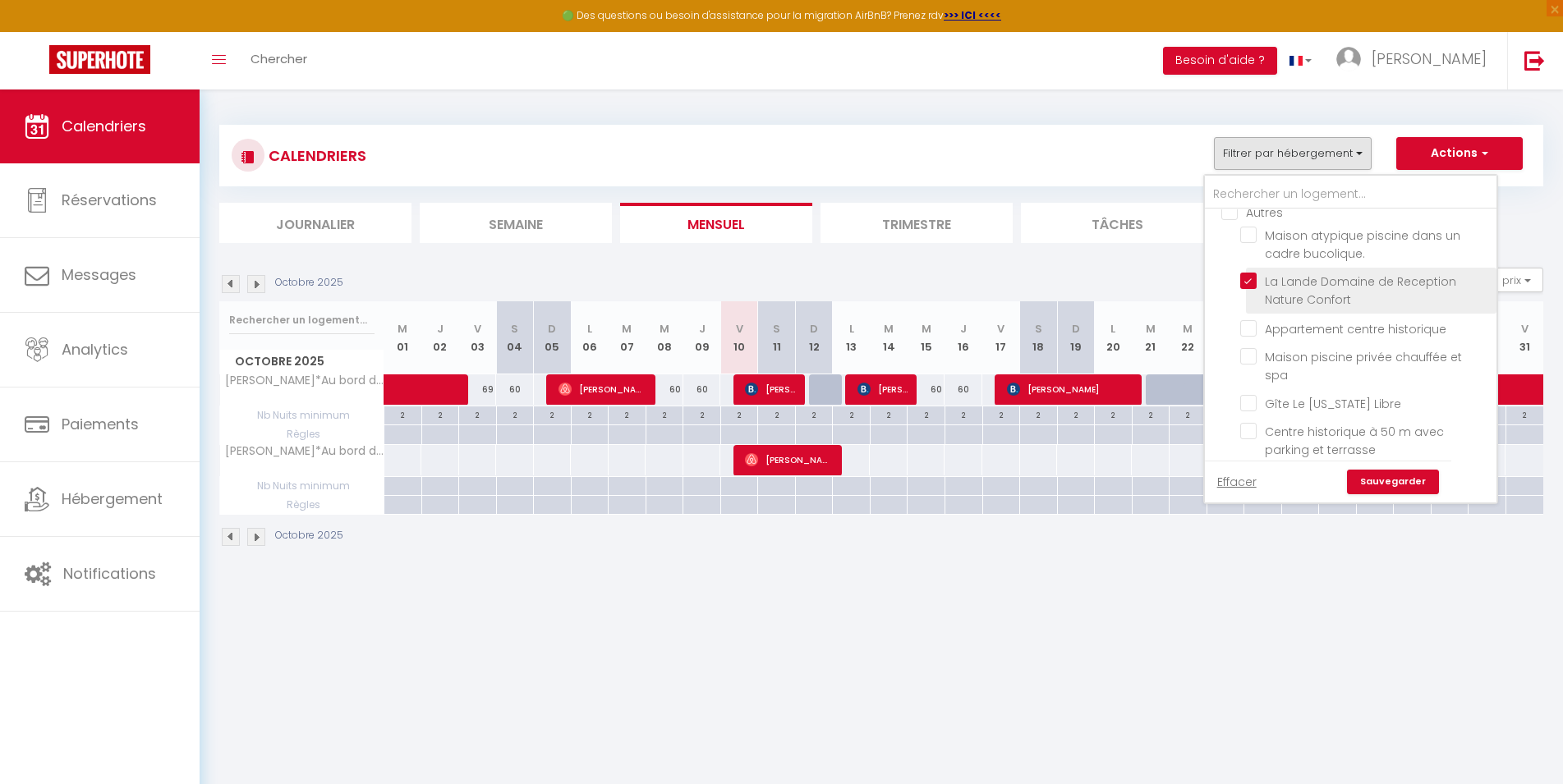
checkbox input "false"
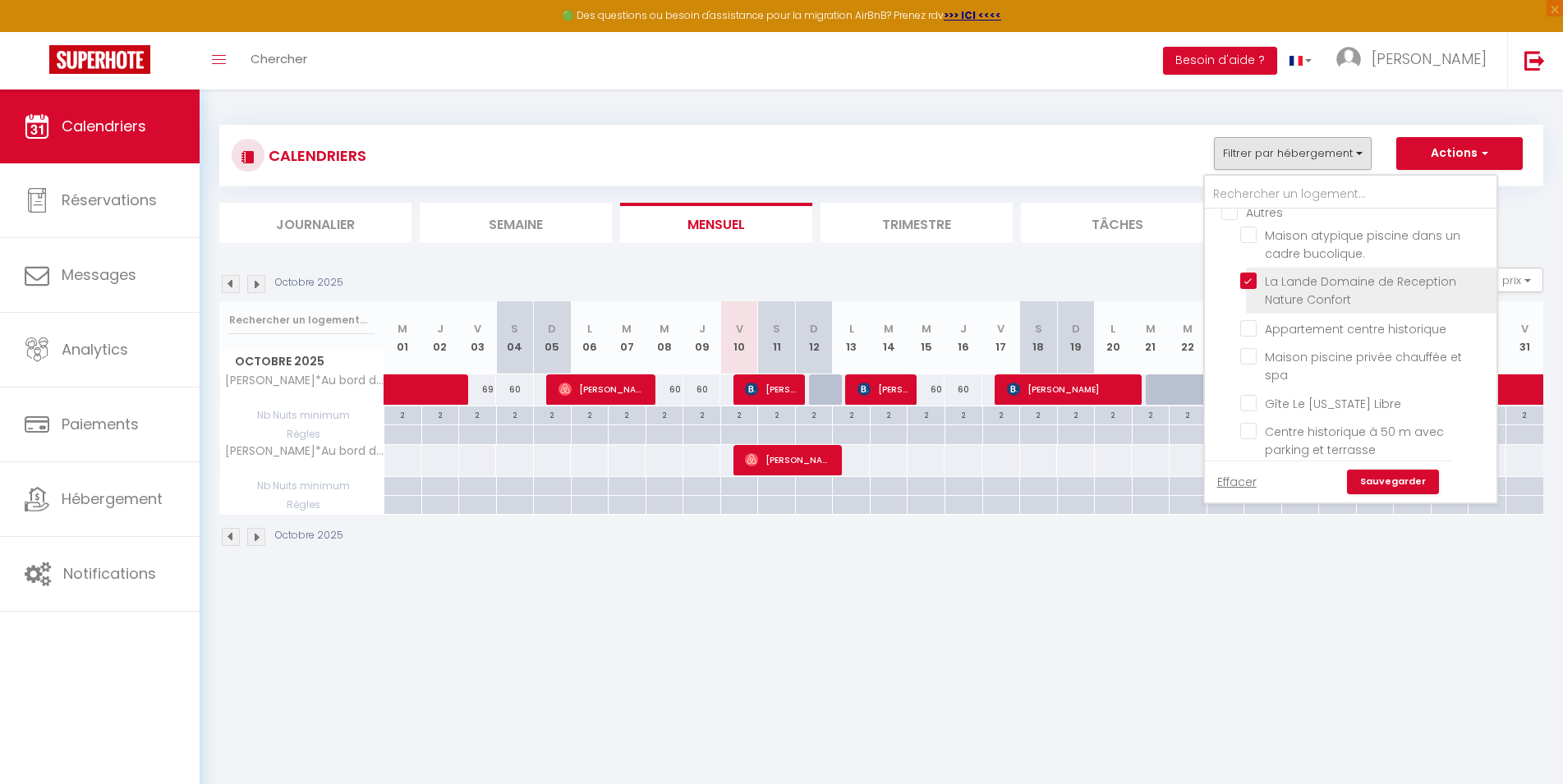
checkbox input "false"
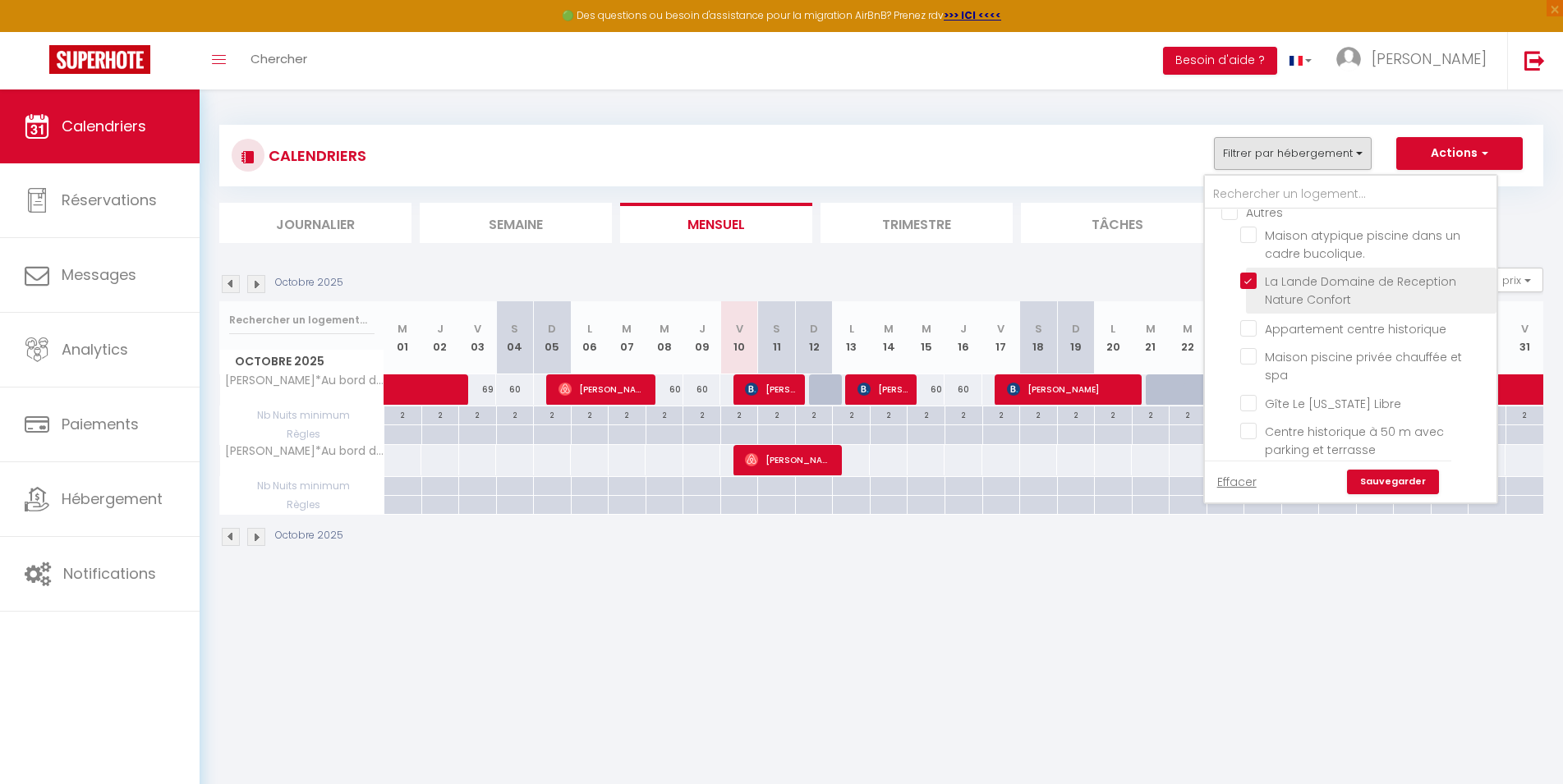
checkbox input "false"
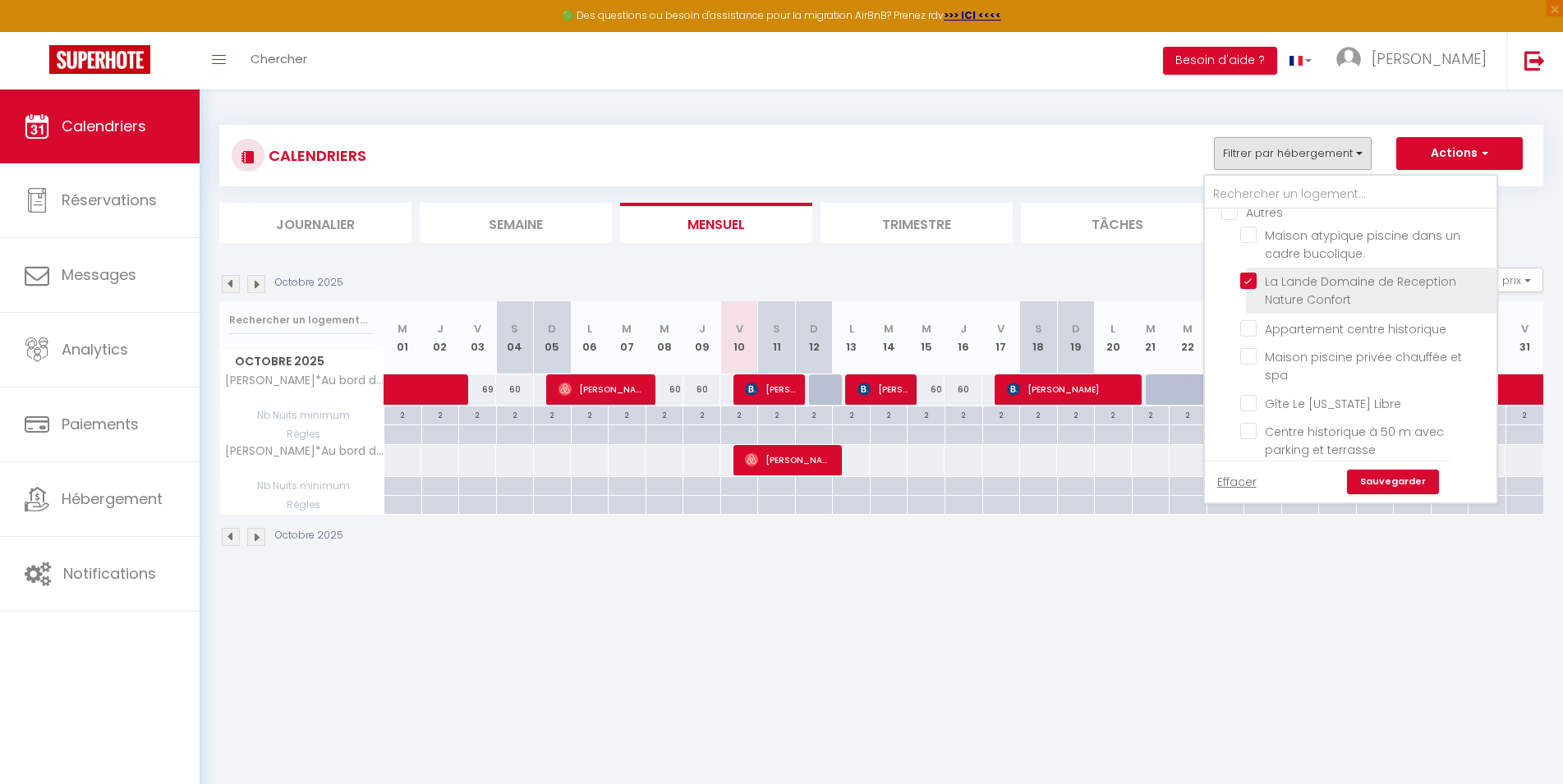
checkbox input "false"
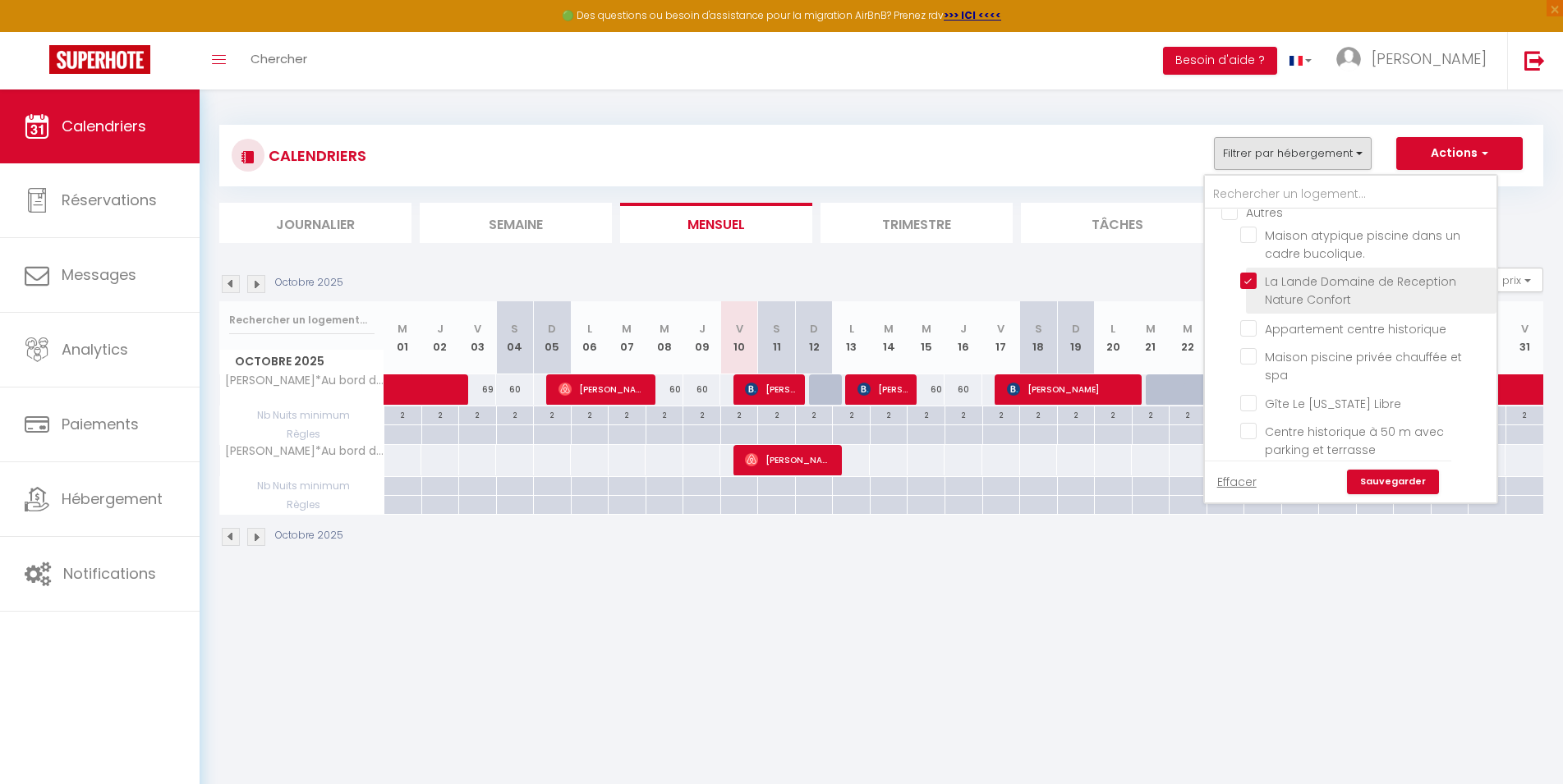
checkbox input "false"
click at [1380, 482] on link "Sauvegarder" at bounding box center [1392, 482] width 92 height 25
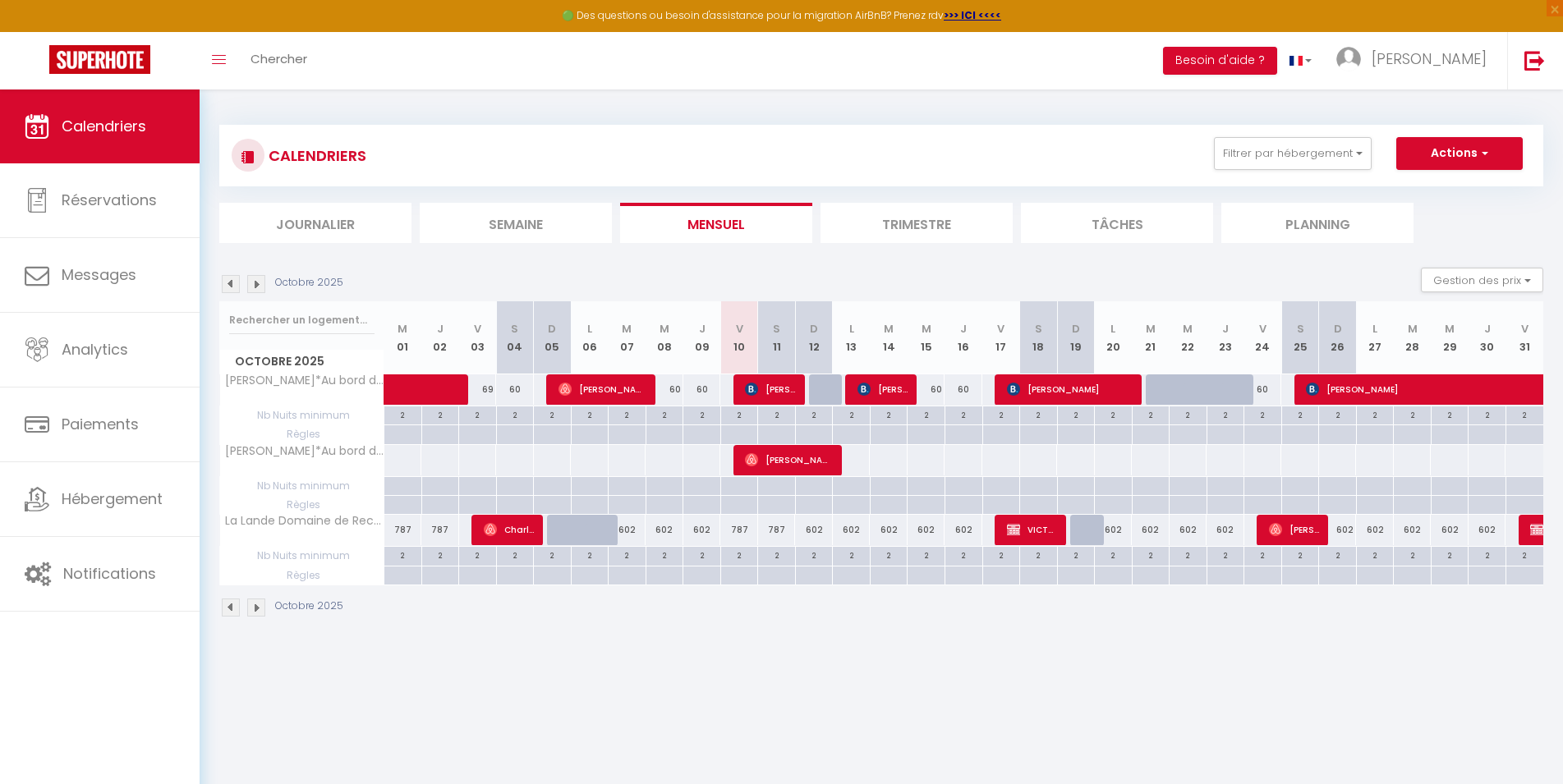
click at [261, 601] on img at bounding box center [256, 607] width 18 height 18
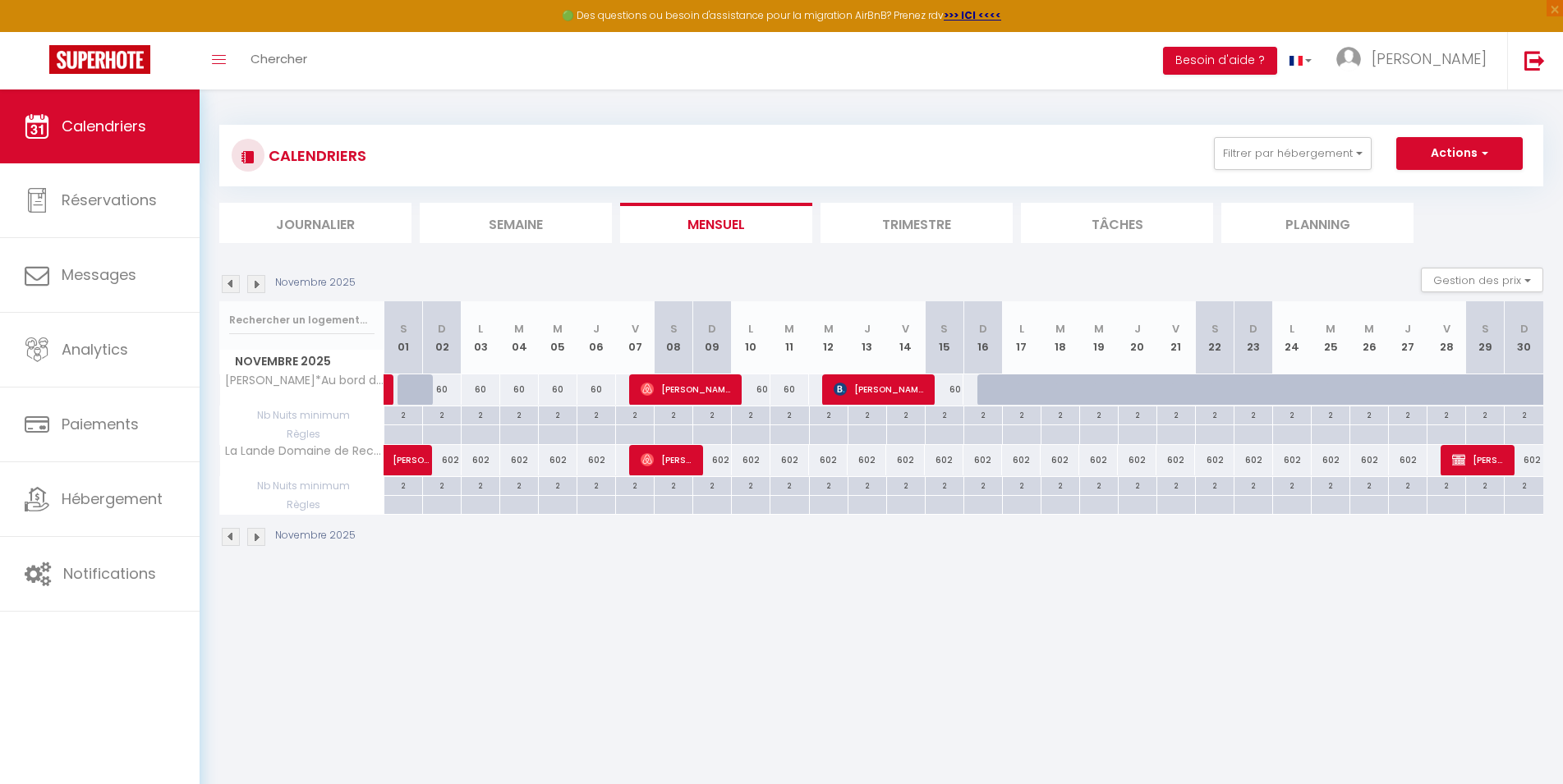
click at [258, 609] on body "🟢 Des questions ou besoin d'assistance pour la migration AirBnB? Prenez rdv >>>…" at bounding box center [782, 481] width 1563 height 784
click at [259, 539] on img at bounding box center [256, 537] width 18 height 18
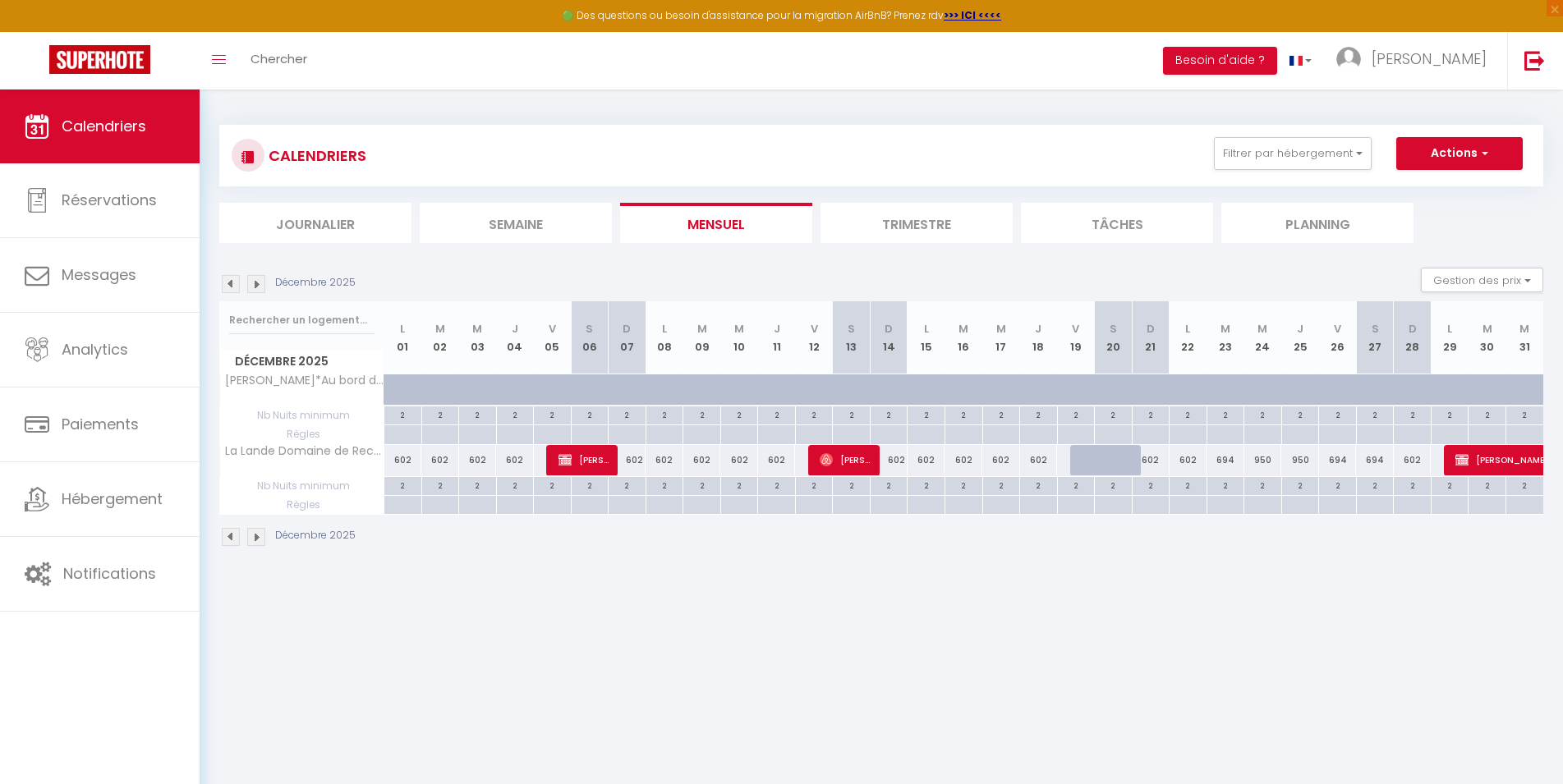
click at [259, 539] on img at bounding box center [256, 537] width 18 height 18
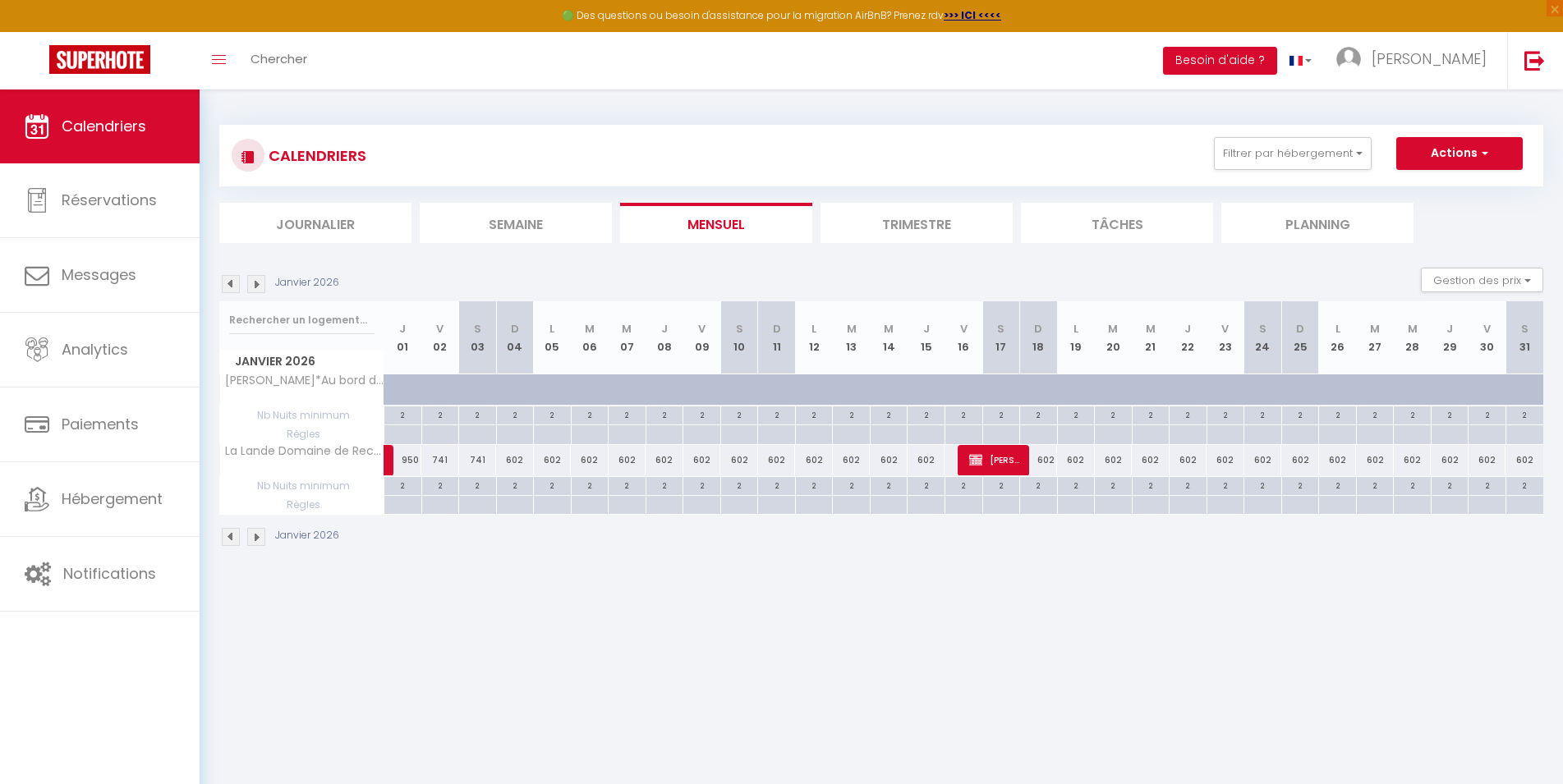
click at [259, 539] on img at bounding box center [256, 537] width 18 height 18
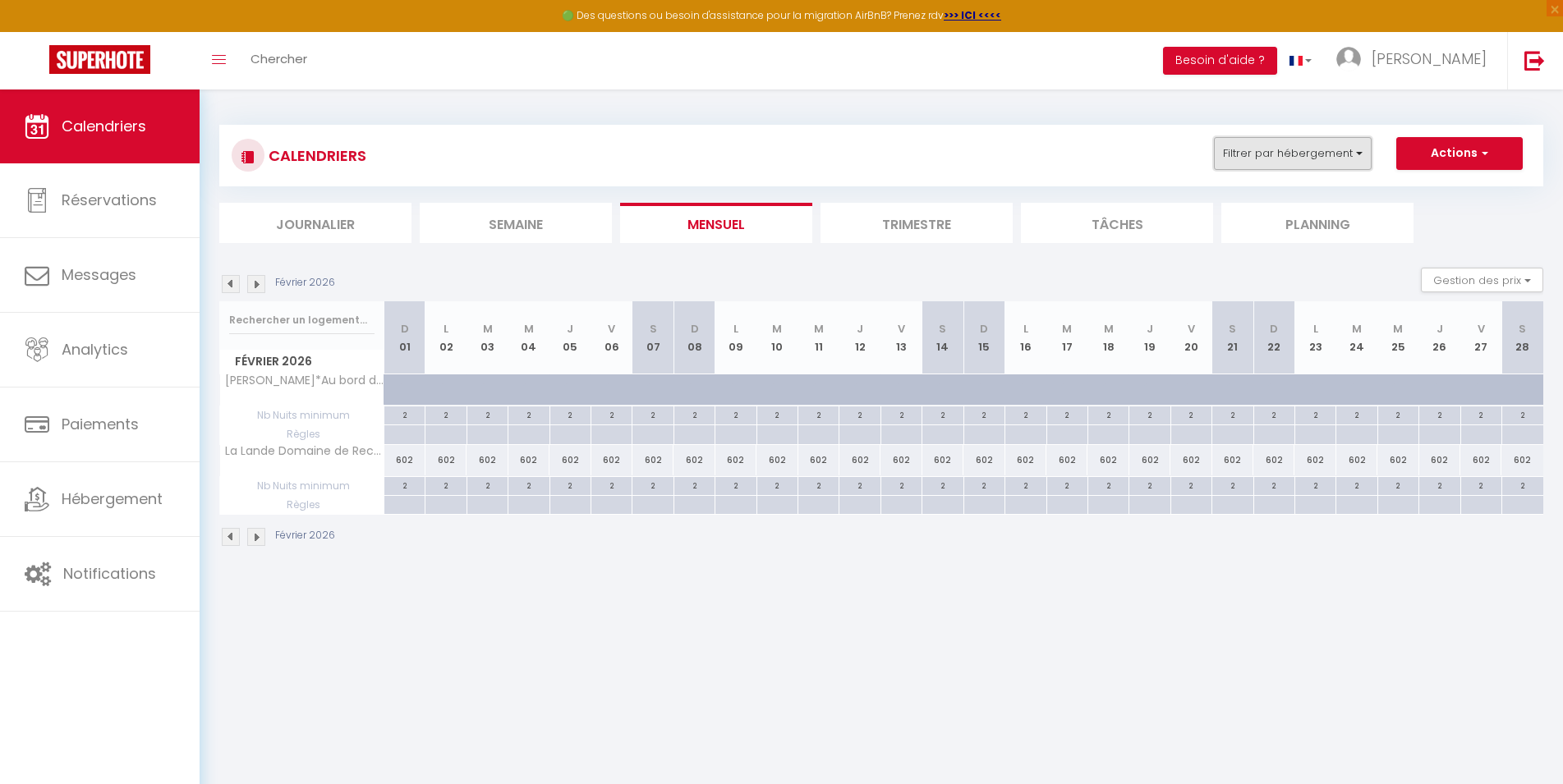
click at [1281, 145] on button "Filtrer par hébergement" at bounding box center [1293, 153] width 158 height 33
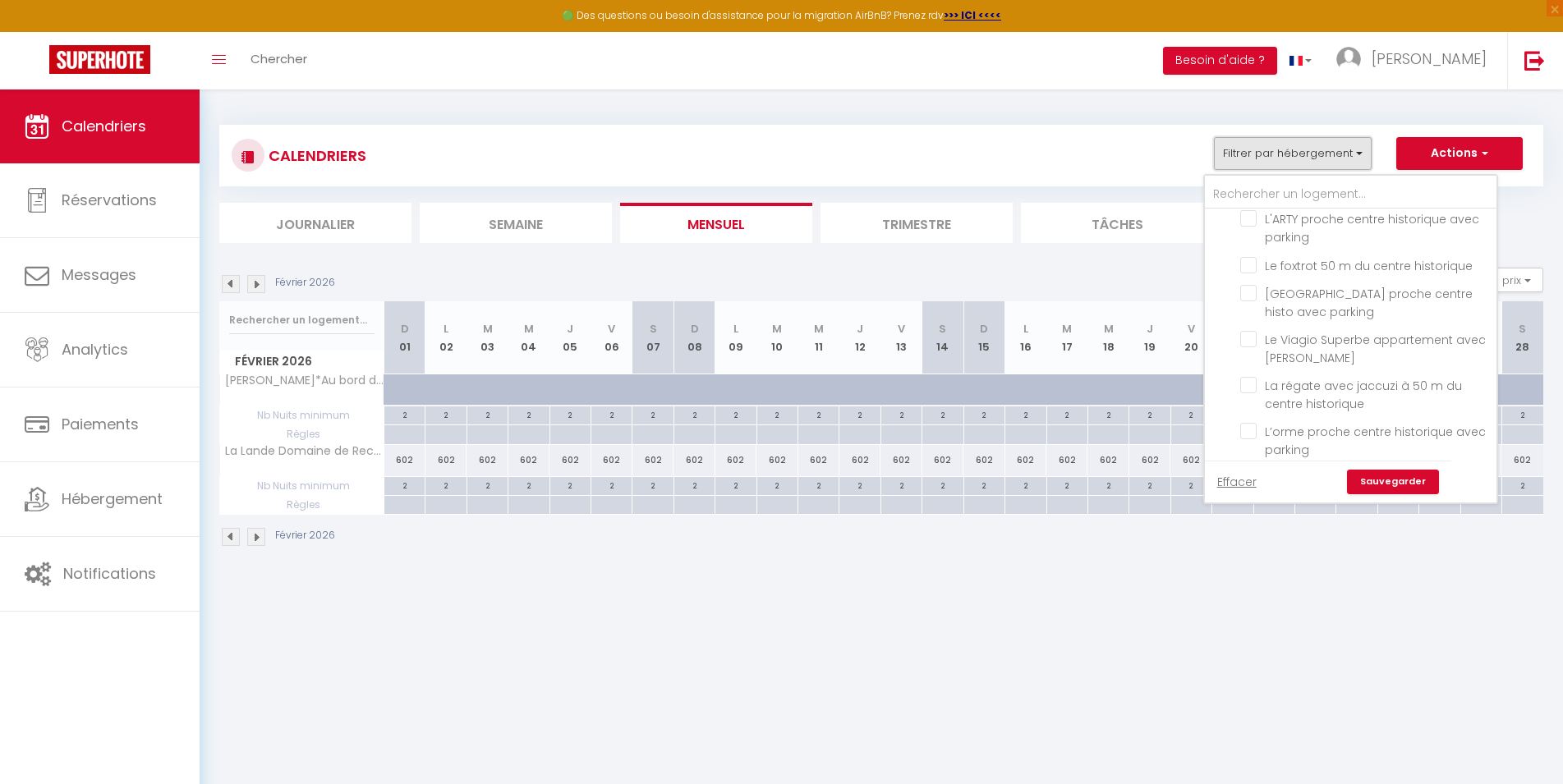
scroll to position [0, 0]
click at [1231, 218] on input "[PERSON_NAME]" at bounding box center [1366, 225] width 291 height 16
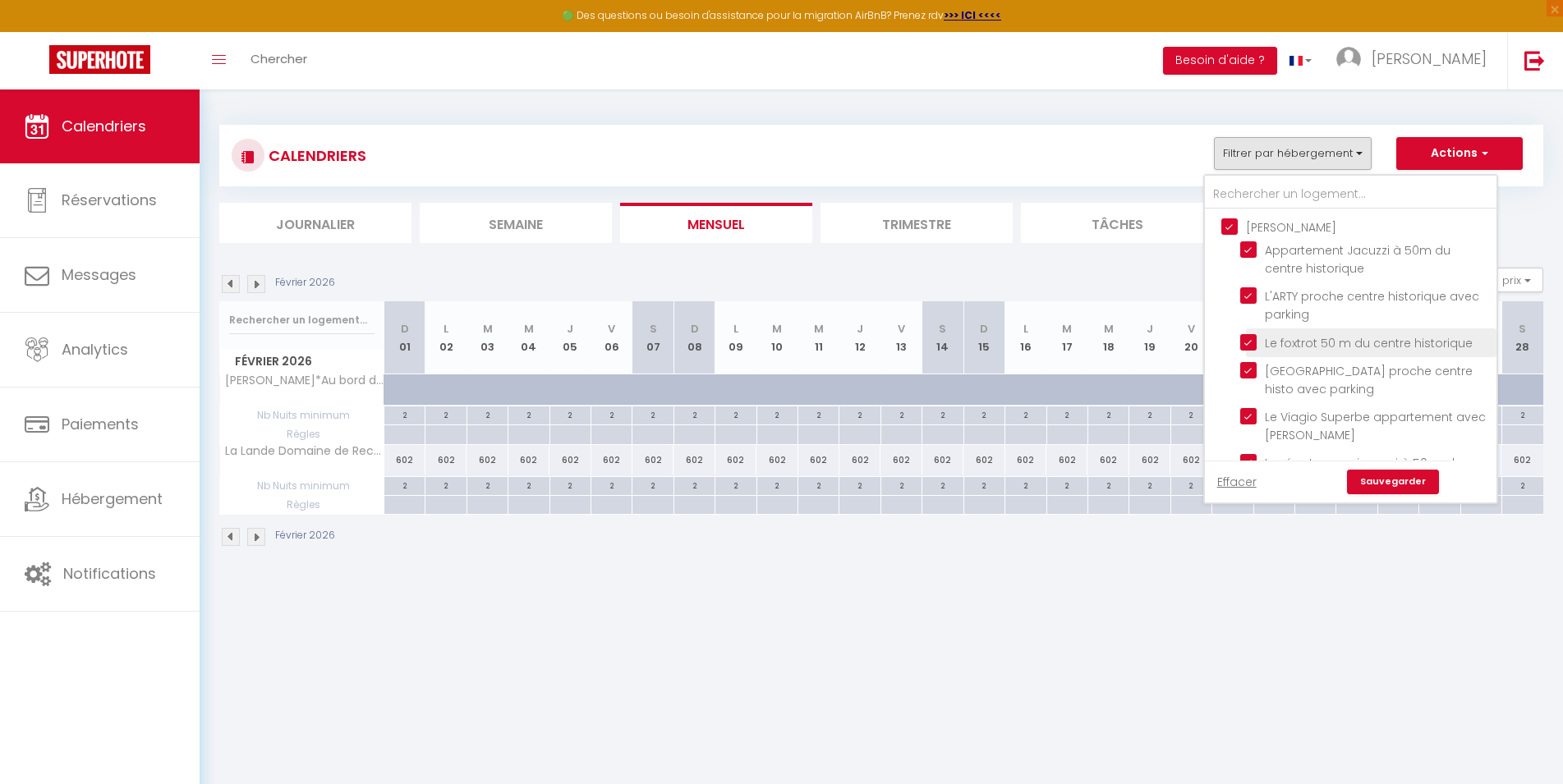
scroll to position [394, 0]
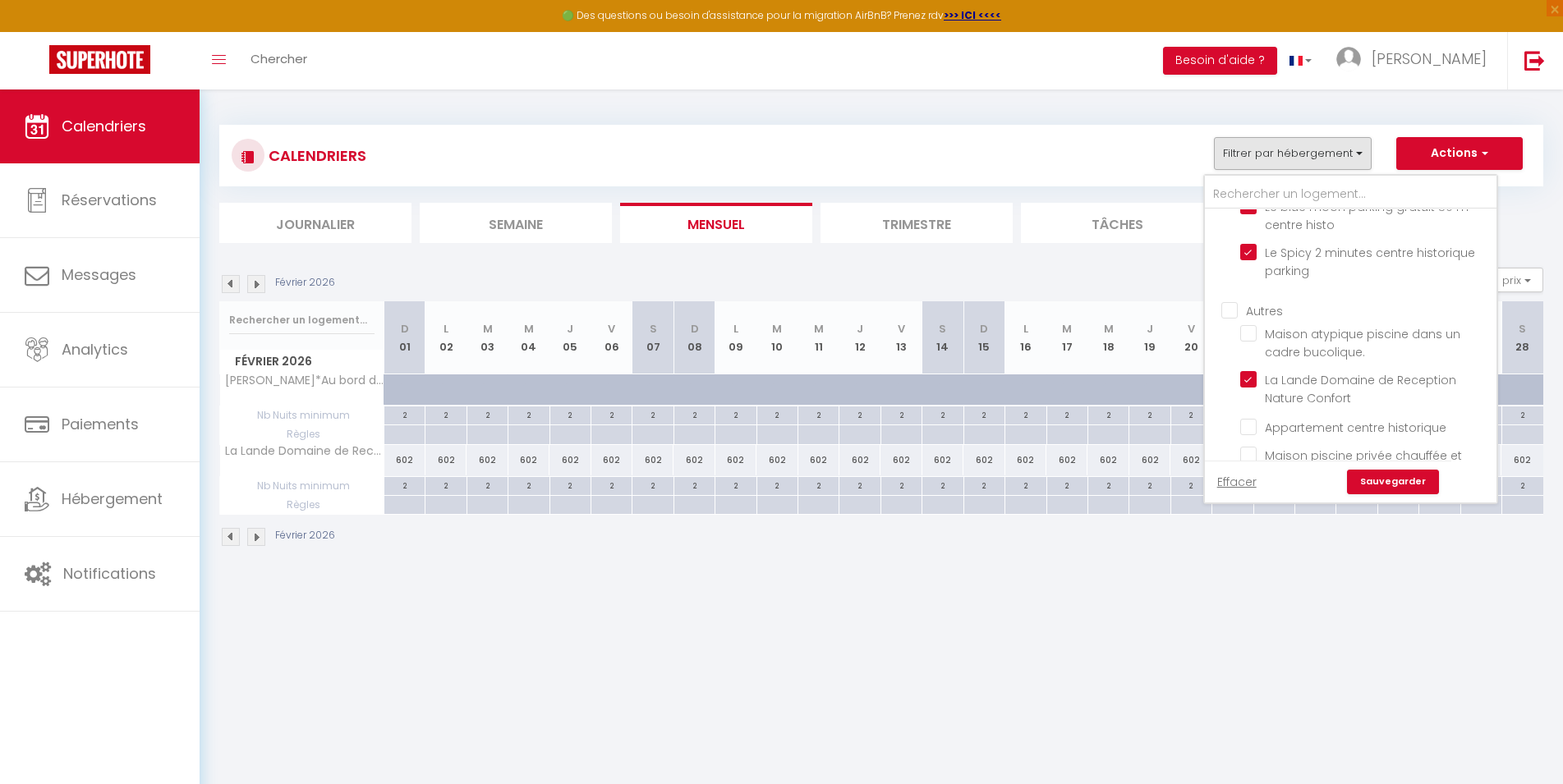
click at [1235, 318] on input "Autres" at bounding box center [1366, 309] width 291 height 16
click at [1369, 487] on link "Sauvegarder" at bounding box center [1392, 482] width 92 height 25
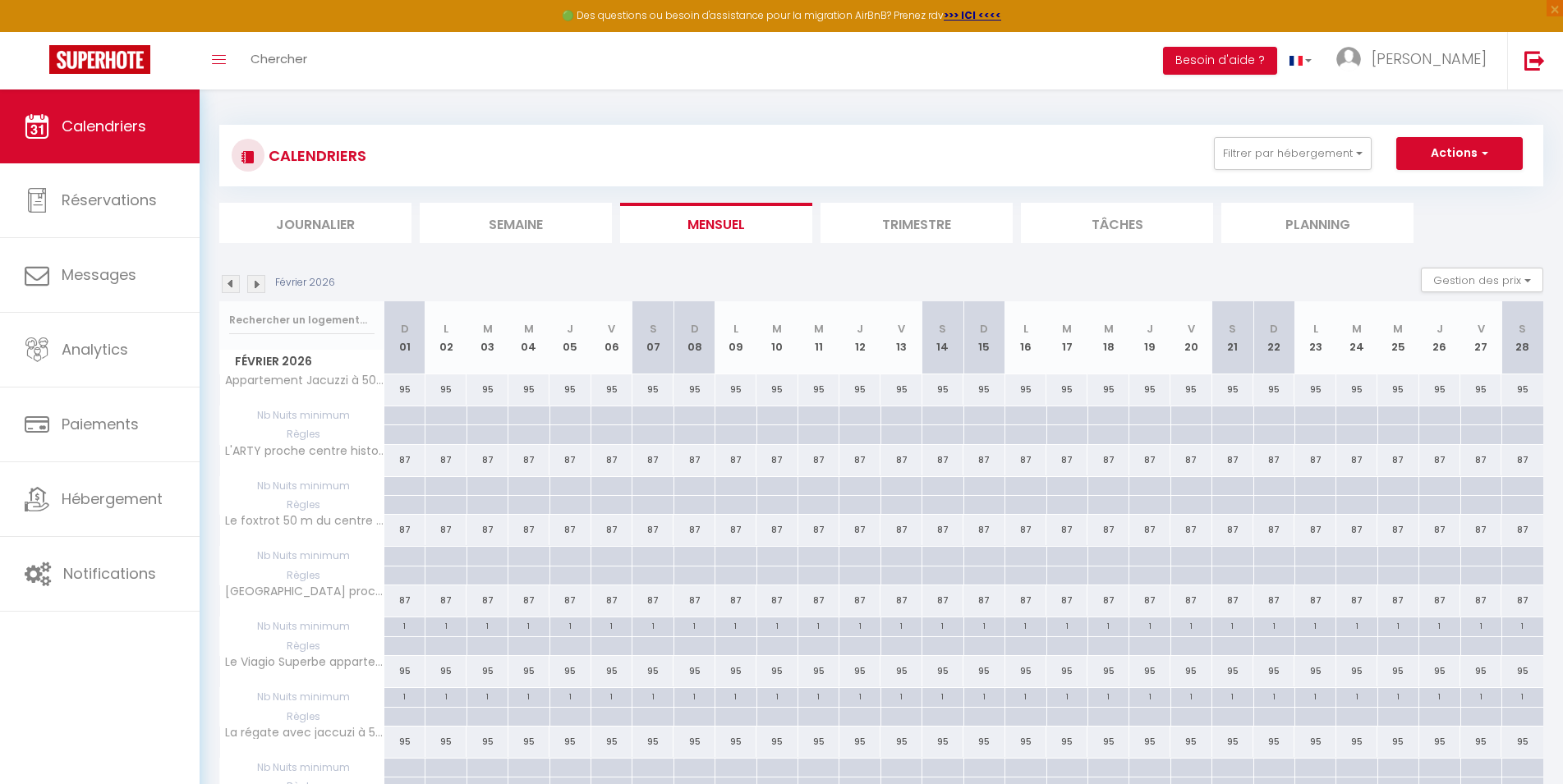
click at [828, 113] on div "CALENDRIERS Filtrer par hébergement [PERSON_NAME] Appartement Jacuzzi à 50m du …" at bounding box center [881, 618] width 1323 height 1018
